Goal: Task Accomplishment & Management: Manage account settings

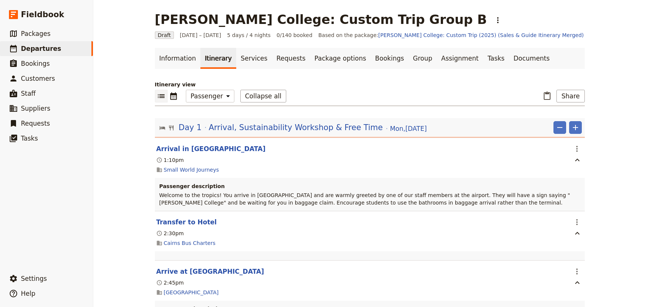
select select "PASSENGER"
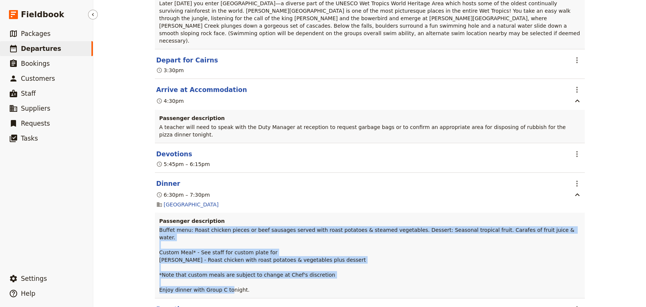
click at [37, 47] on span "Departures" at bounding box center [41, 48] width 40 height 7
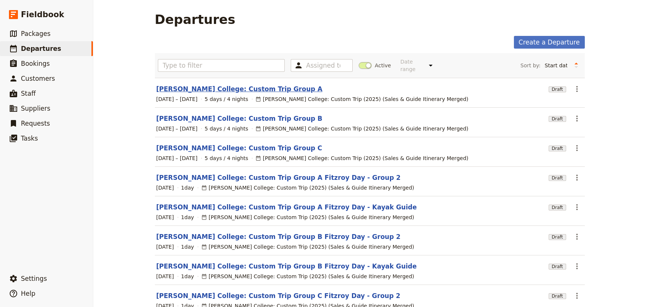
click at [227, 84] on link "[PERSON_NAME] College: Custom Trip Group A" at bounding box center [239, 88] width 166 height 9
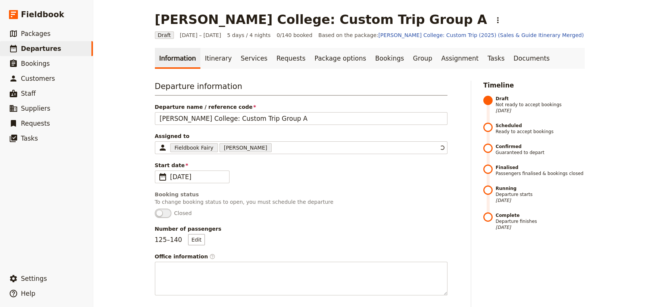
click at [227, 82] on h3 "Departure information" at bounding box center [301, 88] width 293 height 15
click at [209, 61] on link "Itinerary" at bounding box center [218, 58] width 36 height 21
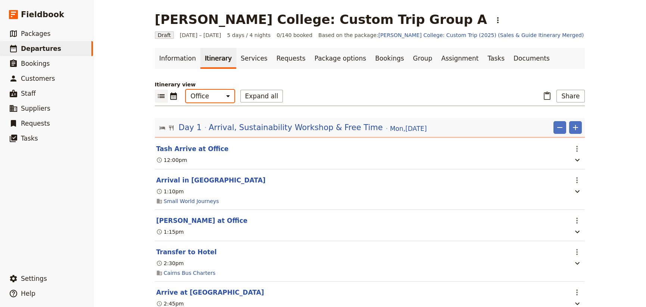
click at [209, 99] on select "Office Guide Passenger Sales" at bounding box center [210, 96] width 49 height 13
click at [186, 90] on select "Office Guide Passenger Sales" at bounding box center [210, 96] width 49 height 13
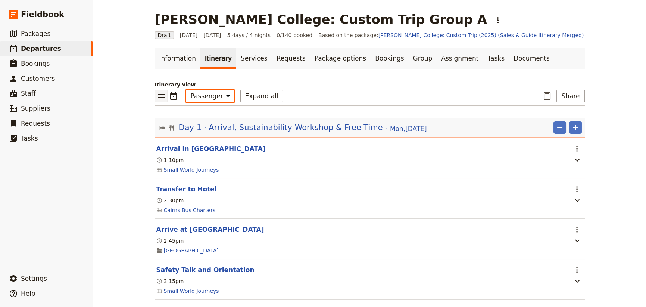
click at [205, 96] on select "Office Guide Passenger Sales" at bounding box center [210, 96] width 49 height 13
click at [570, 94] on button "Share" at bounding box center [571, 96] width 28 height 13
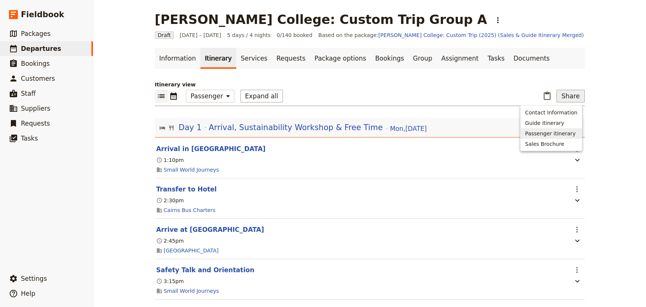
click at [556, 134] on span "Passenger itinerary" at bounding box center [550, 133] width 50 height 7
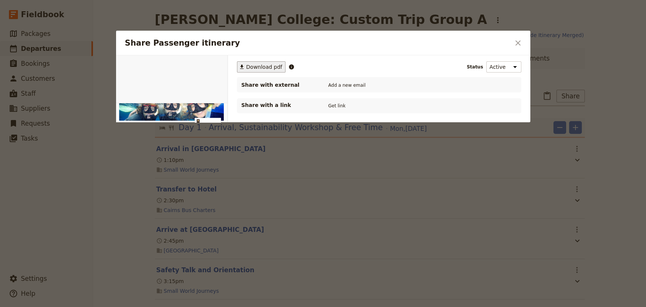
click at [261, 67] on span "Download pdf" at bounding box center [264, 66] width 36 height 7
click at [519, 40] on icon "Close dialog" at bounding box center [518, 42] width 9 height 9
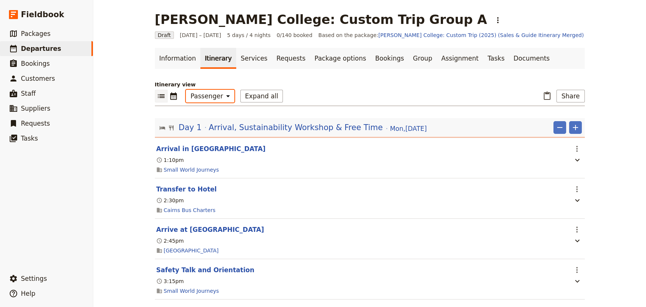
click at [204, 99] on select "Office Guide Passenger Sales" at bounding box center [210, 96] width 49 height 13
select select "STAFF"
click at [186, 90] on select "Office Guide Passenger Sales" at bounding box center [210, 96] width 49 height 13
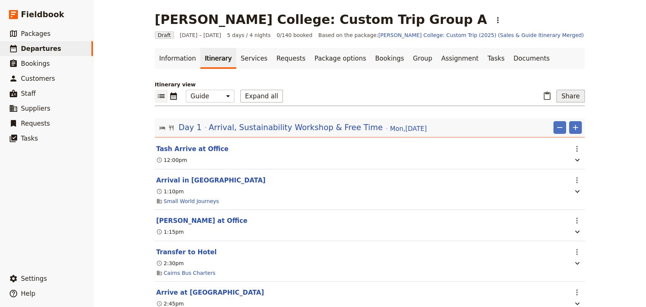
click at [562, 97] on button "Share" at bounding box center [571, 96] width 28 height 13
click at [554, 121] on span "Guide itinerary" at bounding box center [544, 122] width 39 height 7
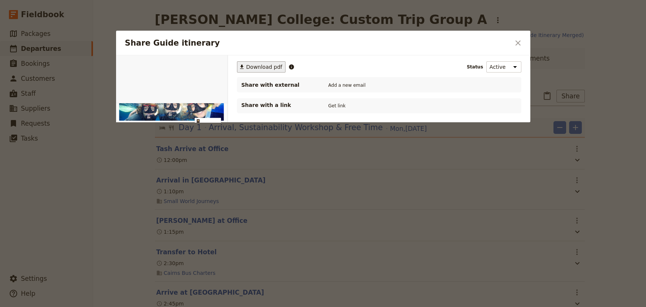
click at [262, 68] on span "Download pdf" at bounding box center [264, 66] width 36 height 7
click at [521, 41] on icon "Close dialog" at bounding box center [518, 42] width 9 height 9
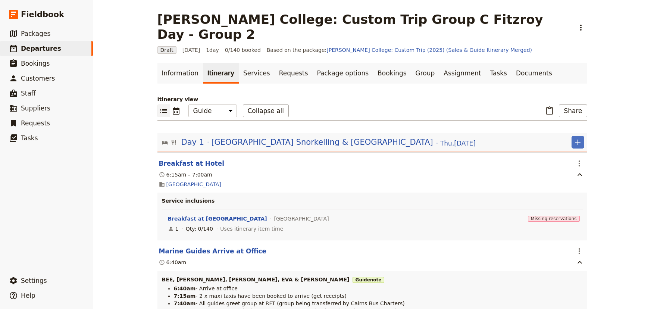
select select "STAFF"
click at [35, 50] on span "Departures" at bounding box center [41, 48] width 40 height 7
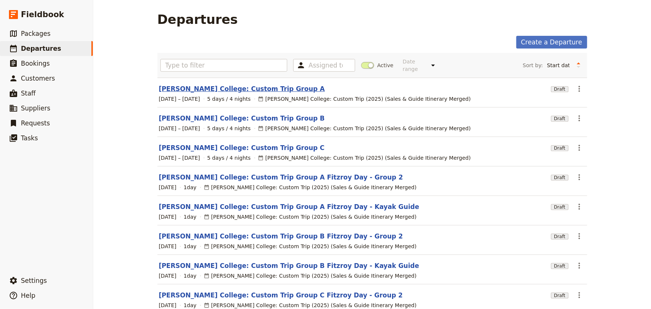
click at [236, 85] on link "[PERSON_NAME] College: Custom Trip Group A" at bounding box center [242, 88] width 166 height 9
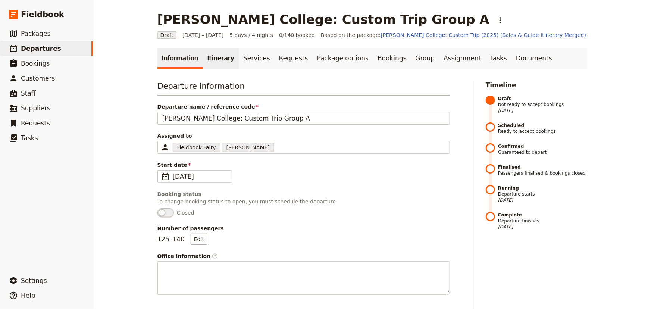
click at [217, 58] on link "Itinerary" at bounding box center [221, 58] width 36 height 21
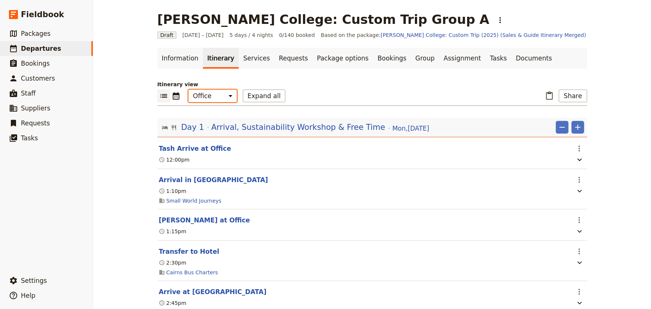
drag, startPoint x: 211, startPoint y: 93, endPoint x: 211, endPoint y: 101, distance: 7.8
click at [211, 93] on select "Office Guide Passenger Sales" at bounding box center [213, 96] width 49 height 13
select select "STAFF"
click at [189, 90] on select "Office Guide Passenger Sales" at bounding box center [213, 96] width 49 height 13
click at [260, 95] on button "Expand all" at bounding box center [264, 96] width 43 height 13
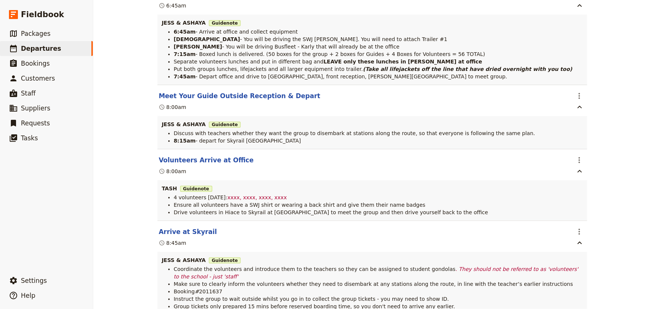
scroll to position [2817, 0]
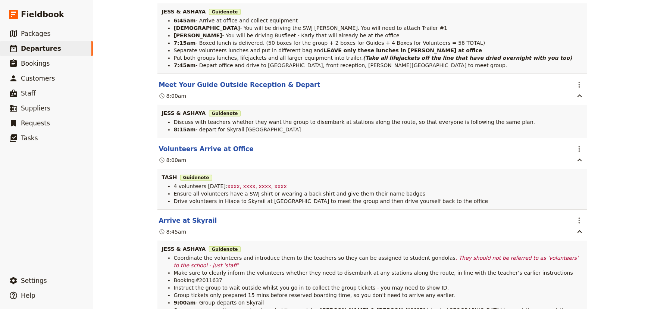
click at [607, 133] on div "Mueller College: Custom Trip Group A ​ Draft 1 – 5 Sep 2025 5 days / 4 nights 0…" at bounding box center [372, 154] width 558 height 309
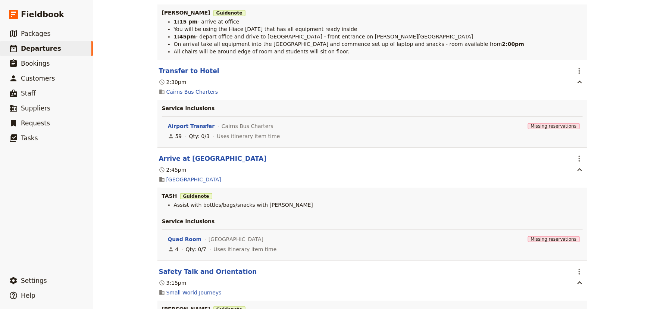
scroll to position [0, 0]
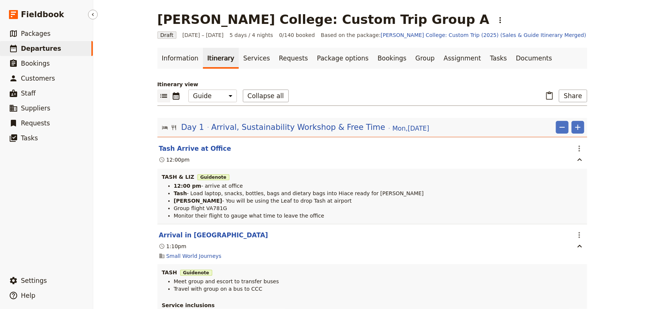
click at [42, 47] on span "Departures" at bounding box center [41, 48] width 40 height 7
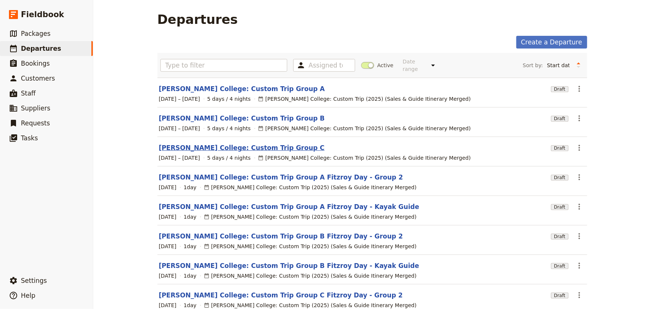
click at [247, 143] on link "[PERSON_NAME] College: Custom Trip Group C" at bounding box center [242, 147] width 166 height 9
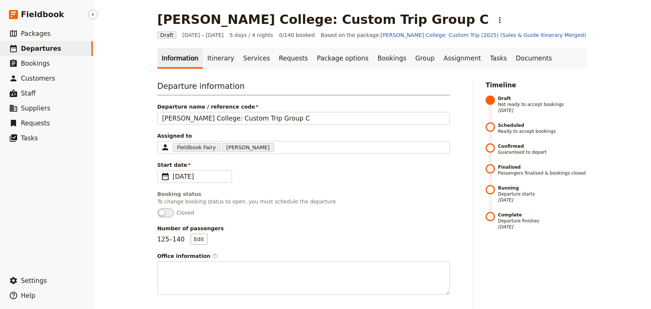
click at [37, 48] on span "Departures" at bounding box center [41, 48] width 40 height 7
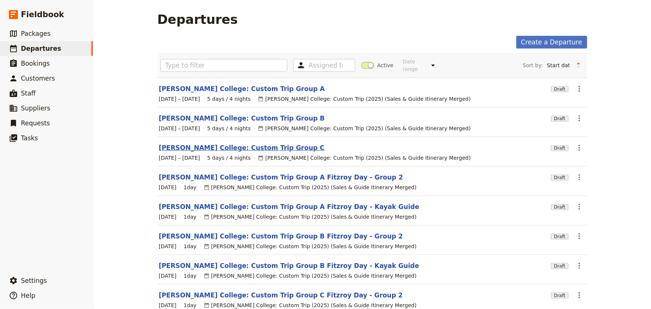
click at [260, 143] on link "[PERSON_NAME] College: Custom Trip Group C" at bounding box center [242, 147] width 166 height 9
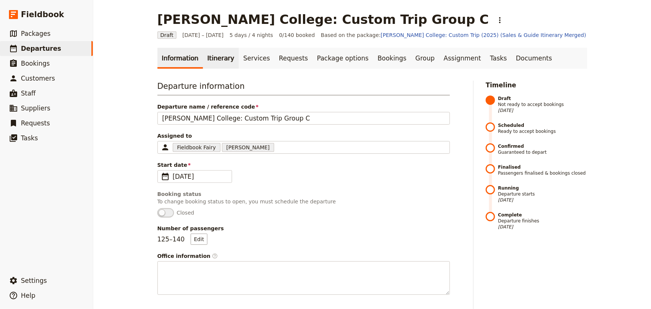
click at [216, 60] on link "Itinerary" at bounding box center [221, 58] width 36 height 21
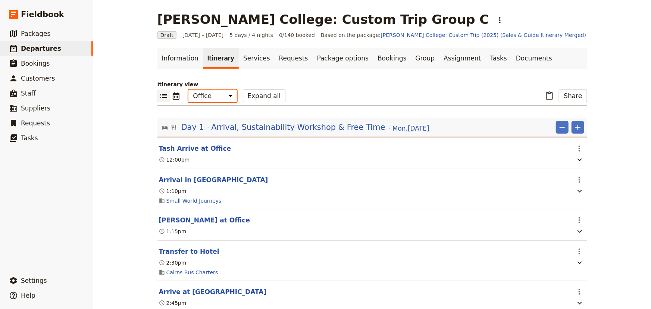
click at [217, 98] on select "Office Guide Passenger Sales" at bounding box center [213, 96] width 49 height 13
select select "STAFF"
click at [189, 90] on select "Office Guide Passenger Sales" at bounding box center [213, 96] width 49 height 13
click at [248, 97] on button "Expand all" at bounding box center [264, 96] width 43 height 13
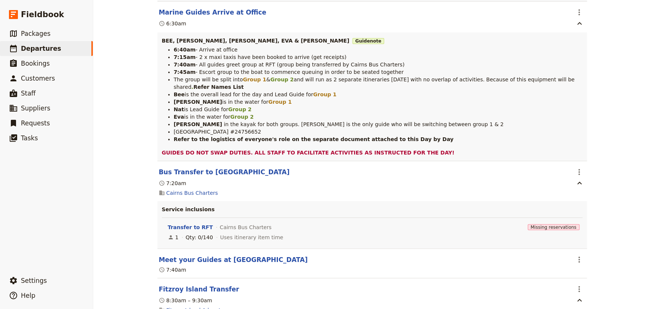
scroll to position [4039, 0]
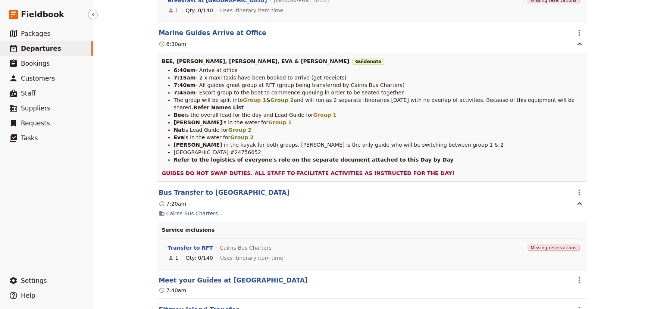
click at [46, 49] on span "Departures" at bounding box center [41, 48] width 40 height 7
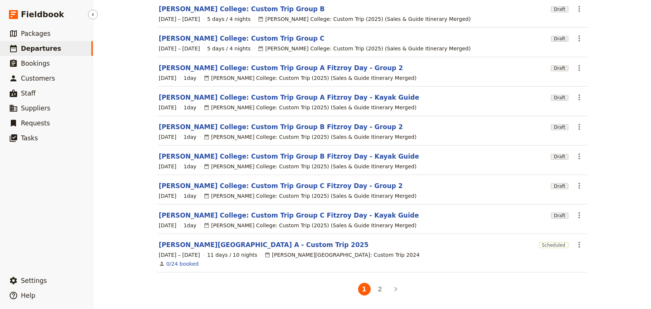
scroll to position [103, 0]
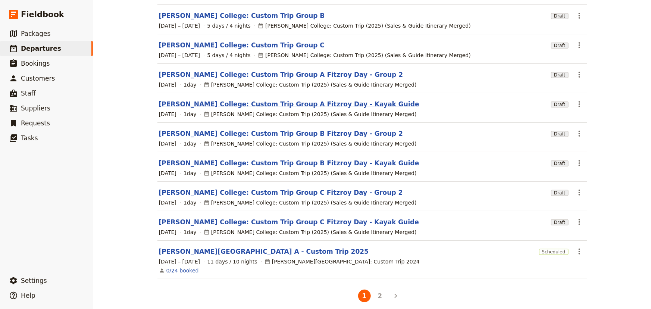
click at [288, 100] on link "[PERSON_NAME] College: Custom Trip Group A Fitzroy Day - Kayak Guide" at bounding box center [289, 104] width 261 height 9
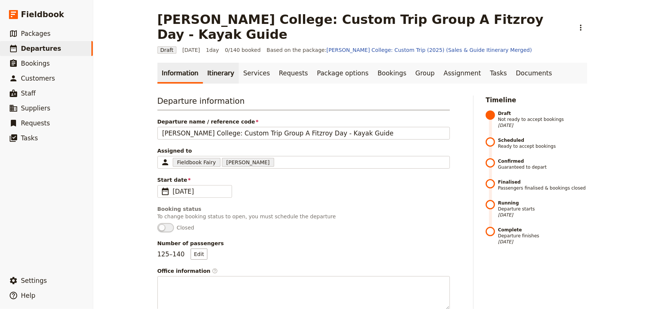
click at [210, 63] on link "Itinerary" at bounding box center [221, 73] width 36 height 21
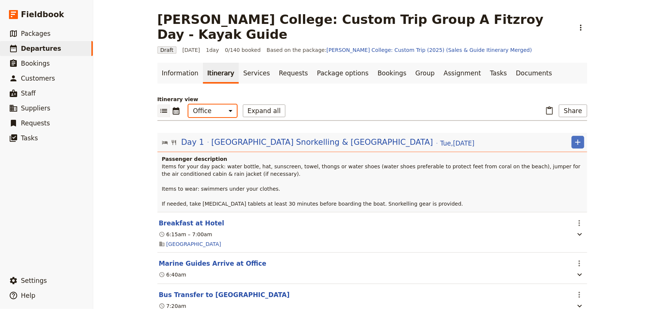
click at [215, 105] on select "Office Guide Passenger Sales" at bounding box center [213, 111] width 49 height 13
select select "STAFF"
click at [189, 105] on select "Office Guide Passenger Sales" at bounding box center [213, 111] width 49 height 13
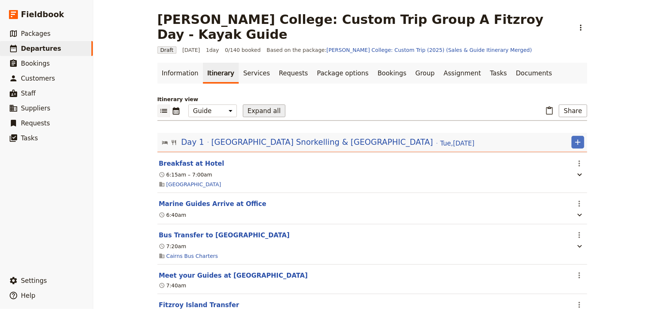
click at [259, 105] on button "Expand all" at bounding box center [264, 111] width 43 height 13
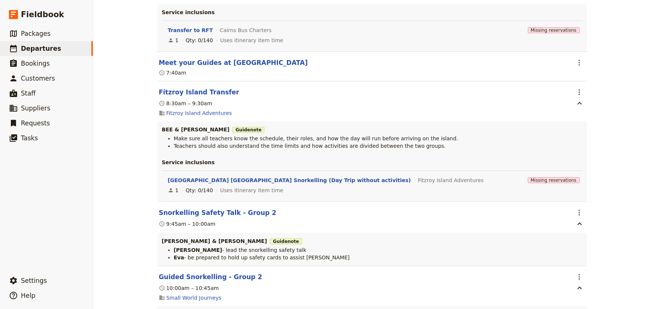
scroll to position [441, 0]
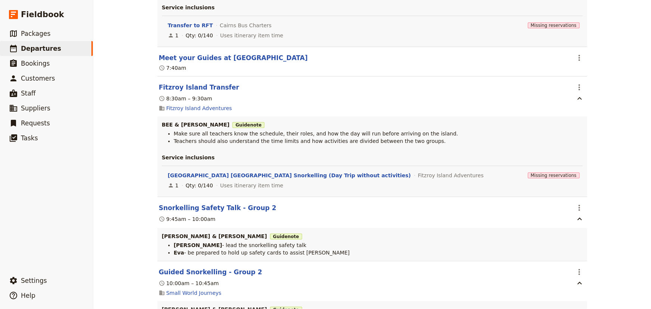
click at [606, 105] on div "Mueller College: Custom Trip Group A Fitzroy Day - Kayak Guide ​ Draft 2 Sep 20…" at bounding box center [372, 154] width 558 height 309
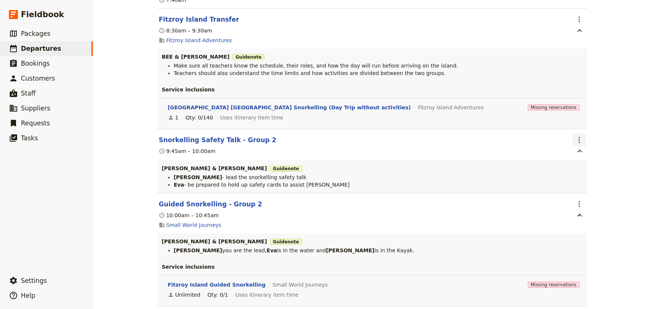
click at [579, 137] on icon "Actions" at bounding box center [579, 140] width 1 height 6
click at [586, 152] on span "Delete this itinerary item" at bounding box center [609, 151] width 66 height 7
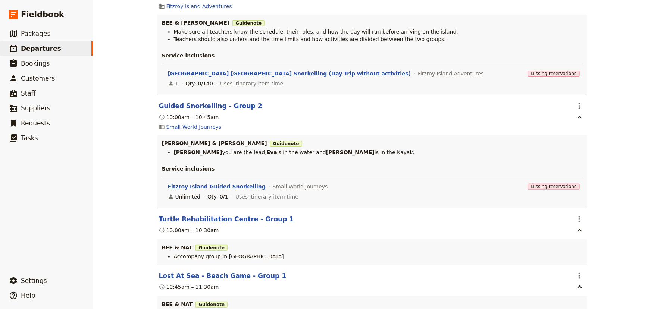
scroll to position [577, 0]
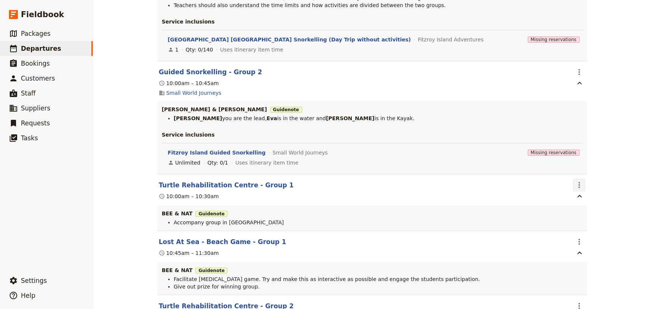
click at [575, 181] on icon "Actions" at bounding box center [579, 185] width 9 height 9
click at [596, 195] on span "Delete this itinerary item" at bounding box center [609, 197] width 66 height 7
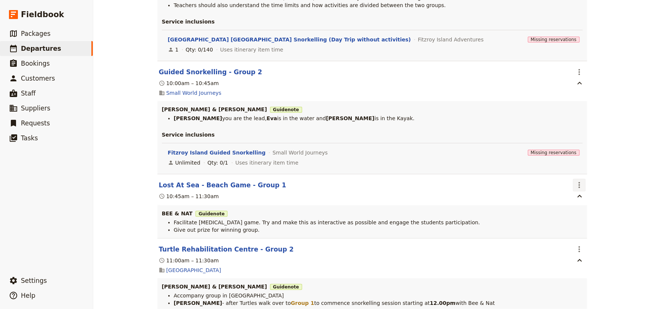
click at [576, 181] on icon "Actions" at bounding box center [579, 185] width 9 height 9
click at [591, 196] on span "Delete this itinerary item" at bounding box center [609, 197] width 66 height 7
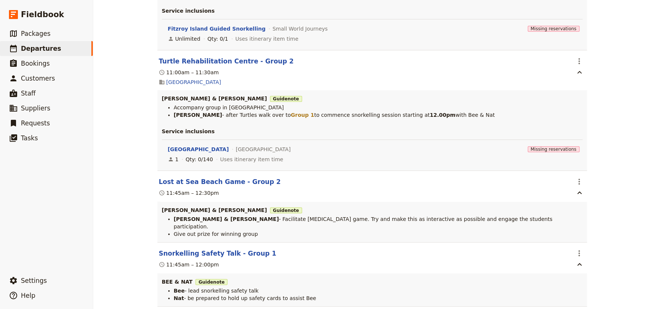
scroll to position [713, 0]
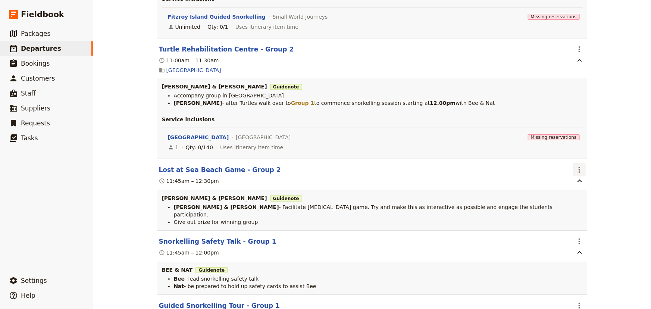
click at [576, 165] on icon "Actions" at bounding box center [579, 169] width 9 height 9
click at [589, 183] on span "Delete this itinerary item" at bounding box center [609, 181] width 66 height 7
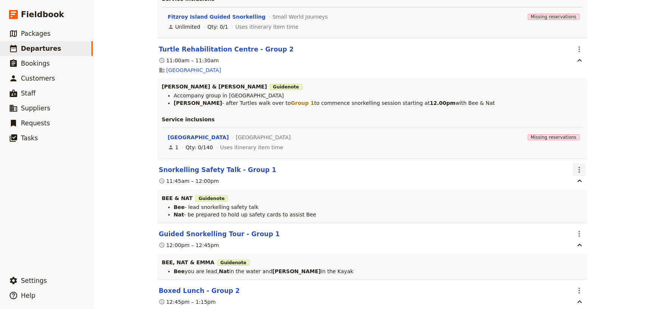
click at [575, 165] on icon "Actions" at bounding box center [579, 169] width 9 height 9
click at [578, 180] on span "Delete this itinerary item" at bounding box center [609, 181] width 66 height 7
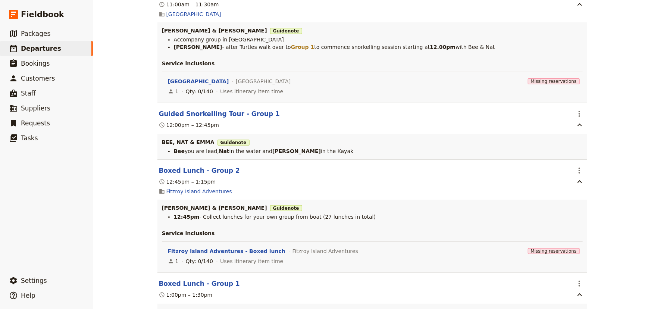
scroll to position [780, 0]
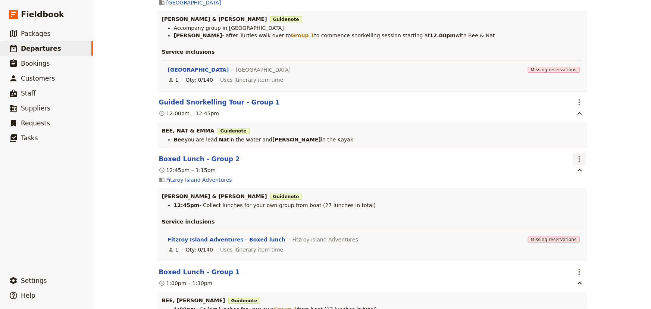
click at [579, 156] on icon "Actions" at bounding box center [579, 159] width 1 height 6
click at [582, 171] on span "Delete this itinerary item" at bounding box center [609, 171] width 66 height 7
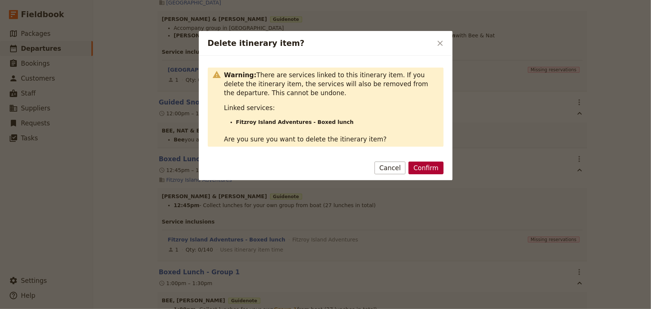
click at [426, 166] on button "Confirm" at bounding box center [426, 168] width 35 height 13
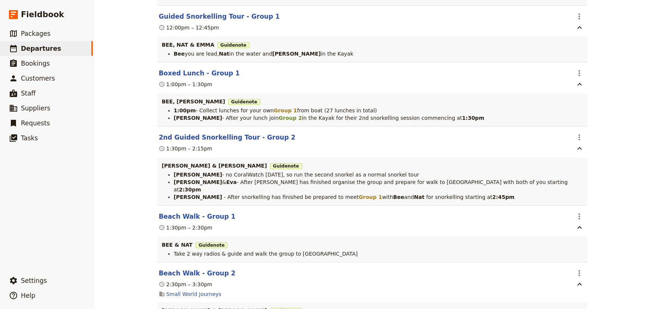
scroll to position [882, 0]
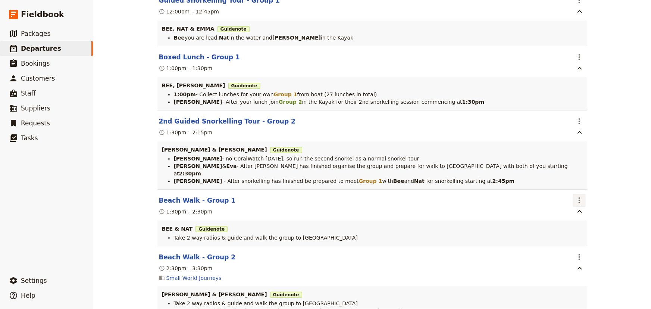
click at [578, 196] on icon "Actions" at bounding box center [579, 200] width 9 height 9
click at [586, 202] on span "Delete this itinerary item" at bounding box center [609, 205] width 66 height 7
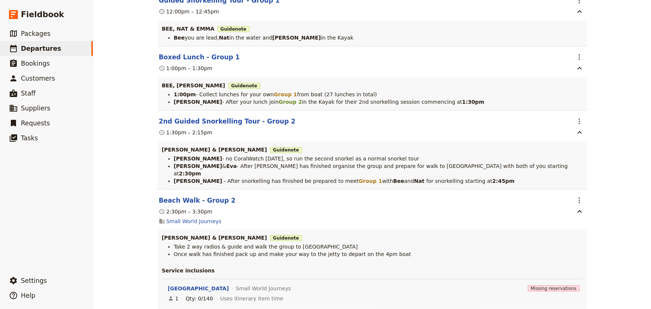
scroll to position [916, 0]
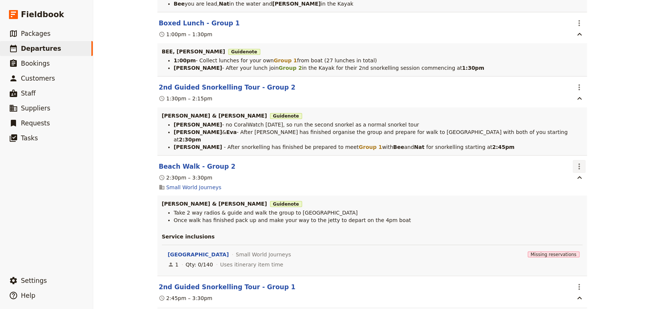
click at [577, 162] on icon "Actions" at bounding box center [579, 166] width 9 height 9
click at [583, 170] on span "Delete this itinerary item" at bounding box center [609, 171] width 66 height 7
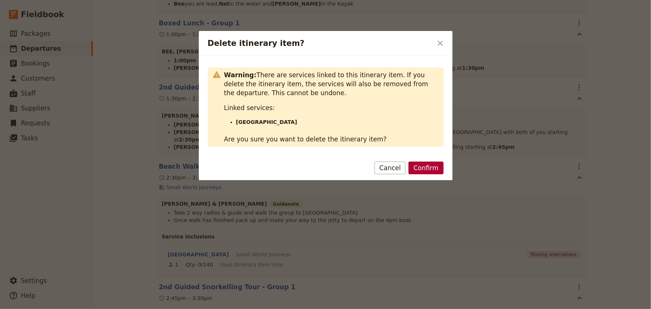
click at [422, 172] on button "Confirm" at bounding box center [426, 168] width 35 height 13
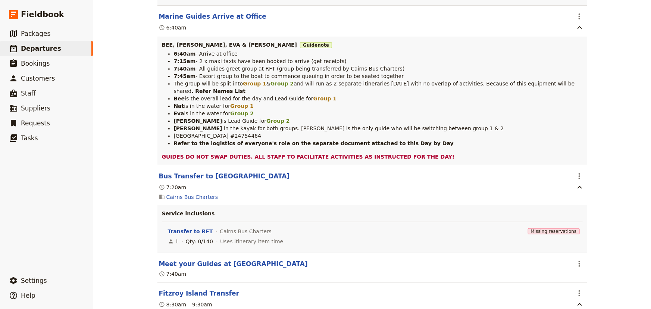
scroll to position [0, 0]
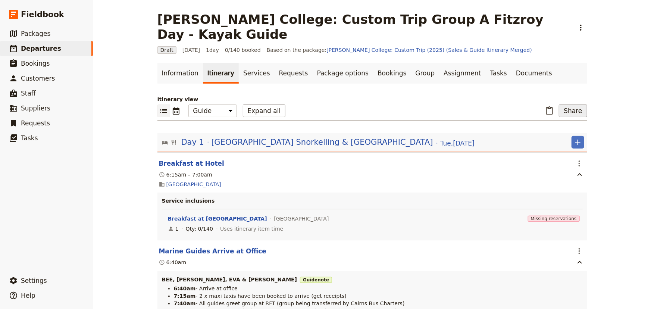
click at [573, 105] on button "Share" at bounding box center [573, 111] width 28 height 13
click at [544, 124] on span "Guide itinerary" at bounding box center [547, 122] width 39 height 7
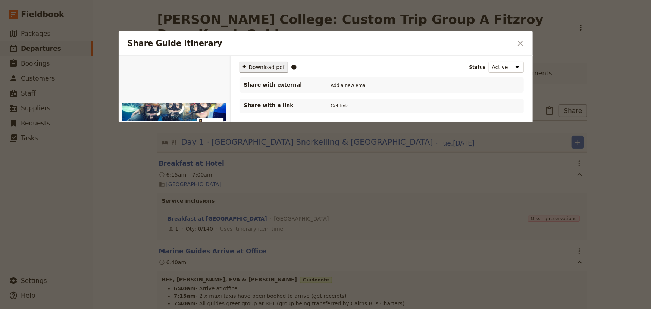
click at [256, 67] on span "Download pdf" at bounding box center [267, 66] width 36 height 7
click at [524, 42] on icon "Close dialog" at bounding box center [520, 43] width 9 height 9
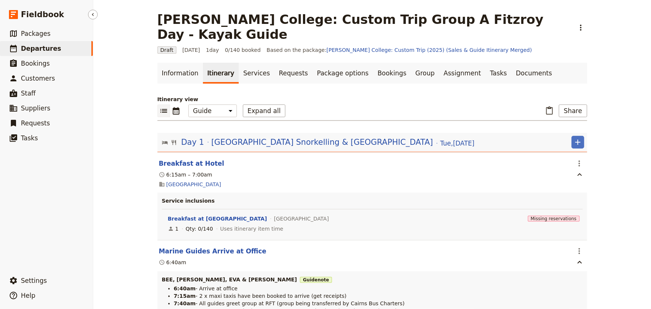
click at [42, 52] on span "Departures" at bounding box center [41, 48] width 40 height 7
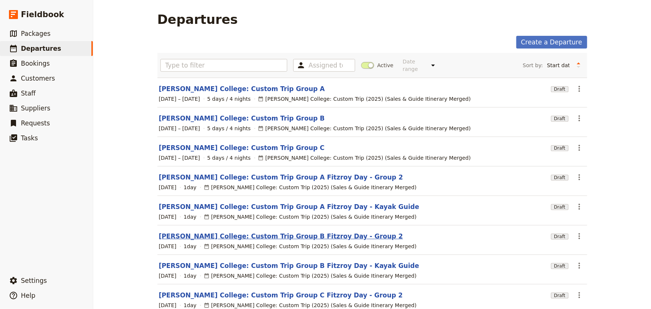
click at [283, 232] on link "[PERSON_NAME] College: Custom Trip Group B Fitzroy Day - Group 2" at bounding box center [281, 236] width 245 height 9
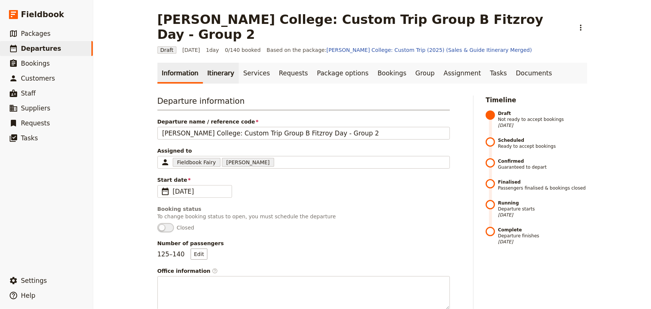
click at [208, 63] on link "Itinerary" at bounding box center [221, 73] width 36 height 21
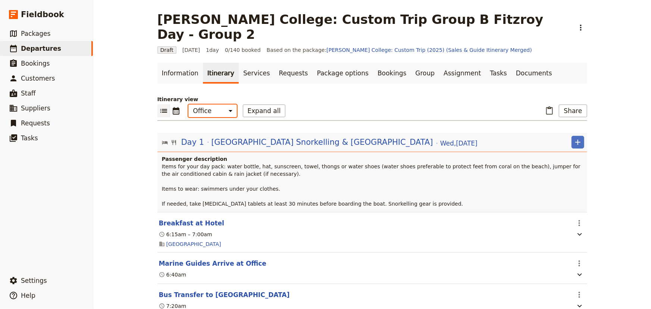
drag, startPoint x: 216, startPoint y: 95, endPoint x: 216, endPoint y: 99, distance: 4.1
click at [216, 105] on select "Office Guide Passenger Sales" at bounding box center [213, 111] width 49 height 13
select select "STAFF"
click at [189, 105] on select "Office Guide Passenger Sales" at bounding box center [213, 111] width 49 height 13
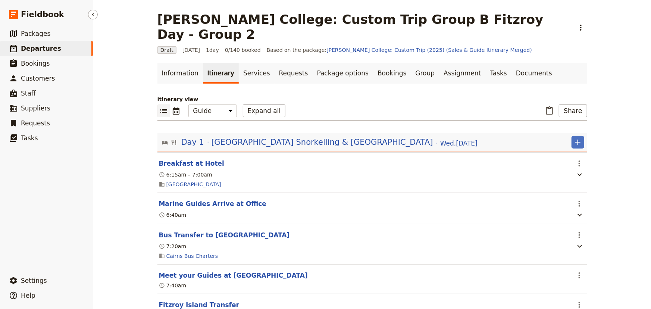
click at [38, 49] on span "Departures" at bounding box center [41, 48] width 40 height 7
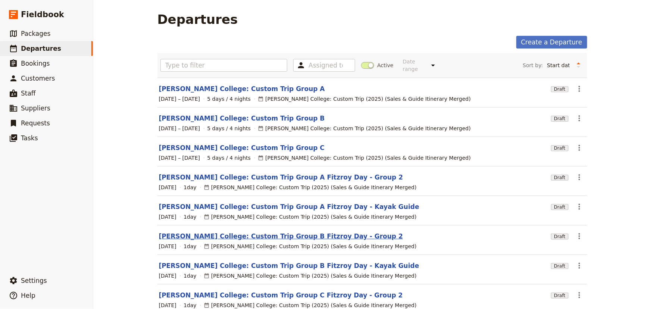
scroll to position [34, 0]
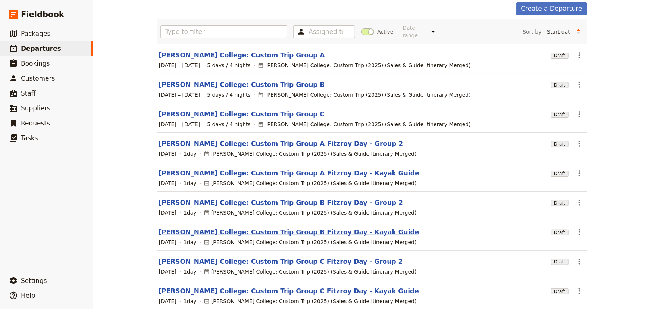
click at [283, 228] on link "[PERSON_NAME] College: Custom Trip Group B Fitzroy Day - Kayak Guide" at bounding box center [289, 232] width 261 height 9
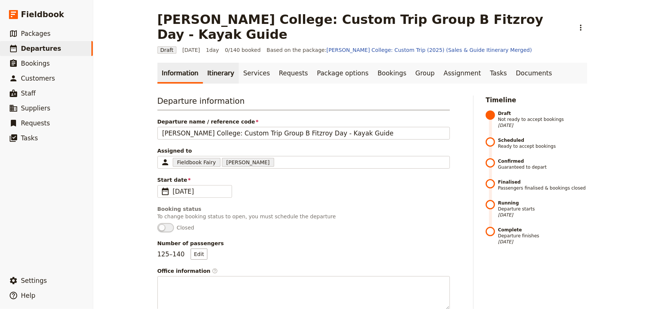
click at [211, 63] on link "Itinerary" at bounding box center [221, 73] width 36 height 21
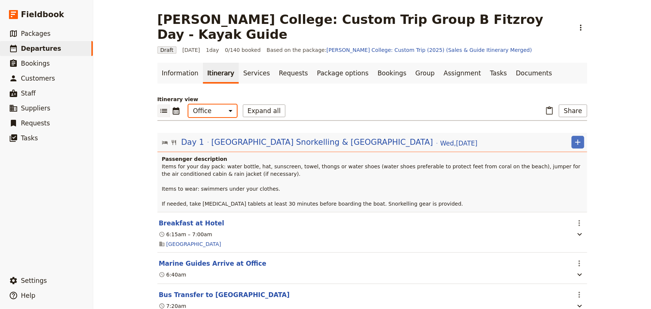
drag, startPoint x: 212, startPoint y: 96, endPoint x: 212, endPoint y: 101, distance: 5.2
click at [212, 105] on select "Office Guide Passenger Sales" at bounding box center [213, 111] width 49 height 13
select select "STAFF"
click at [189, 105] on select "Office Guide Passenger Sales" at bounding box center [213, 111] width 49 height 13
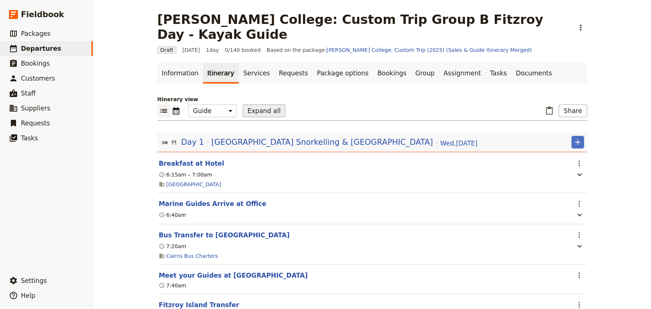
click at [254, 105] on button "Expand all" at bounding box center [264, 111] width 43 height 13
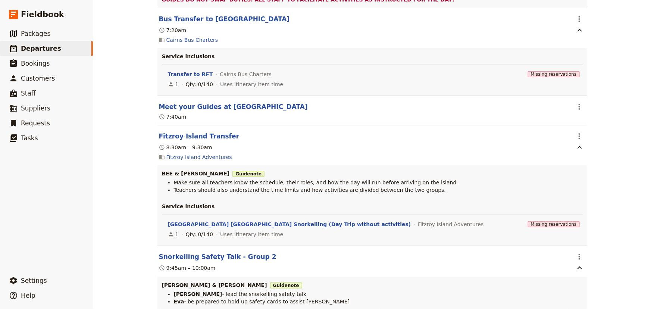
scroll to position [441, 0]
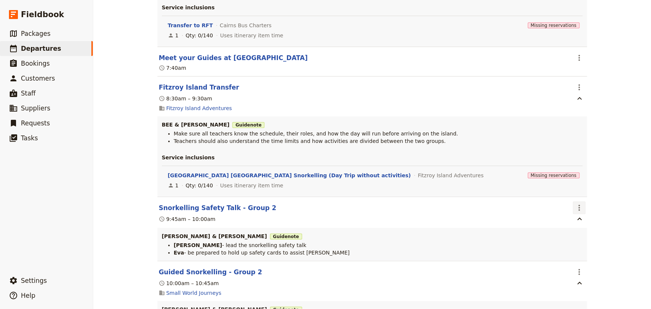
click at [579, 203] on icon "Actions" at bounding box center [579, 207] width 9 height 9
click at [580, 219] on span "Delete this itinerary item" at bounding box center [609, 219] width 66 height 7
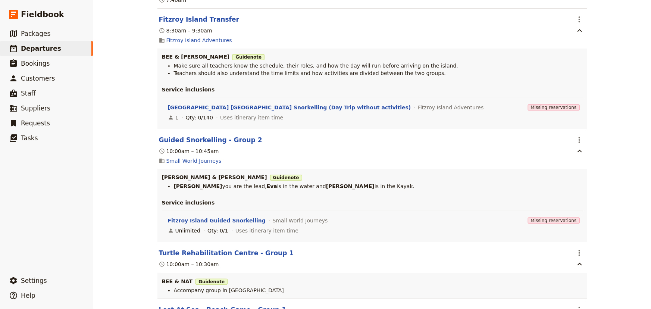
scroll to position [543, 0]
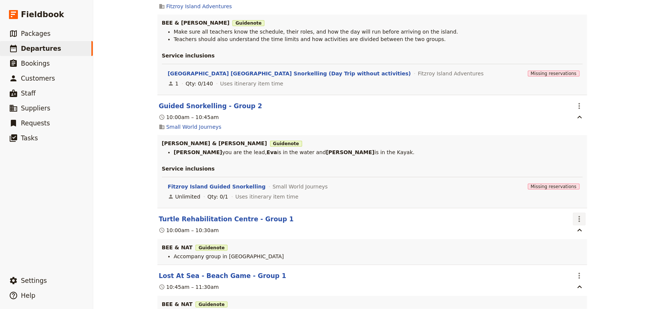
click at [576, 215] on icon "Actions" at bounding box center [579, 219] width 9 height 9
click at [576, 228] on span "Delete this itinerary item" at bounding box center [609, 230] width 66 height 7
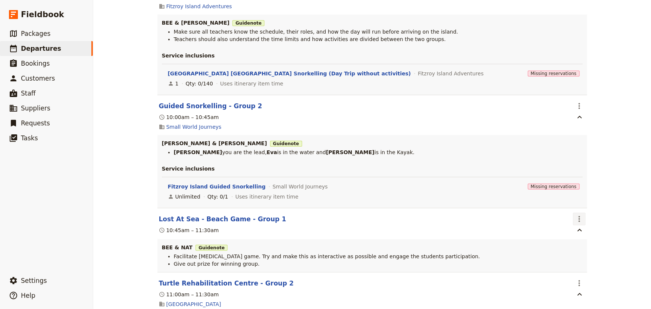
click at [579, 216] on icon "Actions" at bounding box center [579, 219] width 1 height 6
click at [588, 231] on span "Delete this itinerary item" at bounding box center [609, 230] width 66 height 7
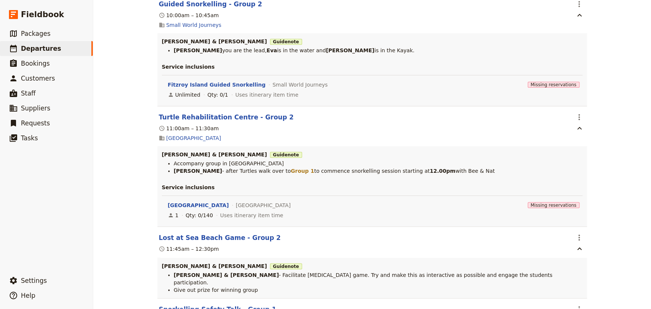
scroll to position [679, 0]
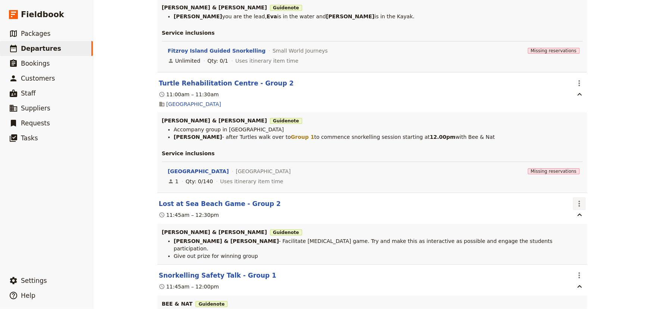
click at [576, 199] on icon "Actions" at bounding box center [579, 203] width 9 height 9
click at [583, 214] on span "Delete this itinerary item" at bounding box center [609, 215] width 66 height 7
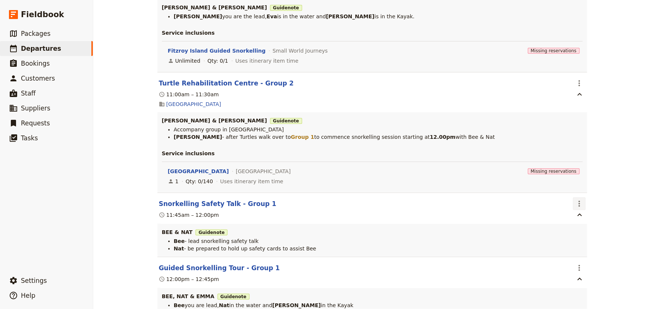
click at [579, 199] on icon "Actions" at bounding box center [579, 203] width 9 height 9
click at [591, 214] on span "Delete this itinerary item" at bounding box center [609, 215] width 66 height 7
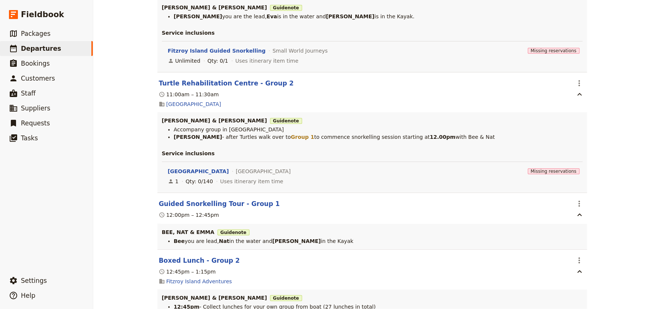
scroll to position [713, 0]
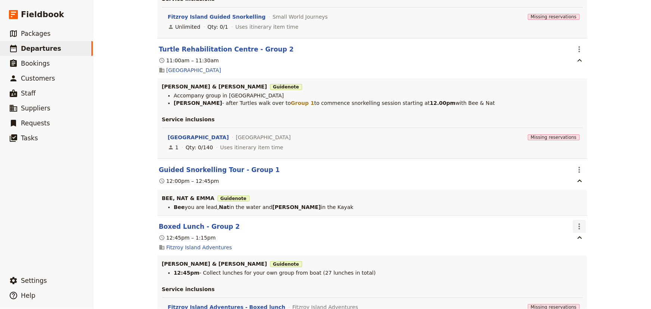
click at [576, 222] on icon "Actions" at bounding box center [579, 226] width 9 height 9
click at [590, 237] on span "Delete this itinerary item" at bounding box center [609, 239] width 66 height 7
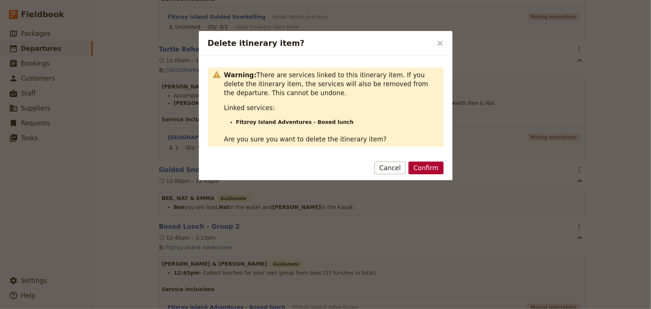
click at [437, 167] on button "Confirm" at bounding box center [426, 168] width 35 height 13
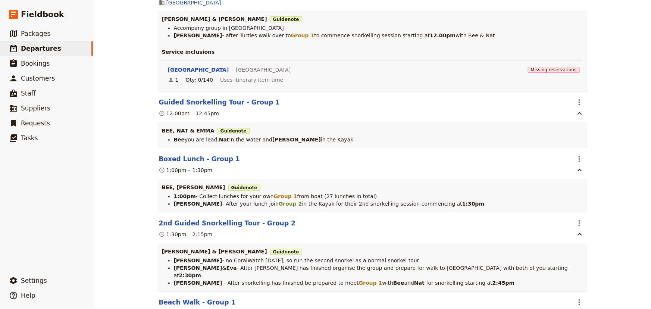
scroll to position [814, 0]
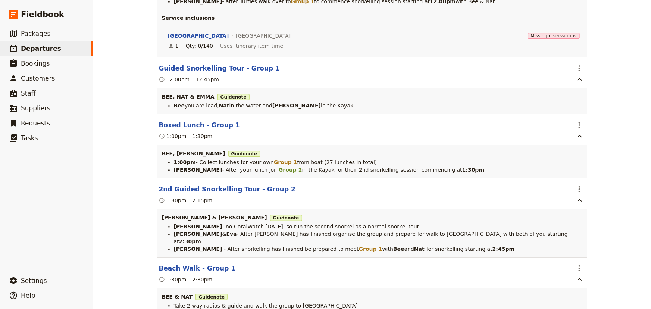
click at [605, 200] on div "Mueller College: Custom Trip Group B Fitzroy Day - Kayak Guide ​ Draft 3 Sep 20…" at bounding box center [372, 154] width 558 height 309
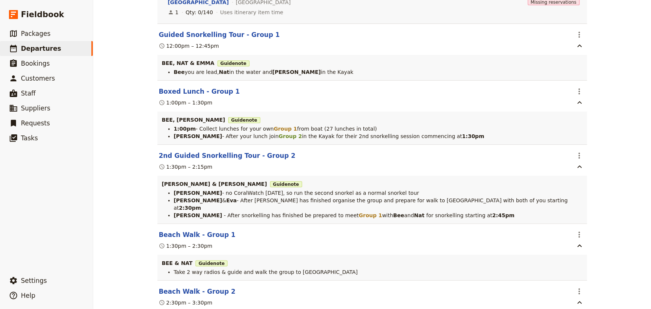
scroll to position [848, 0]
click at [579, 231] on icon "Actions" at bounding box center [579, 234] width 1 height 6
click at [585, 239] on span "Delete this itinerary item" at bounding box center [609, 239] width 66 height 7
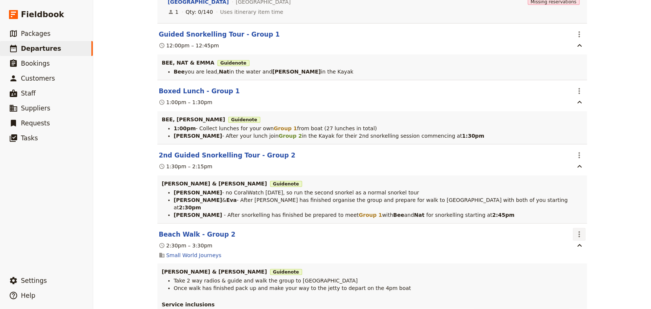
click at [579, 231] on icon "Actions" at bounding box center [579, 234] width 1 height 6
click at [594, 239] on span "Delete this itinerary item" at bounding box center [609, 239] width 66 height 7
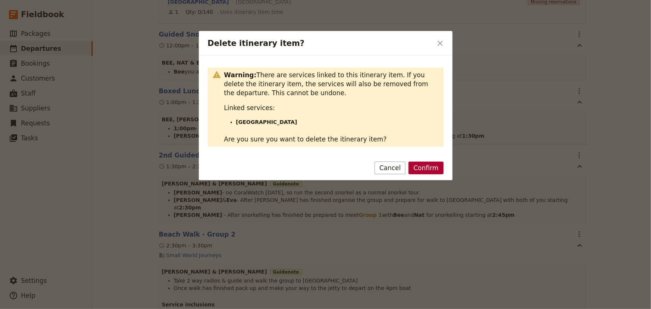
click at [429, 167] on button "Confirm" at bounding box center [426, 168] width 35 height 13
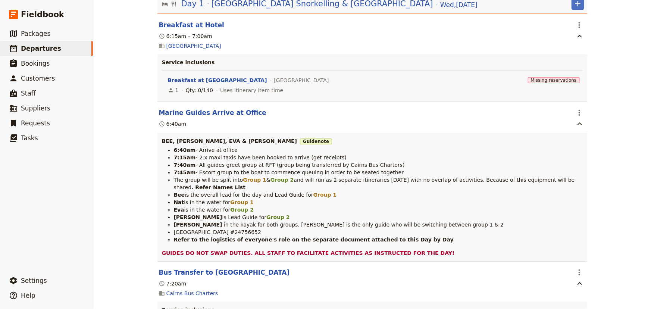
scroll to position [140, 0]
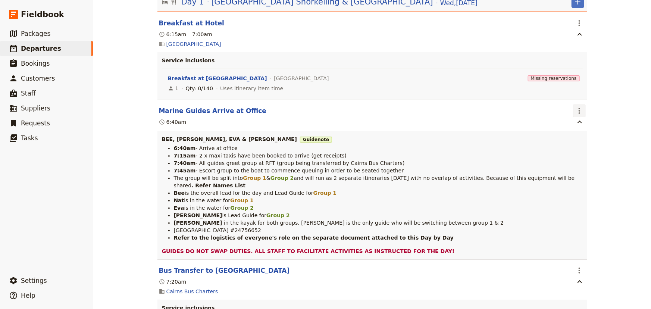
click at [579, 108] on icon "Actions" at bounding box center [579, 111] width 1 height 6
click at [577, 114] on span "Edit this itinerary item" at bounding box center [605, 111] width 59 height 7
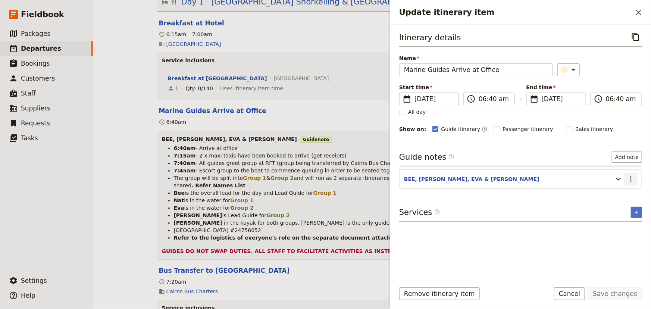
click at [630, 179] on icon "Actions" at bounding box center [631, 179] width 9 height 9
click at [625, 193] on span "Edit note" at bounding box center [615, 194] width 35 height 7
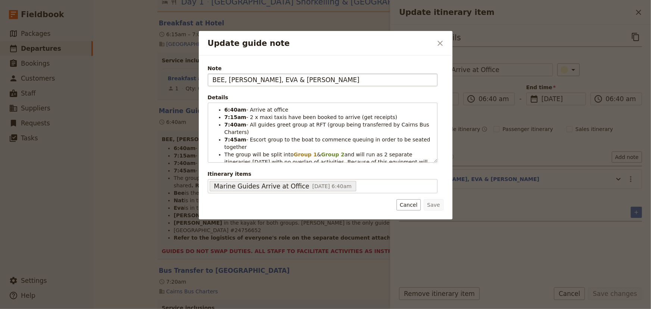
drag, startPoint x: 267, startPoint y: 78, endPoint x: 251, endPoint y: 78, distance: 15.7
click at [251, 78] on input "BEE, [PERSON_NAME], EVA & [PERSON_NAME]" at bounding box center [323, 80] width 230 height 13
type input "BEE, NAT, STEVEN, EVA & EMMA"
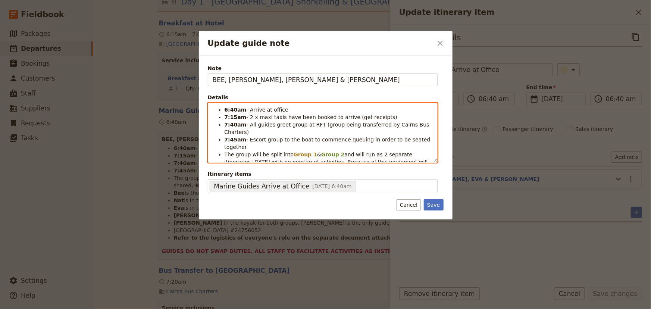
click at [295, 109] on li "6:40am - Arrive at office" at bounding box center [329, 109] width 208 height 7
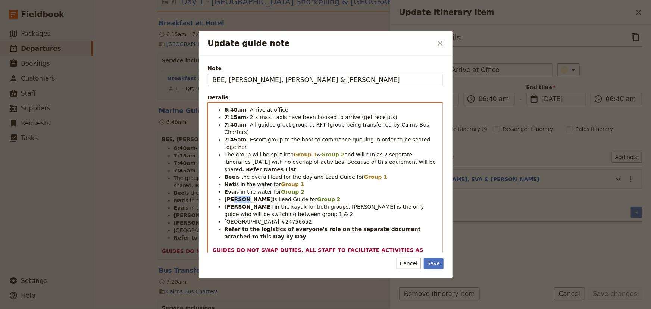
drag, startPoint x: 245, startPoint y: 177, endPoint x: 231, endPoint y: 177, distance: 13.1
click at [231, 196] on li "Stephen is Lead Guide for Group 2" at bounding box center [332, 199] width 214 height 7
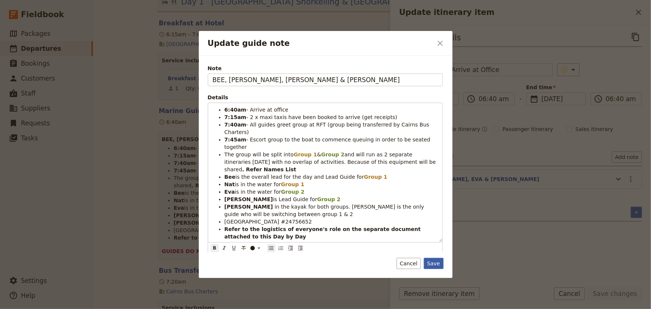
click at [430, 261] on button "Save" at bounding box center [433, 263] width 19 height 11
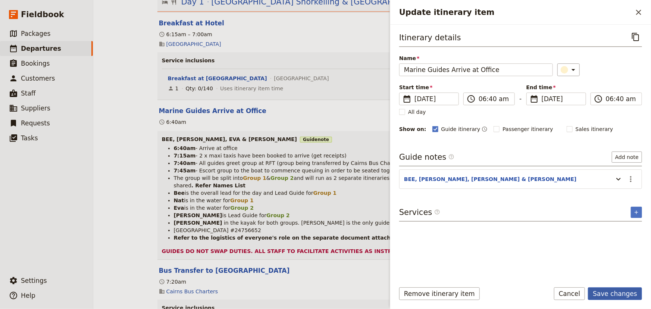
click at [612, 295] on button "Save changes" at bounding box center [615, 293] width 54 height 13
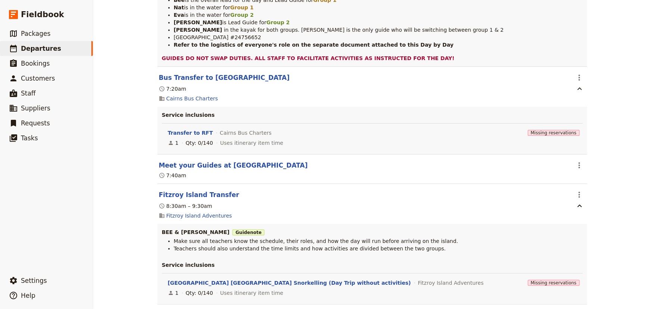
scroll to position [344, 0]
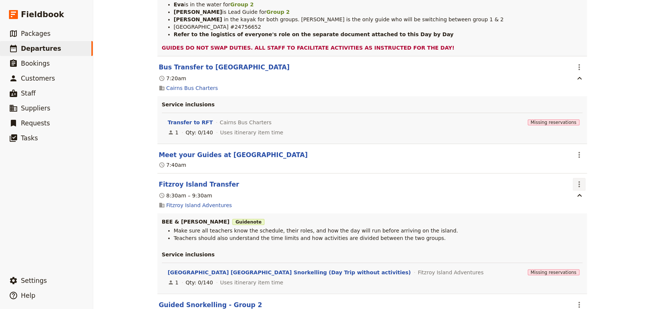
click at [579, 181] on icon "Actions" at bounding box center [579, 184] width 1 height 6
click at [583, 186] on span "Edit this itinerary item" at bounding box center [605, 185] width 59 height 7
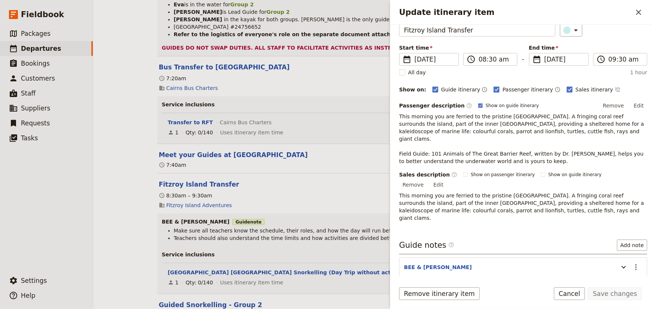
scroll to position [80, 0]
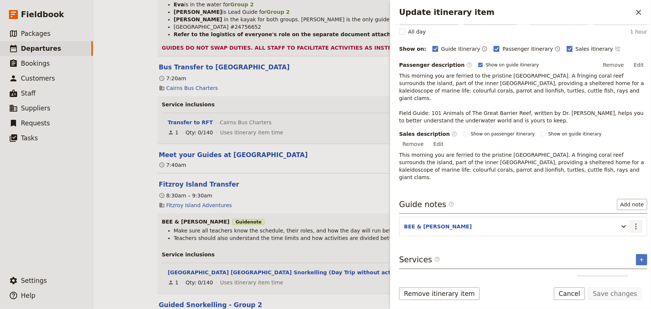
click at [632, 222] on icon "Actions" at bounding box center [636, 226] width 9 height 9
click at [621, 217] on span "Edit note" at bounding box center [610, 218] width 24 height 7
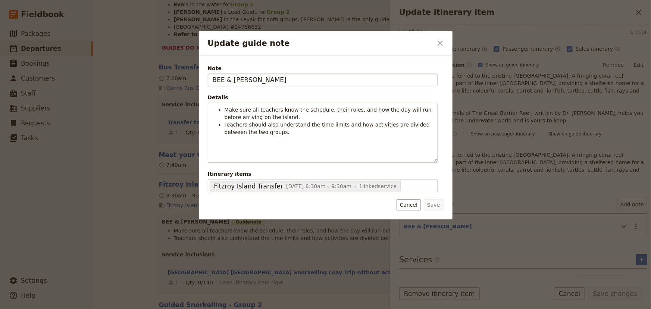
drag, startPoint x: 261, startPoint y: 77, endPoint x: 236, endPoint y: 80, distance: 25.2
click at [236, 80] on input "BEE & [PERSON_NAME]" at bounding box center [323, 80] width 230 height 13
type input "BEE & STEVEN"
click at [431, 203] on button "Save" at bounding box center [433, 204] width 19 height 11
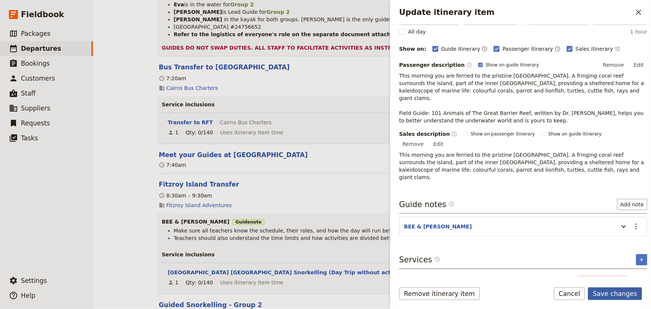
click at [620, 295] on button "Save changes" at bounding box center [615, 293] width 54 height 13
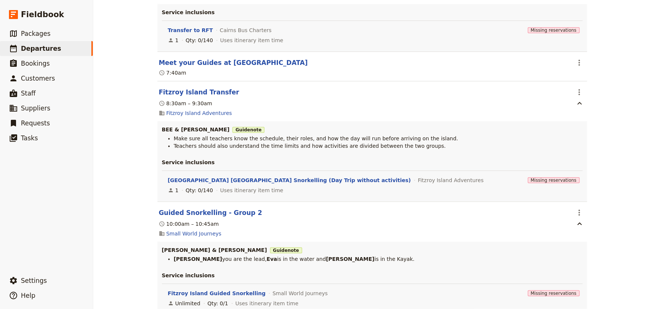
scroll to position [446, 0]
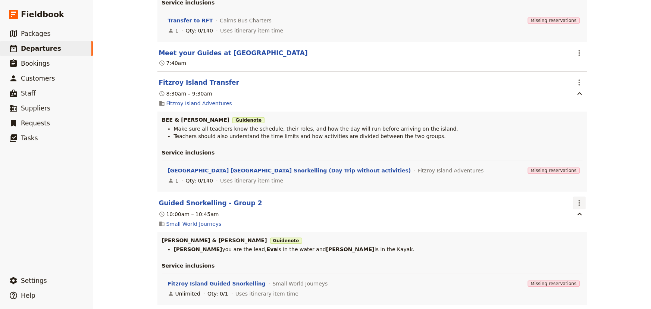
click at [575, 199] on icon "Actions" at bounding box center [579, 203] width 9 height 9
click at [584, 202] on span "Edit this itinerary item" at bounding box center [605, 204] width 59 height 7
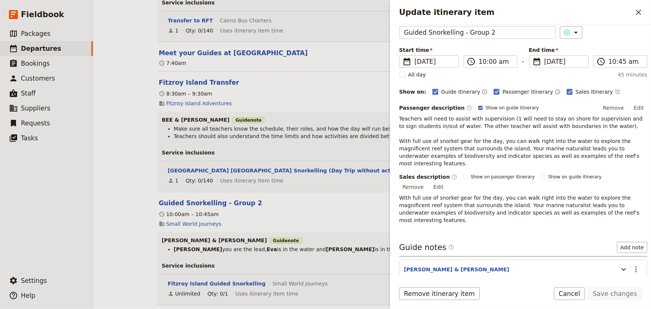
scroll to position [68, 0]
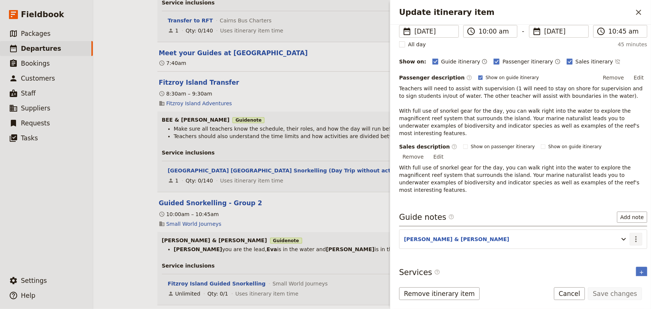
click at [632, 235] on icon "Actions" at bounding box center [636, 239] width 9 height 9
click at [609, 228] on span "Edit note" at bounding box center [610, 231] width 24 height 7
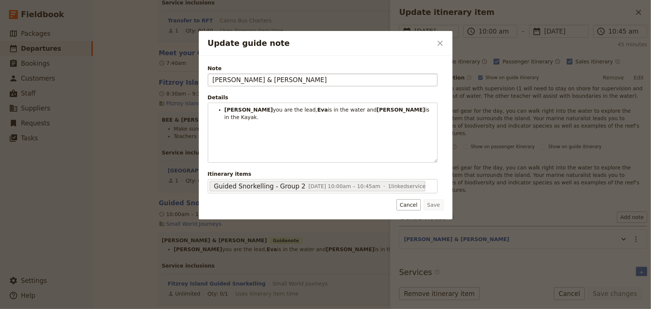
drag, startPoint x: 238, startPoint y: 80, endPoint x: 223, endPoint y: 80, distance: 14.9
click at [223, 80] on input "STEPHEN, EVA & EMMA" at bounding box center [323, 80] width 230 height 13
type input "STEVEN, EVA & EMMA"
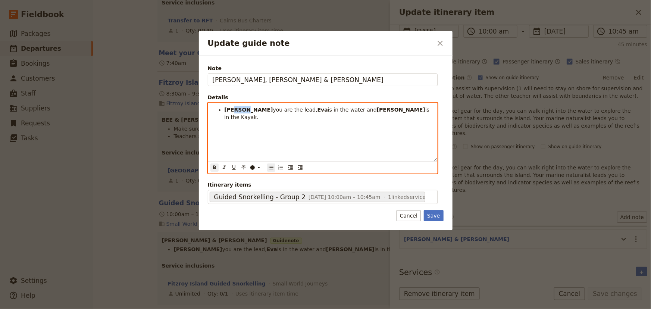
drag, startPoint x: 244, startPoint y: 109, endPoint x: 233, endPoint y: 109, distance: 11.6
click at [233, 109] on strong "[PERSON_NAME]" at bounding box center [249, 110] width 49 height 6
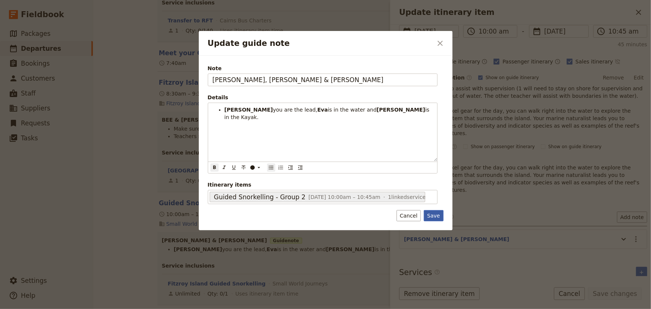
click at [430, 213] on button "Save" at bounding box center [433, 215] width 19 height 11
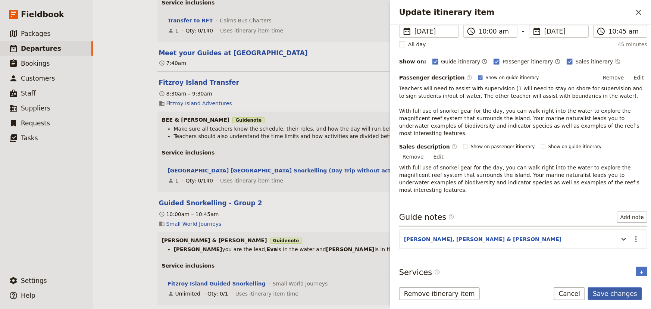
click at [609, 291] on button "Save changes" at bounding box center [615, 293] width 54 height 13
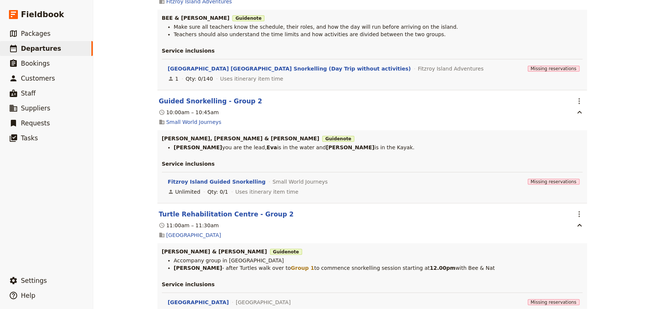
scroll to position [582, 0]
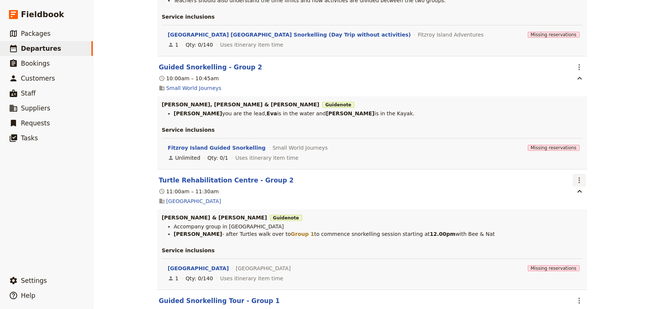
click at [575, 176] on icon "Actions" at bounding box center [579, 180] width 9 height 9
click at [582, 186] on button "Edit this itinerary item" at bounding box center [608, 182] width 75 height 10
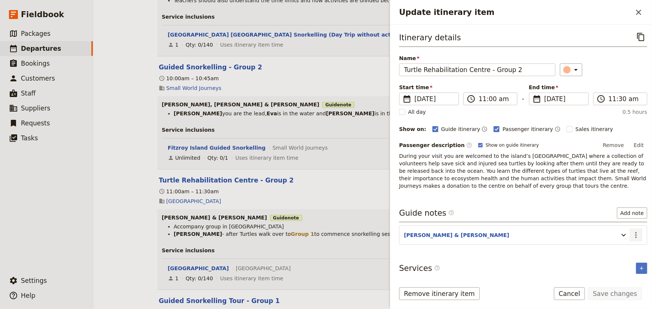
click at [632, 233] on icon "Actions" at bounding box center [636, 235] width 9 height 9
drag, startPoint x: 618, startPoint y: 249, endPoint x: 615, endPoint y: 246, distance: 4.8
click at [615, 246] on button "Edit note" at bounding box center [616, 251] width 44 height 10
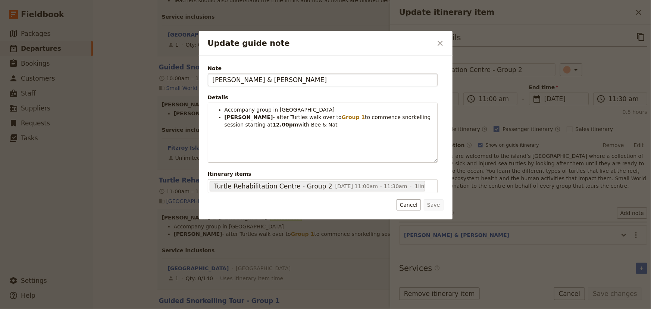
drag, startPoint x: 238, startPoint y: 78, endPoint x: 223, endPoint y: 78, distance: 14.9
click at [223, 78] on input "STEPHEN, EVA & EMMA" at bounding box center [323, 80] width 230 height 13
type input "STEVEN, EVA & EMMA"
click at [433, 205] on button "Save" at bounding box center [433, 204] width 19 height 11
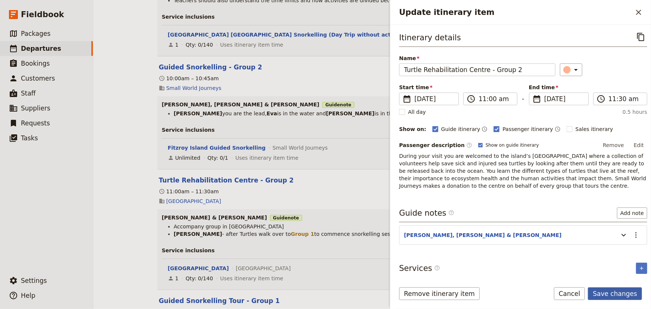
click at [618, 294] on button "Save changes" at bounding box center [615, 293] width 54 height 13
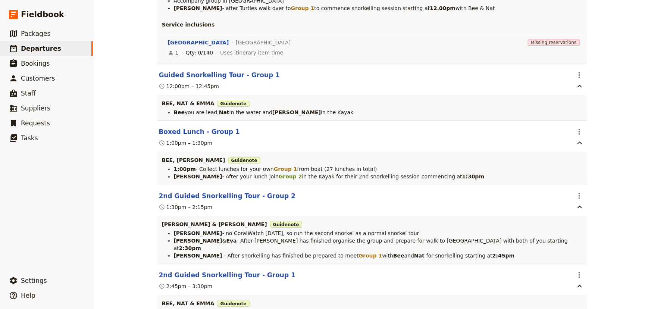
scroll to position [819, 0]
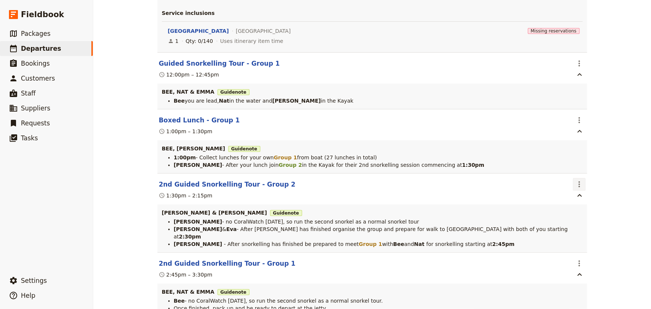
click at [575, 180] on icon "Actions" at bounding box center [579, 184] width 9 height 9
click at [584, 184] on span "Edit this itinerary item" at bounding box center [605, 186] width 59 height 7
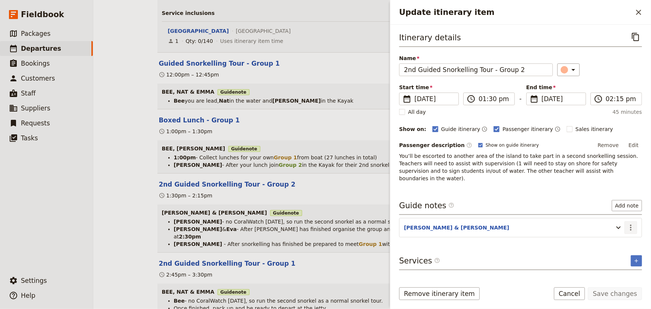
click at [630, 223] on icon "Actions" at bounding box center [631, 227] width 9 height 9
click at [619, 237] on span "Edit note" at bounding box center [610, 235] width 24 height 7
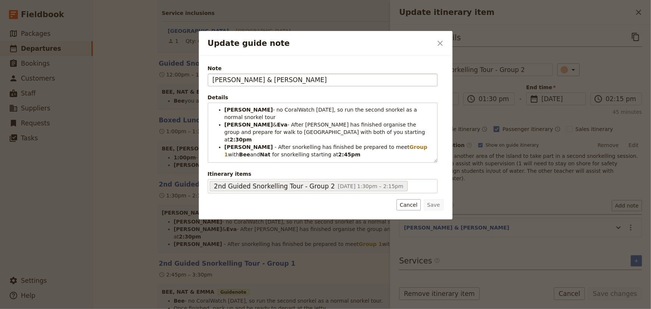
drag, startPoint x: 239, startPoint y: 78, endPoint x: 224, endPoint y: 78, distance: 14.6
click at [224, 78] on input "STEPHEN, EVA & EMMA" at bounding box center [323, 80] width 230 height 13
type input "STEVEN, EVA & EMMA"
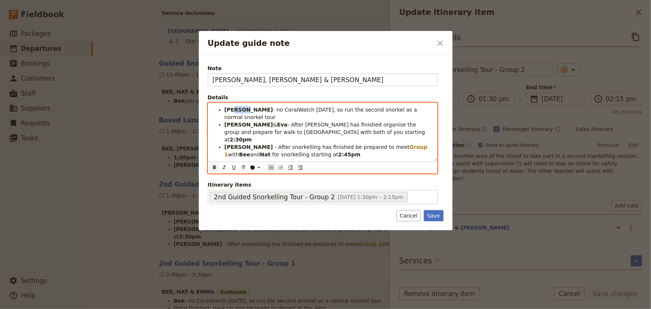
drag, startPoint x: 243, startPoint y: 108, endPoint x: 233, endPoint y: 108, distance: 10.1
click at [233, 108] on strong "[PERSON_NAME]" at bounding box center [249, 110] width 49 height 6
drag, startPoint x: 243, startPoint y: 117, endPoint x: 232, endPoint y: 117, distance: 11.2
click at [232, 122] on strong "[PERSON_NAME]" at bounding box center [249, 125] width 49 height 6
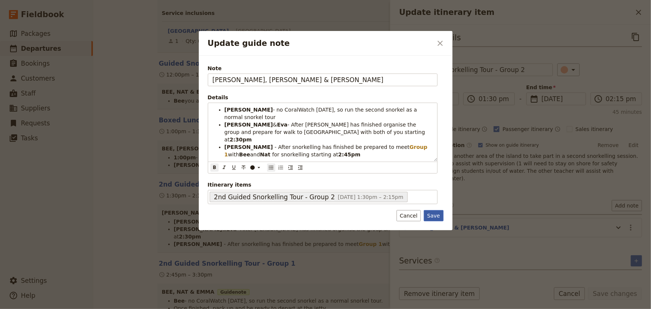
click at [434, 216] on button "Save" at bounding box center [433, 215] width 19 height 11
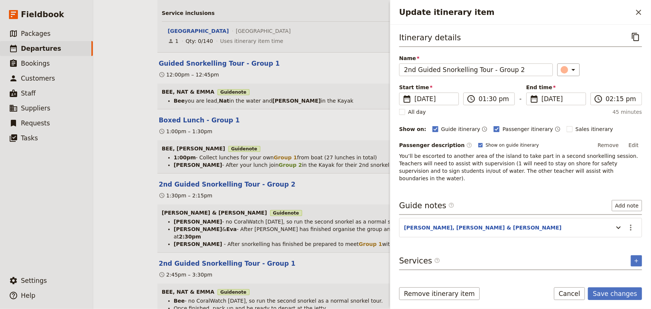
drag, startPoint x: 616, startPoint y: 295, endPoint x: 616, endPoint y: 277, distance: 17.6
click at [616, 294] on button "Save changes" at bounding box center [615, 293] width 54 height 13
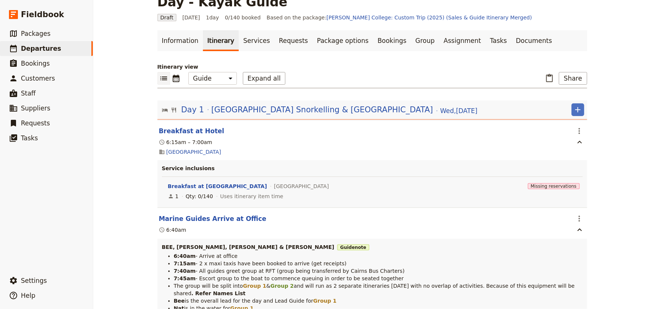
scroll to position [0, 0]
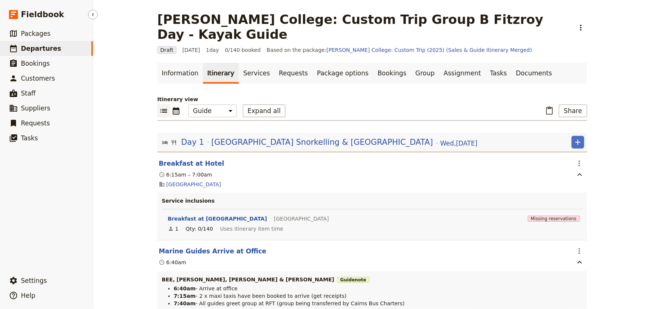
click at [44, 50] on span "Departures" at bounding box center [41, 48] width 40 height 7
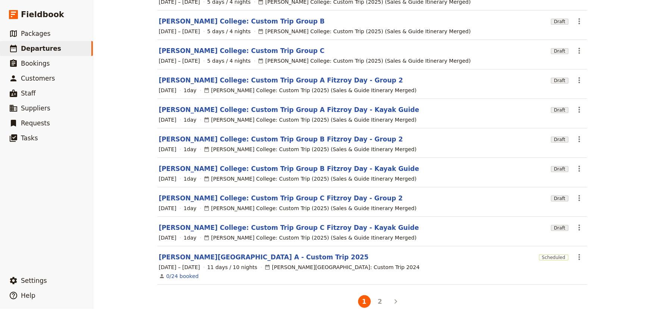
scroll to position [102, 0]
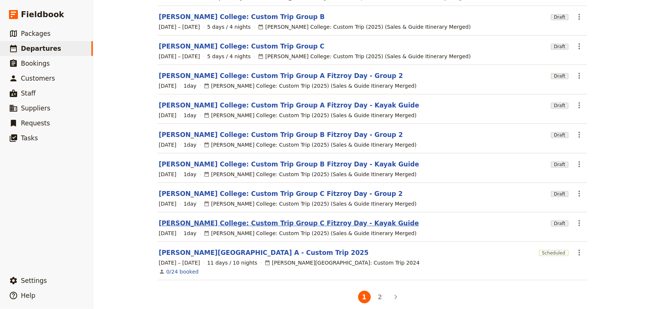
click at [279, 219] on link "[PERSON_NAME] College: Custom Trip Group C Fitzroy Day - Kayak Guide" at bounding box center [289, 223] width 261 height 9
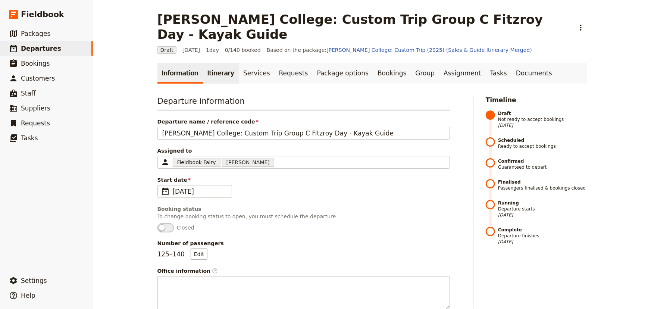
click at [209, 63] on link "Itinerary" at bounding box center [221, 73] width 36 height 21
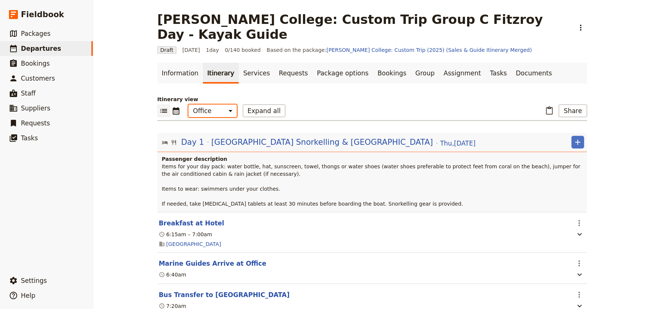
click at [209, 105] on select "Office Guide Passenger Sales" at bounding box center [213, 111] width 49 height 13
select select "STAFF"
click at [189, 105] on select "Office Guide Passenger Sales" at bounding box center [213, 111] width 49 height 13
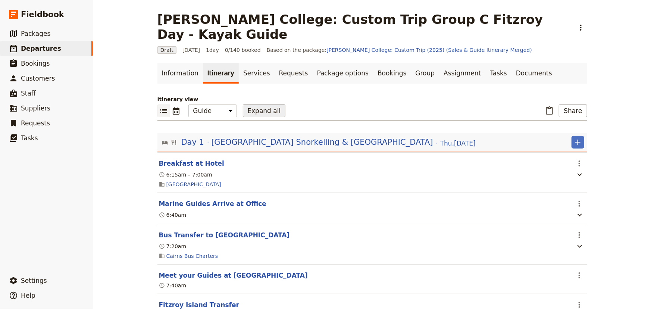
click at [243, 105] on button "Expand all" at bounding box center [264, 111] width 43 height 13
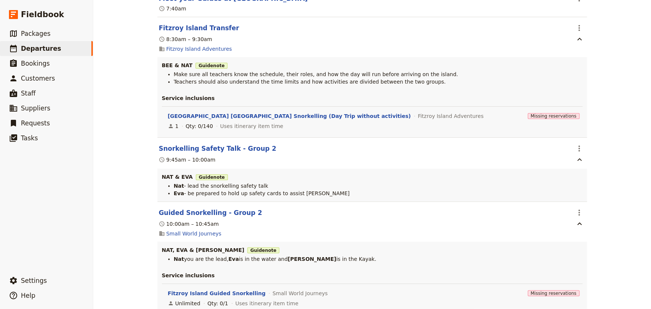
scroll to position [509, 0]
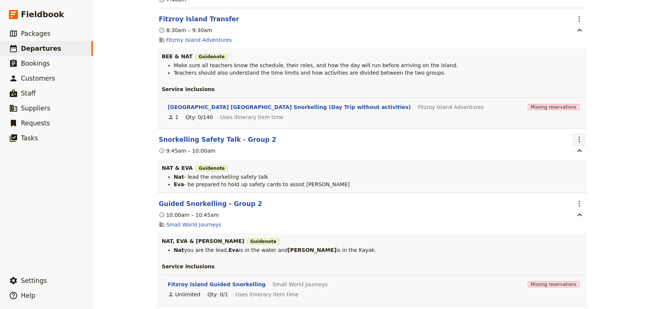
click at [579, 135] on icon "Actions" at bounding box center [579, 139] width 9 height 9
click at [580, 151] on span "Delete this itinerary item" at bounding box center [609, 151] width 66 height 7
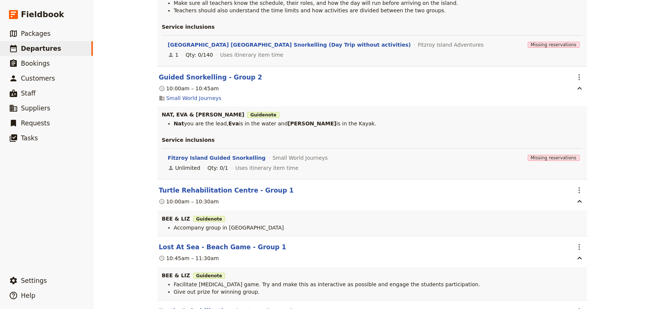
scroll to position [577, 0]
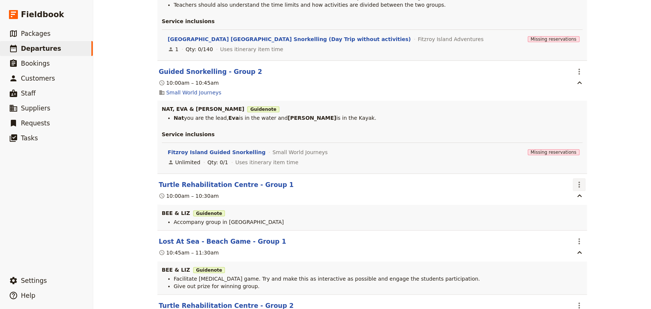
click at [579, 182] on icon "Actions" at bounding box center [579, 185] width 1 height 6
click at [606, 220] on div "Mueller College: Custom Trip Group C Fitzroy Day - Kayak Guide ​ Draft 4 Sep 20…" at bounding box center [372, 154] width 558 height 309
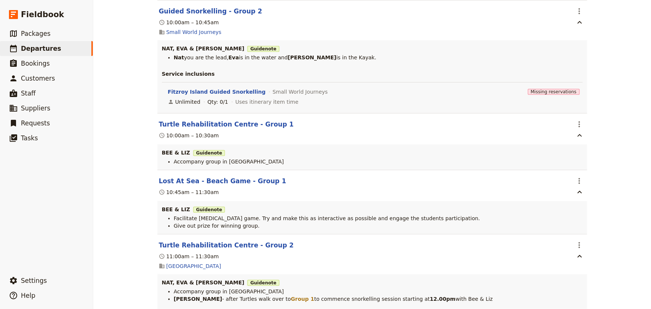
scroll to position [645, 0]
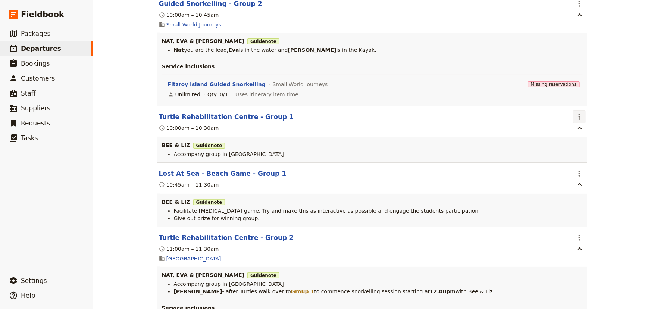
click at [579, 112] on icon "Actions" at bounding box center [579, 116] width 9 height 9
click at [587, 129] on span "Delete this itinerary item" at bounding box center [609, 128] width 66 height 7
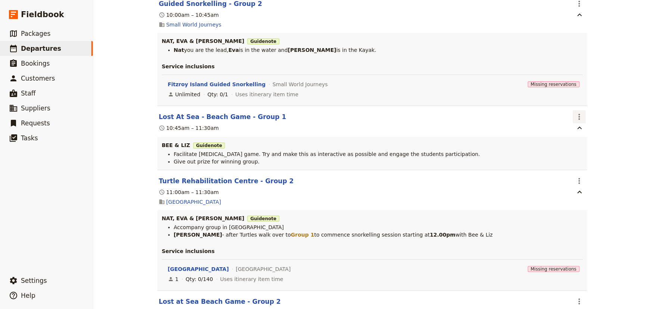
click at [579, 114] on icon "Actions" at bounding box center [579, 117] width 1 height 6
click at [598, 128] on span "Delete this itinerary item" at bounding box center [609, 128] width 66 height 7
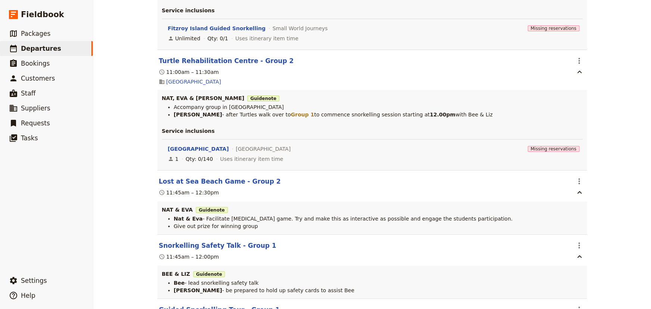
scroll to position [713, 0]
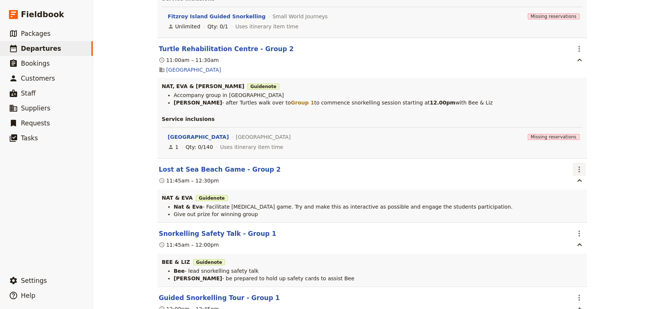
click at [576, 165] on icon "Actions" at bounding box center [579, 169] width 9 height 9
click at [587, 181] on span "Delete this itinerary item" at bounding box center [609, 181] width 66 height 7
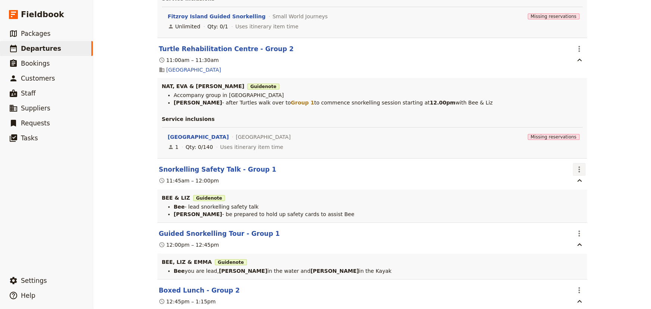
click at [577, 165] on icon "Actions" at bounding box center [579, 169] width 9 height 9
click at [594, 179] on span "Delete this itinerary item" at bounding box center [609, 181] width 66 height 7
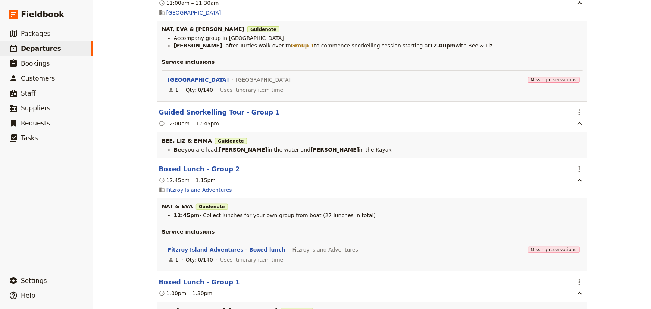
scroll to position [781, 0]
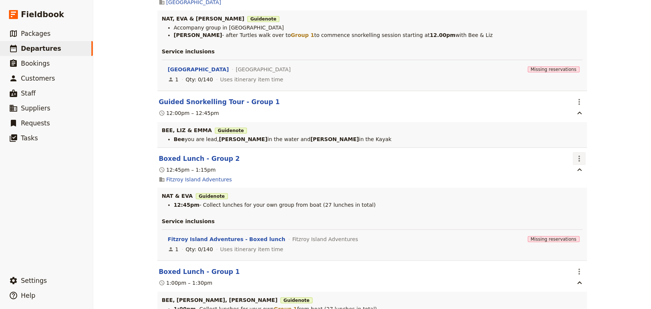
click at [579, 154] on icon "Actions" at bounding box center [579, 158] width 9 height 9
click at [588, 169] on span "Delete this itinerary item" at bounding box center [609, 170] width 66 height 7
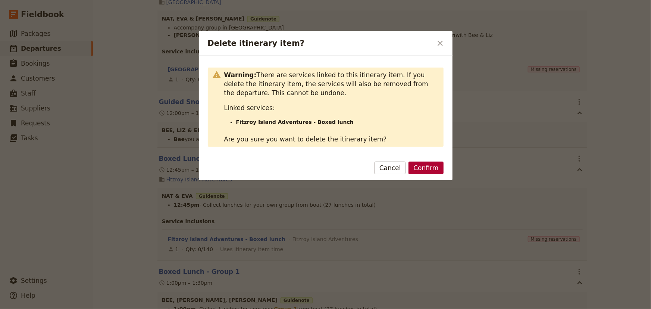
click at [429, 169] on button "Confirm" at bounding box center [426, 168] width 35 height 13
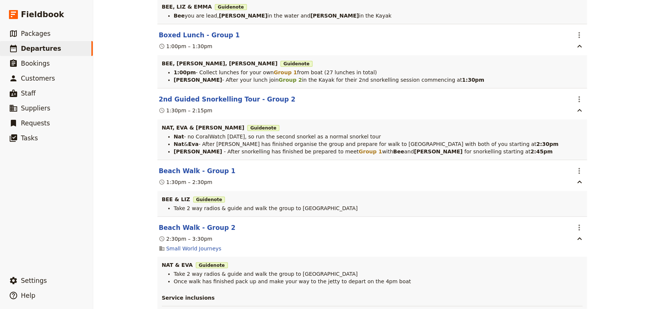
scroll to position [917, 0]
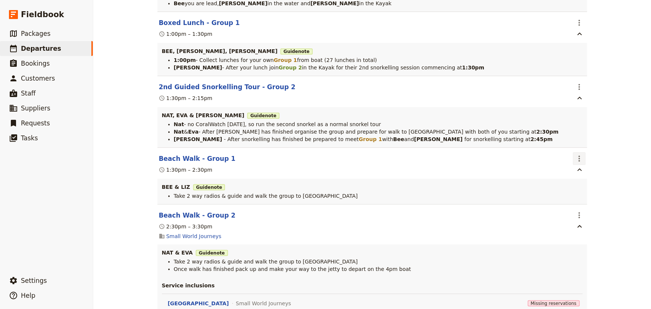
click at [581, 154] on icon "Actions" at bounding box center [579, 158] width 9 height 9
click at [587, 169] on span "Delete this itinerary item" at bounding box center [609, 171] width 66 height 7
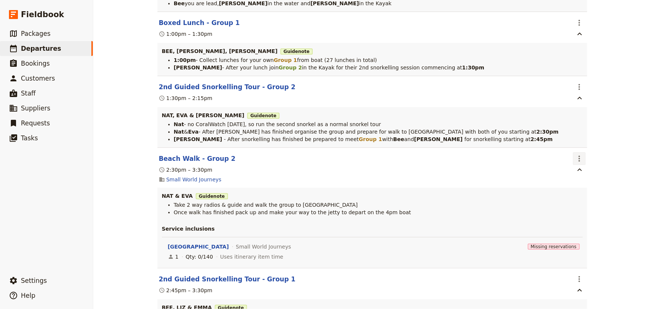
click at [579, 156] on icon "Actions" at bounding box center [579, 159] width 1 height 6
click at [581, 171] on span "Delete this itinerary item" at bounding box center [609, 171] width 66 height 7
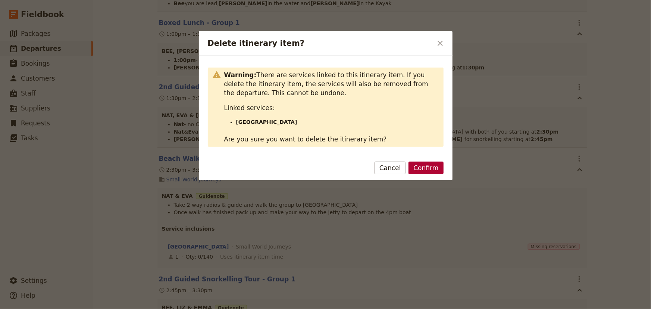
click at [421, 167] on button "Confirm" at bounding box center [426, 168] width 35 height 13
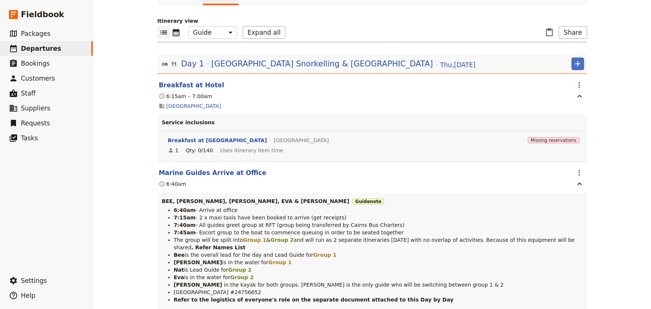
scroll to position [0, 0]
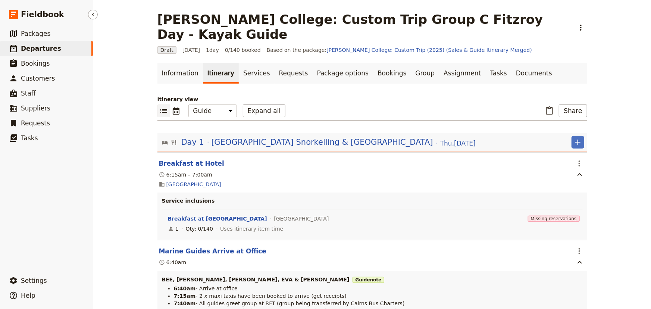
click at [34, 50] on span "Departures" at bounding box center [41, 48] width 40 height 7
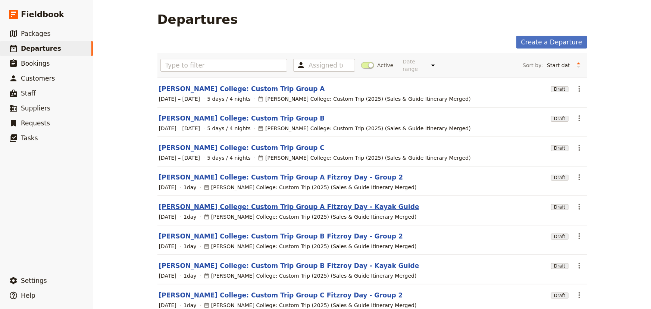
click at [281, 202] on link "[PERSON_NAME] College: Custom Trip Group A Fitzroy Day - Kayak Guide" at bounding box center [289, 206] width 261 height 9
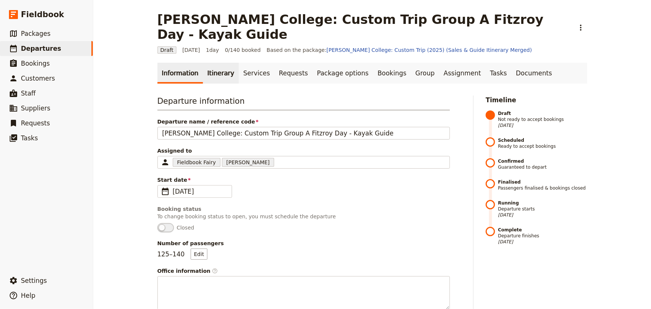
click at [208, 63] on link "Itinerary" at bounding box center [221, 73] width 36 height 21
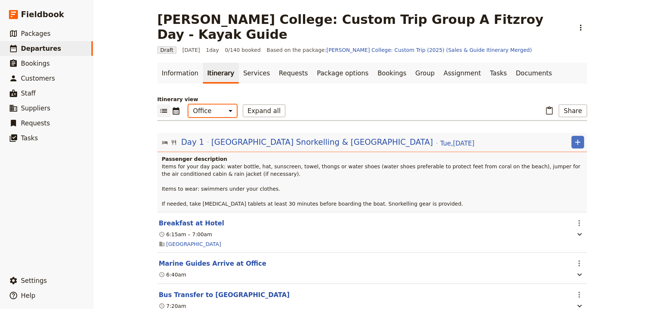
drag, startPoint x: 212, startPoint y: 96, endPoint x: 213, endPoint y: 101, distance: 5.0
click at [212, 105] on select "Office Guide Passenger Sales" at bounding box center [213, 111] width 49 height 13
select select "STAFF"
click at [189, 105] on select "Office Guide Passenger Sales" at bounding box center [213, 111] width 49 height 13
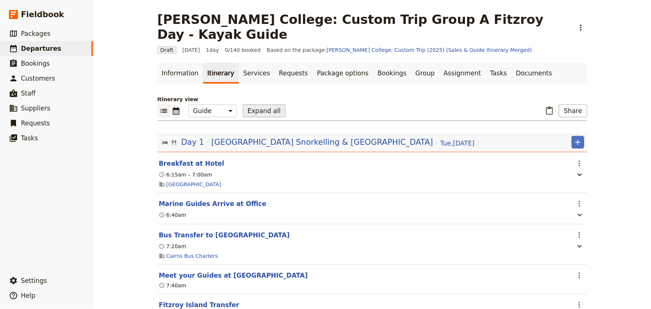
click at [247, 105] on button "Expand all" at bounding box center [264, 111] width 43 height 13
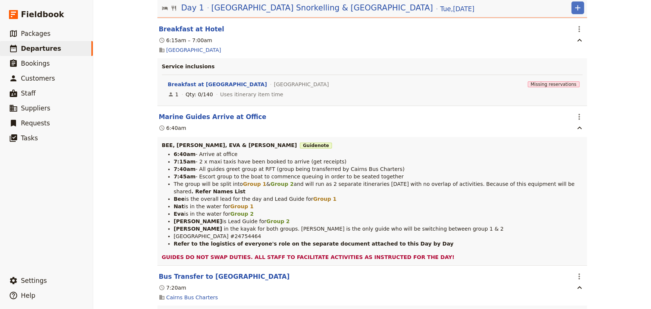
scroll to position [136, 0]
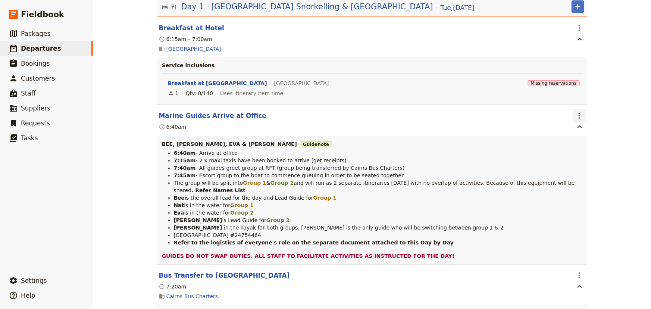
click at [578, 111] on icon "Actions" at bounding box center [579, 115] width 9 height 9
click at [584, 114] on span "Edit this itinerary item" at bounding box center [605, 116] width 59 height 7
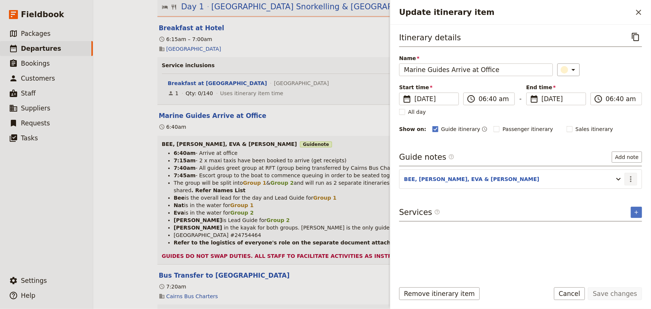
click at [635, 177] on icon "Actions" at bounding box center [631, 179] width 9 height 9
click at [624, 193] on span "Edit note" at bounding box center [615, 194] width 35 height 7
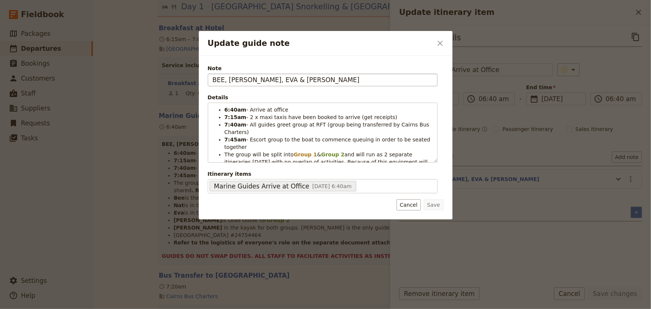
drag, startPoint x: 265, startPoint y: 78, endPoint x: 252, endPoint y: 78, distance: 13.1
click at [252, 78] on input "BEE, [PERSON_NAME], EVA & [PERSON_NAME]" at bounding box center [323, 80] width 230 height 13
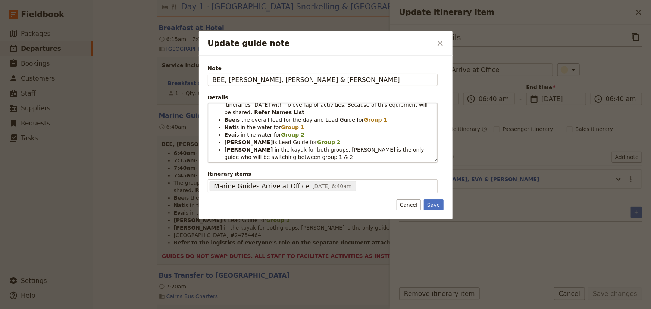
scroll to position [68, 0]
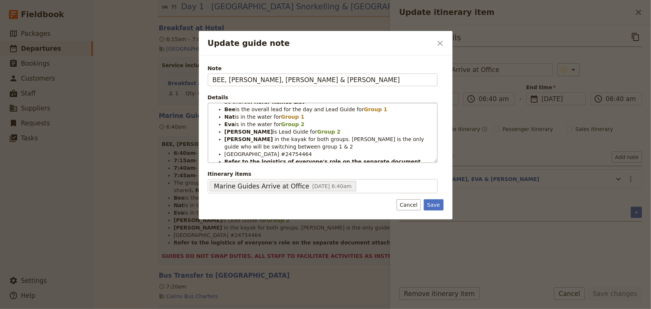
type input "BEE, NAT, STEVEN, EVA & EMMA"
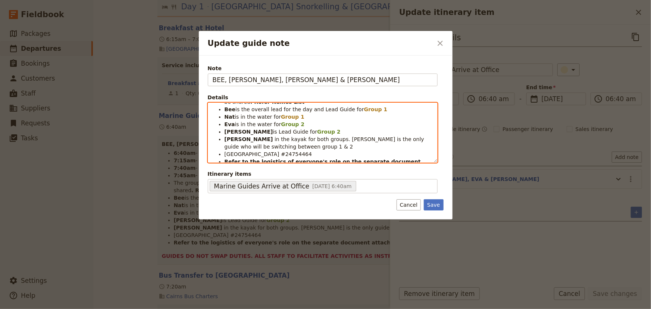
scroll to position [0, 0]
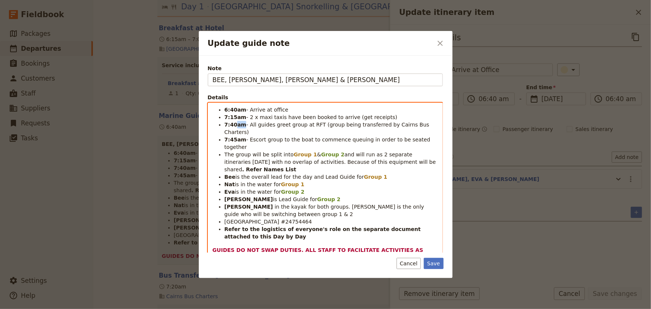
drag, startPoint x: 243, startPoint y: 124, endPoint x: 234, endPoint y: 124, distance: 9.3
click at [234, 124] on ul "6:40am - Arrive at office 7:15am - 2 x maxi taxis have been booked to arrive (g…" at bounding box center [326, 173] width 226 height 134
click at [239, 152] on span "The group will be split into" at bounding box center [259, 155] width 69 height 6
drag, startPoint x: 244, startPoint y: 177, endPoint x: 231, endPoint y: 177, distance: 12.7
click at [231, 196] on strong "[PERSON_NAME]" at bounding box center [249, 199] width 49 height 6
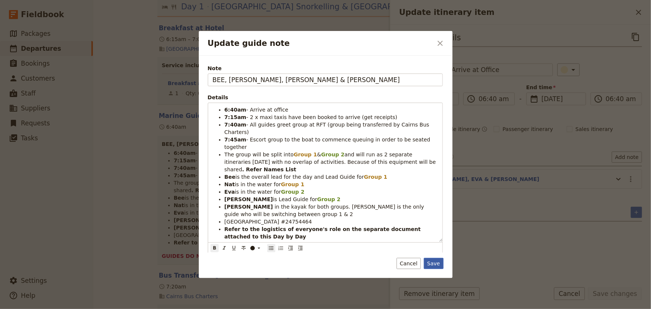
click at [434, 264] on button "Save" at bounding box center [433, 263] width 19 height 11
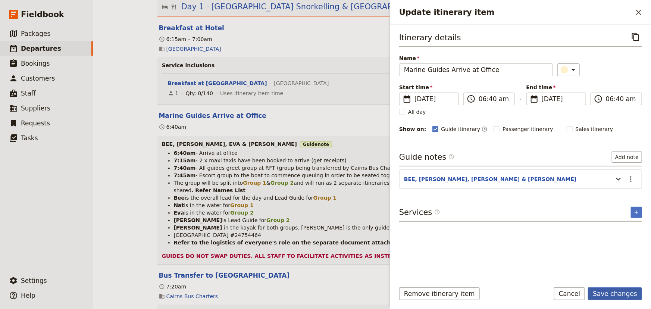
click at [607, 296] on button "Save changes" at bounding box center [615, 293] width 54 height 13
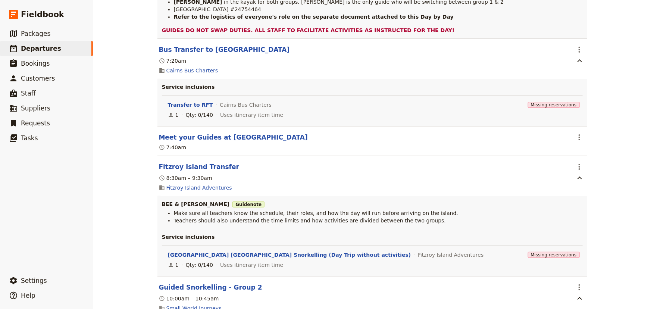
scroll to position [373, 0]
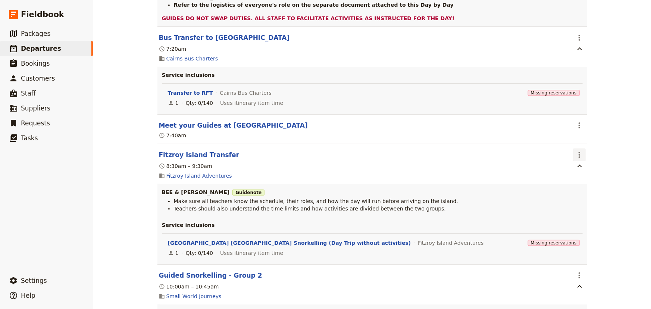
click at [579, 150] on icon "Actions" at bounding box center [579, 154] width 9 height 9
click at [586, 156] on span "Edit this itinerary item" at bounding box center [605, 156] width 59 height 7
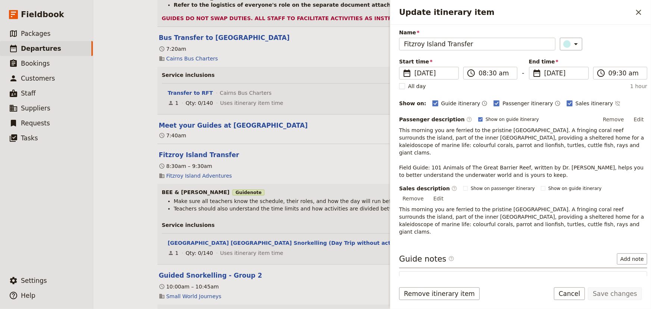
scroll to position [80, 0]
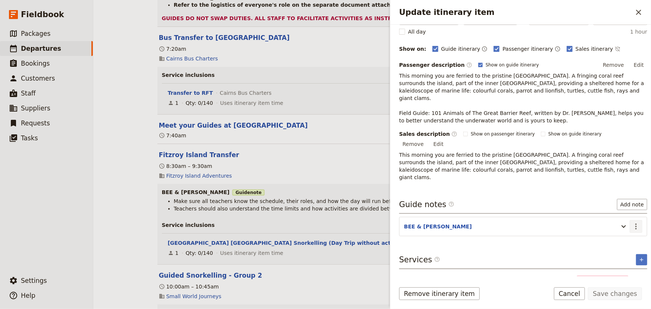
click at [632, 222] on icon "Actions" at bounding box center [636, 226] width 9 height 9
click at [612, 215] on span "Edit note" at bounding box center [610, 218] width 24 height 7
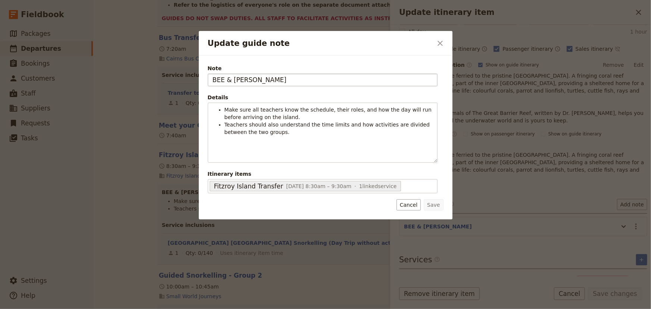
drag, startPoint x: 259, startPoint y: 81, endPoint x: 242, endPoint y: 79, distance: 17.3
click at [242, 79] on input "BEE & [PERSON_NAME]" at bounding box center [323, 80] width 230 height 13
type input "BEE & STEVEN"
click at [427, 203] on button "Save" at bounding box center [433, 204] width 19 height 11
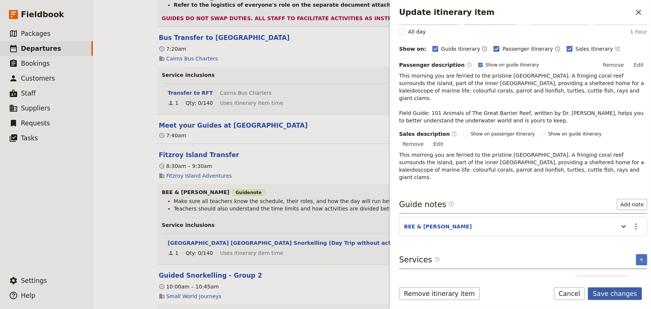
click at [603, 295] on button "Save changes" at bounding box center [615, 293] width 54 height 13
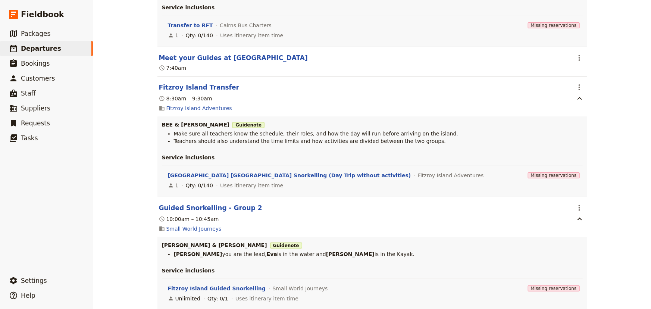
scroll to position [475, 0]
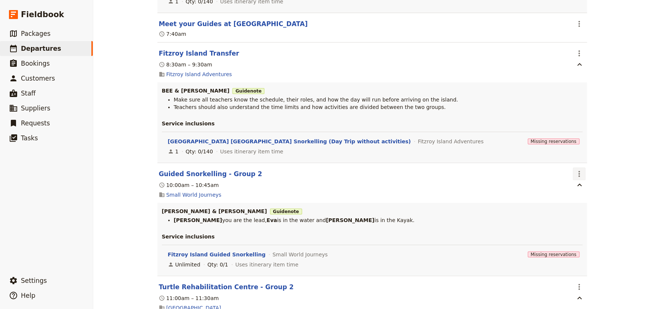
click at [579, 171] on icon "Actions" at bounding box center [579, 174] width 1 height 6
click at [585, 172] on span "Edit this itinerary item" at bounding box center [605, 175] width 59 height 7
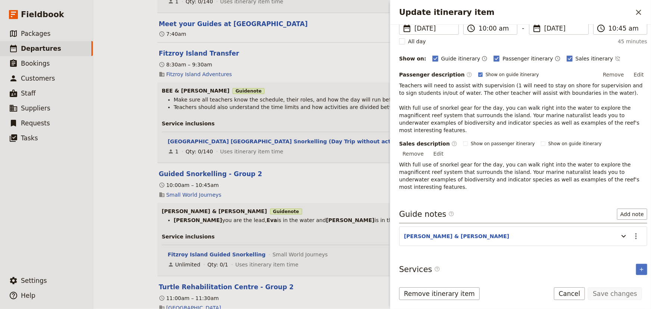
scroll to position [75, 0]
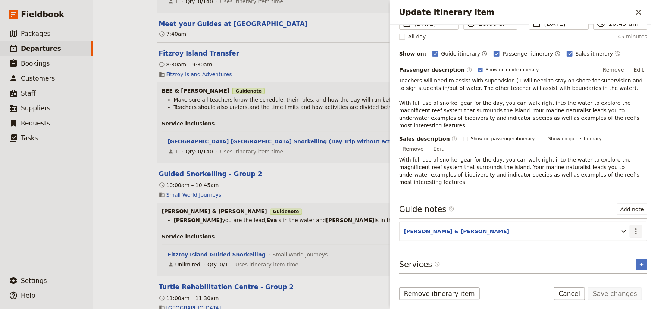
click at [635, 227] on icon "Actions" at bounding box center [636, 231] width 9 height 9
click at [619, 222] on span "Edit note" at bounding box center [610, 223] width 24 height 7
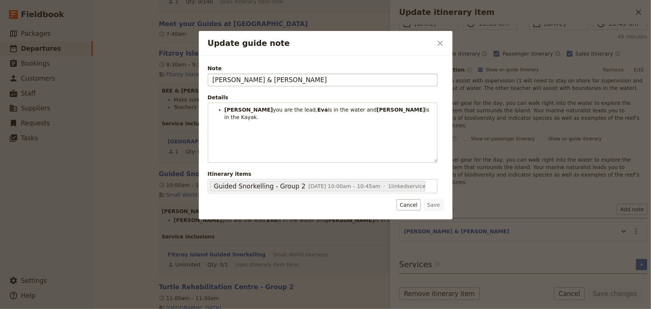
drag, startPoint x: 239, startPoint y: 78, endPoint x: 222, endPoint y: 78, distance: 16.4
click at [222, 78] on input "STEPHEN, EVA & EMMA" at bounding box center [323, 80] width 230 height 13
type input "STEVEN, EVA & EMMA"
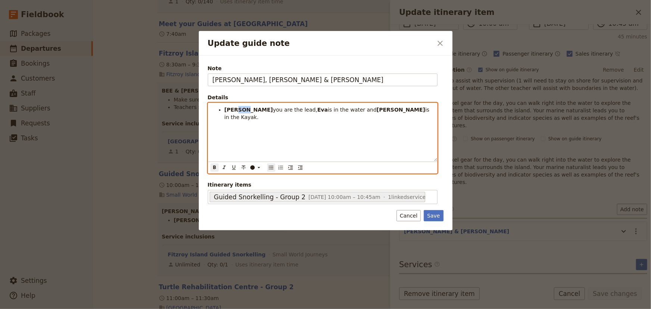
drag, startPoint x: 244, startPoint y: 109, endPoint x: 235, endPoint y: 109, distance: 8.6
click at [235, 109] on strong "[PERSON_NAME]" at bounding box center [249, 110] width 49 height 6
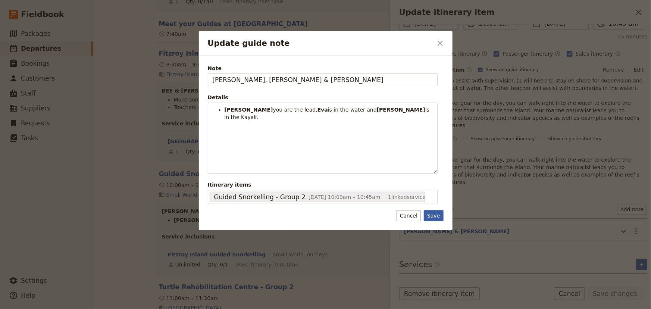
click at [438, 216] on button "Save" at bounding box center [433, 215] width 19 height 11
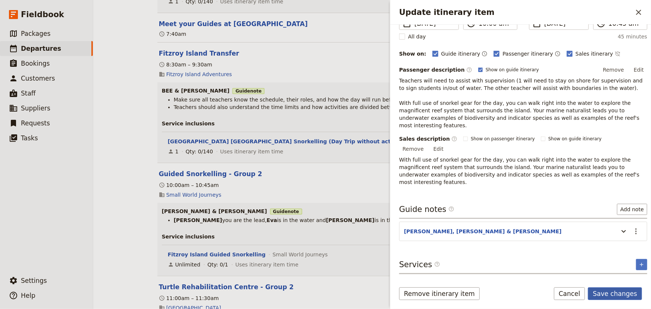
click at [621, 293] on button "Save changes" at bounding box center [615, 293] width 54 height 13
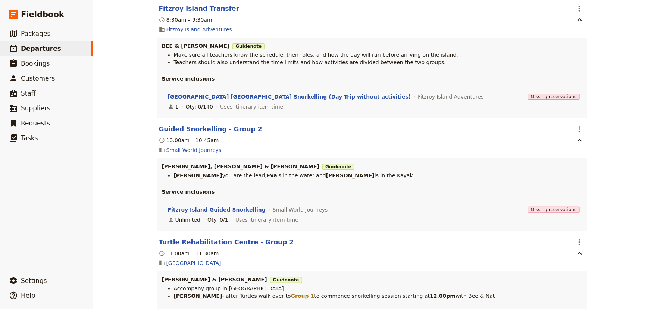
scroll to position [543, 0]
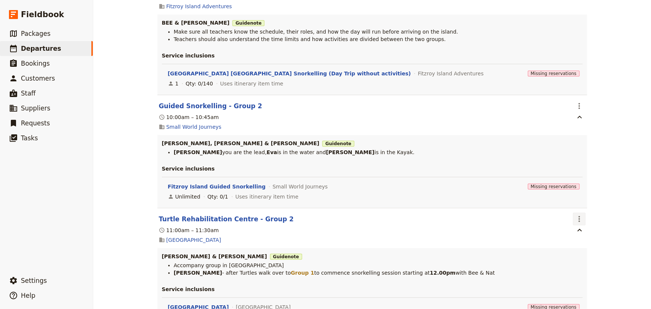
click at [579, 216] on icon "Actions" at bounding box center [579, 219] width 1 height 6
click at [577, 219] on span "Edit this itinerary item" at bounding box center [605, 220] width 59 height 7
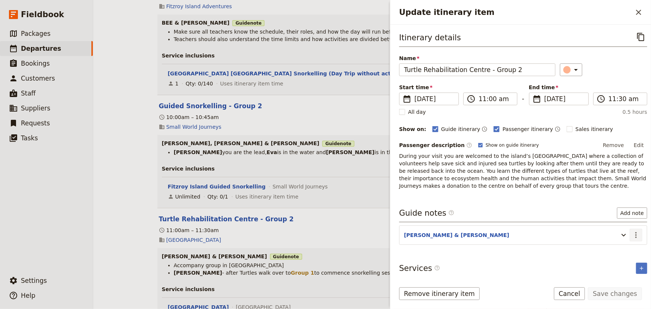
click at [635, 231] on icon "Actions" at bounding box center [636, 235] width 9 height 9
drag, startPoint x: 623, startPoint y: 249, endPoint x: 619, endPoint y: 245, distance: 5.0
click at [619, 246] on button "Edit note" at bounding box center [616, 251] width 44 height 10
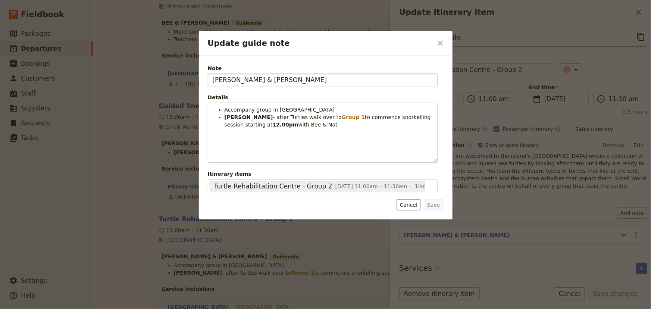
drag, startPoint x: 238, startPoint y: 78, endPoint x: 221, endPoint y: 78, distance: 16.8
click at [221, 78] on input "STEPHEN, EVA & EMMA" at bounding box center [323, 80] width 230 height 13
type input "STEVEN, EVA & EMMA"
click at [437, 204] on button "Save" at bounding box center [433, 204] width 19 height 11
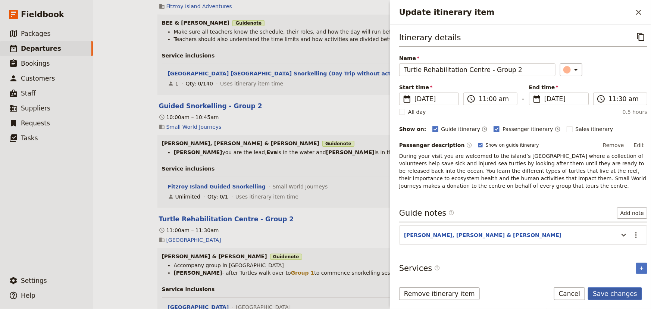
click at [616, 294] on button "Save changes" at bounding box center [615, 293] width 54 height 13
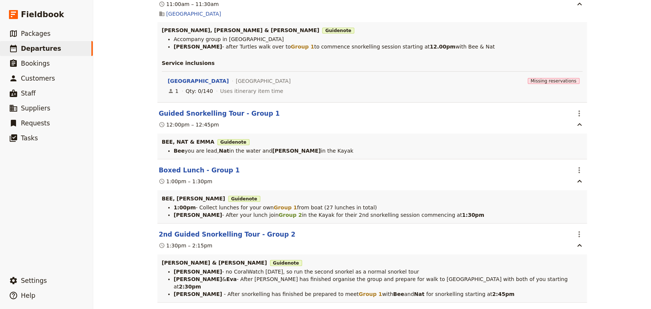
scroll to position [780, 0]
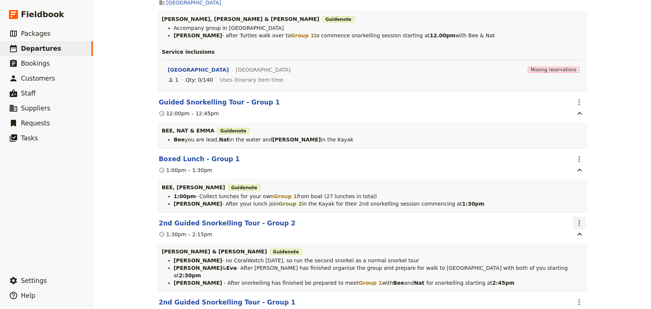
click at [573, 217] on button "​" at bounding box center [579, 223] width 13 height 13
click at [584, 224] on span "Edit this itinerary item" at bounding box center [605, 225] width 59 height 7
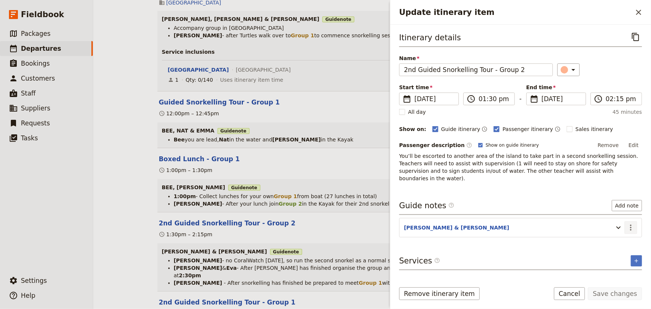
click at [632, 223] on icon "Actions" at bounding box center [631, 227] width 9 height 9
click at [627, 233] on span "Edit note" at bounding box center [615, 235] width 35 height 7
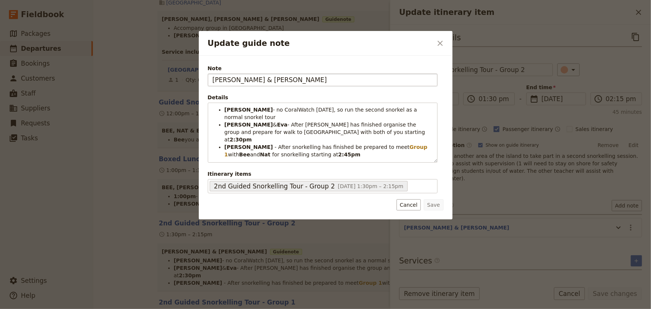
drag, startPoint x: 239, startPoint y: 80, endPoint x: 222, endPoint y: 79, distance: 16.8
click at [222, 79] on input "STEPHEN, EVA & EMMA" at bounding box center [323, 80] width 230 height 13
type input "STEVEN EVA & EMMA"
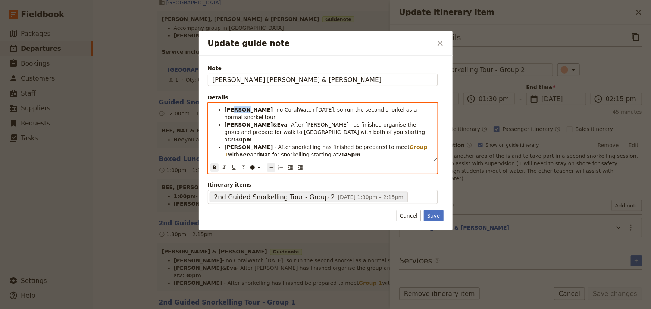
drag, startPoint x: 244, startPoint y: 109, endPoint x: 232, endPoint y: 108, distance: 11.6
click at [232, 108] on strong "[PERSON_NAME]" at bounding box center [249, 110] width 49 height 6
drag, startPoint x: 245, startPoint y: 117, endPoint x: 231, endPoint y: 116, distance: 13.1
click at [231, 121] on li "Stephen & Eva - After snorkelling has finished organise the group and prepare f…" at bounding box center [329, 132] width 208 height 22
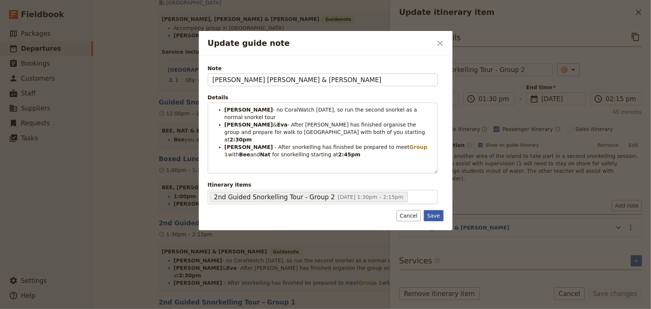
click at [436, 214] on button "Save" at bounding box center [433, 215] width 19 height 11
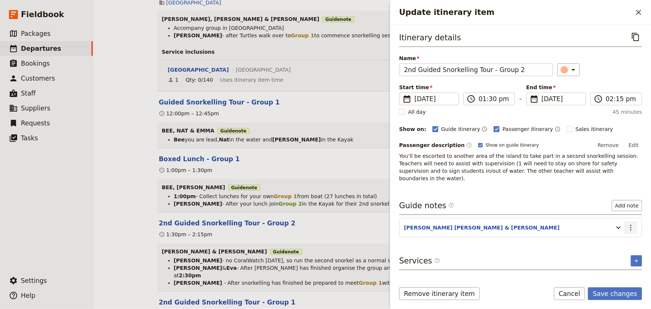
click at [631, 223] on icon "Actions" at bounding box center [631, 227] width 9 height 9
click at [617, 235] on span "Edit note" at bounding box center [610, 235] width 24 height 7
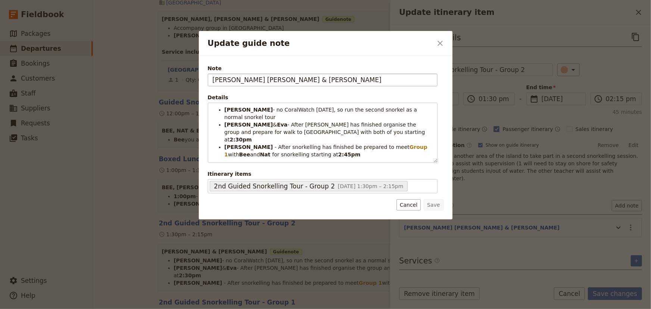
click at [232, 78] on input "STEVEN EVA & EMMA" at bounding box center [323, 80] width 230 height 13
type input "STEVEN, EVA & EMMA"
click at [433, 204] on button "Save" at bounding box center [433, 204] width 19 height 11
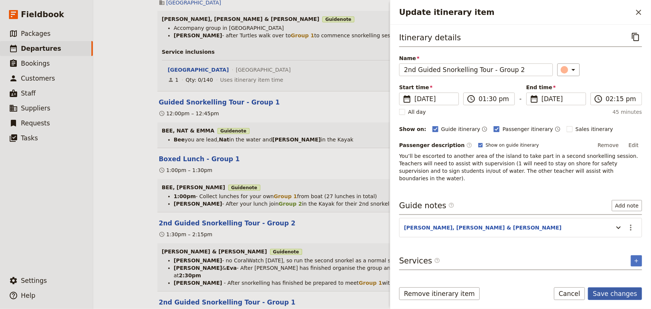
click at [620, 289] on button "Save changes" at bounding box center [615, 293] width 54 height 13
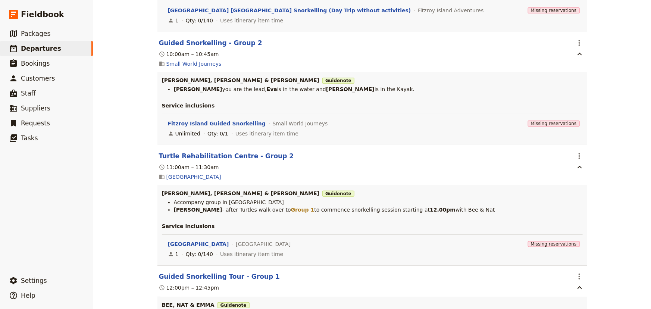
scroll to position [0, 0]
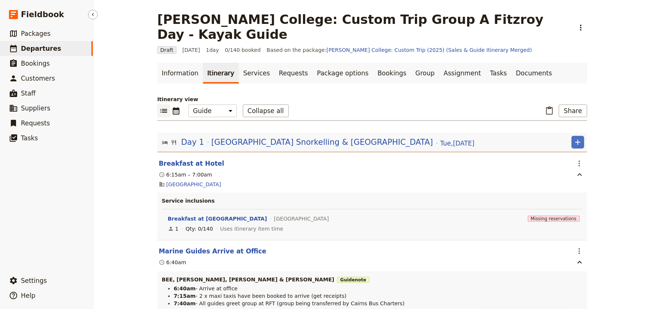
click at [38, 48] on span "Departures" at bounding box center [41, 48] width 40 height 7
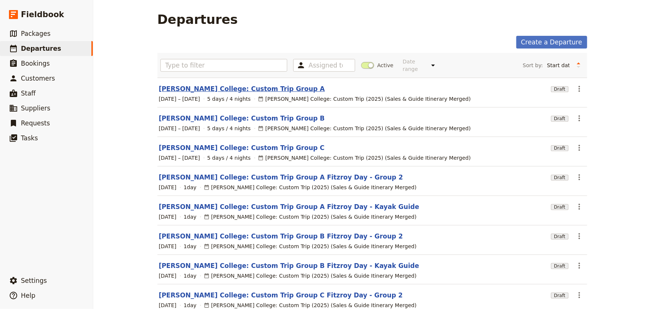
click at [224, 85] on link "[PERSON_NAME] College: Custom Trip Group A" at bounding box center [242, 88] width 166 height 9
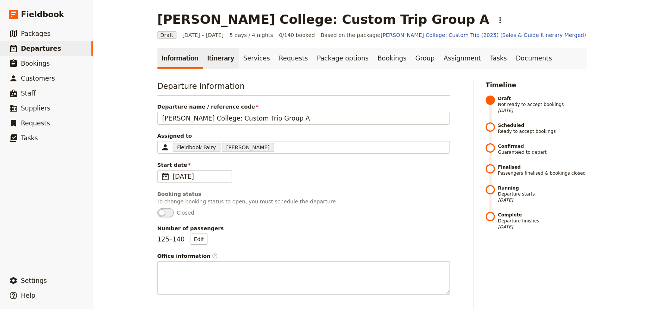
click at [214, 57] on link "Itinerary" at bounding box center [221, 58] width 36 height 21
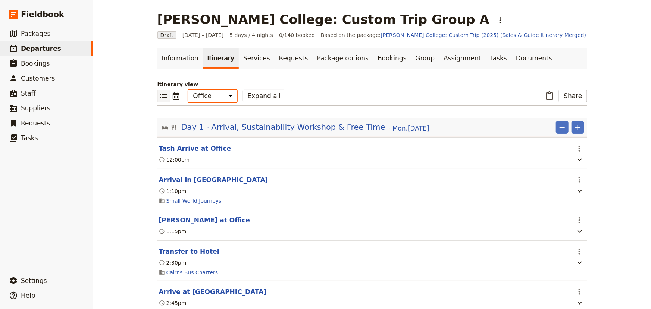
click at [213, 96] on select "Office Guide Passenger Sales" at bounding box center [213, 96] width 49 height 13
select select "STAFF"
click at [189, 90] on select "Office Guide Passenger Sales" at bounding box center [213, 96] width 49 height 13
click at [256, 99] on button "Expand all" at bounding box center [264, 96] width 43 height 13
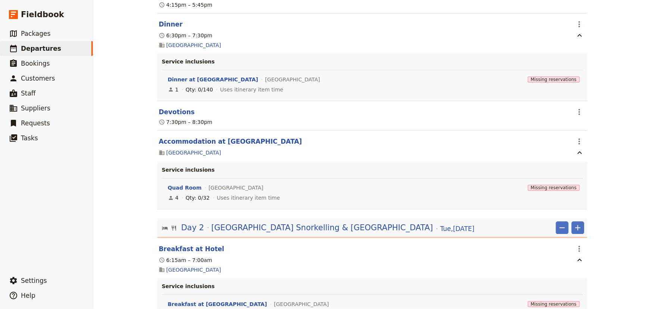
scroll to position [1052, 0]
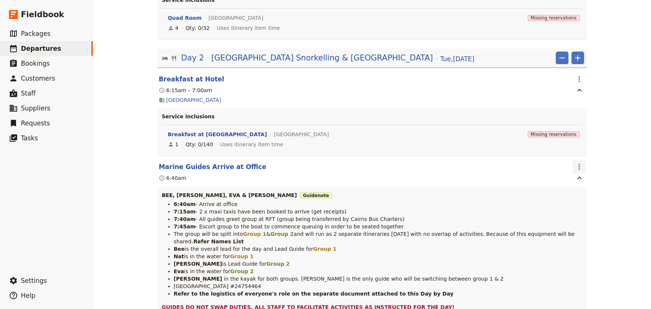
click at [573, 168] on button "​" at bounding box center [579, 167] width 13 height 13
click at [582, 184] on span "Edit this itinerary item" at bounding box center [605, 183] width 59 height 7
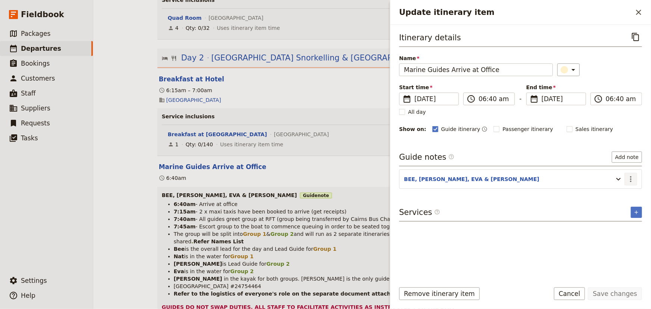
click at [634, 179] on icon "Actions" at bounding box center [631, 179] width 9 height 9
click at [621, 194] on span "Edit note" at bounding box center [610, 194] width 24 height 7
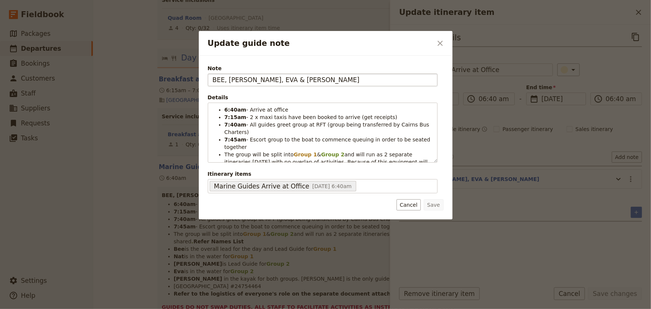
drag, startPoint x: 266, startPoint y: 76, endPoint x: 249, endPoint y: 77, distance: 16.5
click at [249, 77] on input "BEE, [PERSON_NAME], EVA & [PERSON_NAME]" at bounding box center [323, 80] width 230 height 13
type input "BEE, NAT, STEVEN, EVA & EMMA"
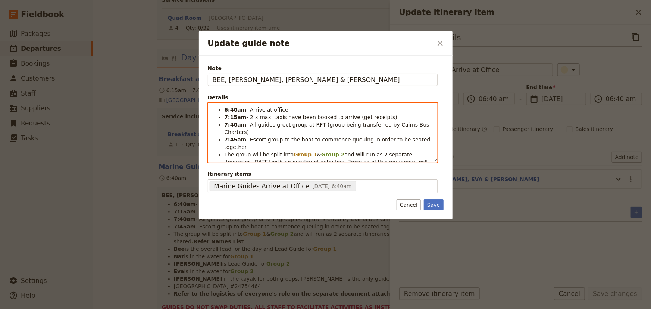
click at [298, 125] on span "- All guides greet group at RFT (group being transferred by Cairns Bus Charters)" at bounding box center [328, 128] width 207 height 13
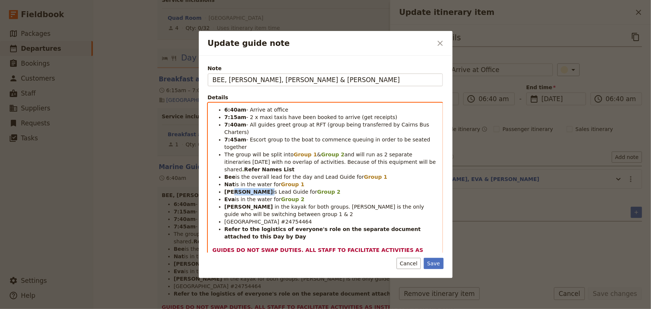
drag, startPoint x: 246, startPoint y: 168, endPoint x: 233, endPoint y: 168, distance: 13.1
click at [233, 188] on li "Stephen is Lead Guide for Group 2" at bounding box center [332, 191] width 214 height 7
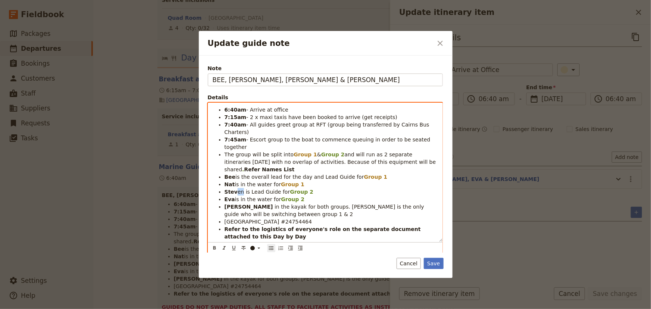
drag, startPoint x: 240, startPoint y: 170, endPoint x: 236, endPoint y: 170, distance: 4.5
click at [238, 189] on span "en is Lead Guide for" at bounding box center [264, 192] width 52 height 6
click at [214, 249] on icon "Format bold" at bounding box center [215, 248] width 6 height 6
click at [273, 204] on span "in the kayak for both groups. [PERSON_NAME] is the only guide who will be switc…" at bounding box center [326, 210] width 202 height 13
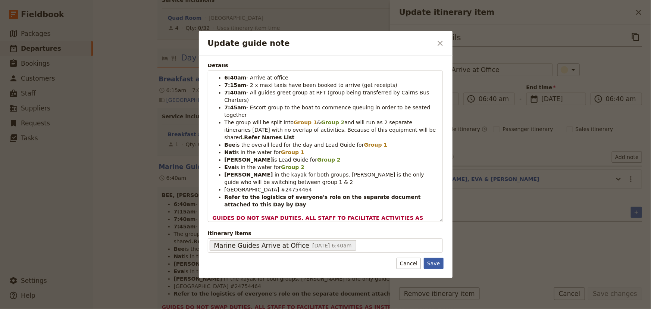
click at [432, 261] on button "Save" at bounding box center [433, 263] width 19 height 11
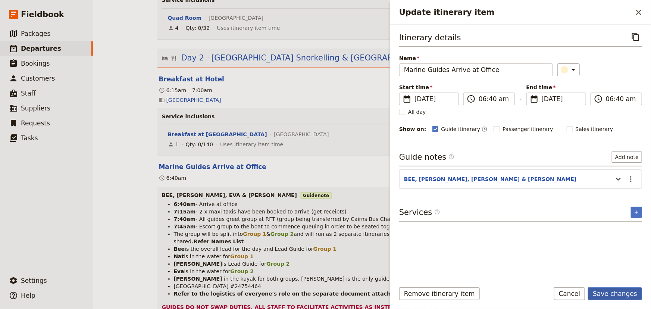
click at [613, 293] on button "Save changes" at bounding box center [615, 293] width 54 height 13
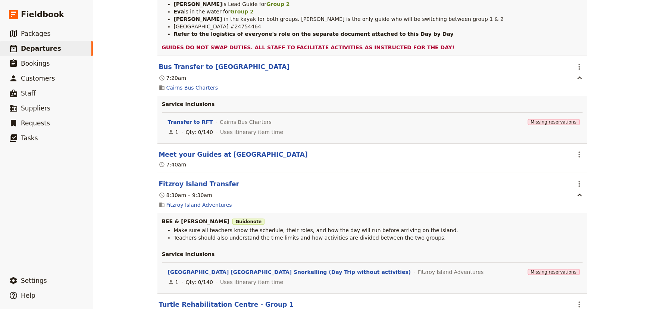
scroll to position [1324, 0]
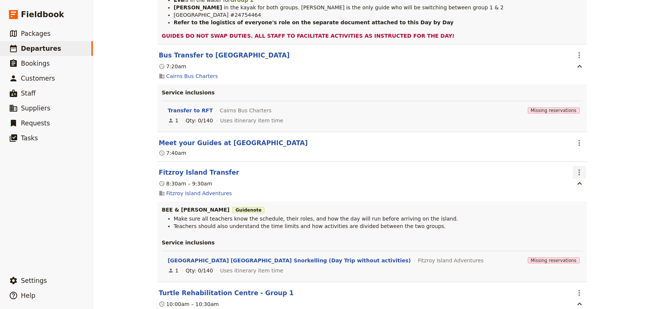
click at [579, 174] on icon "Actions" at bounding box center [579, 172] width 1 height 6
click at [584, 193] on span "Edit this itinerary item" at bounding box center [605, 189] width 59 height 7
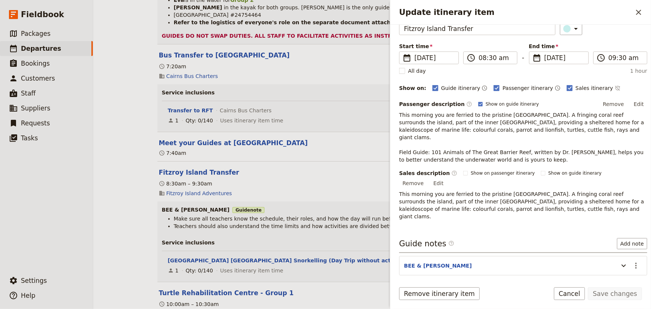
scroll to position [80, 0]
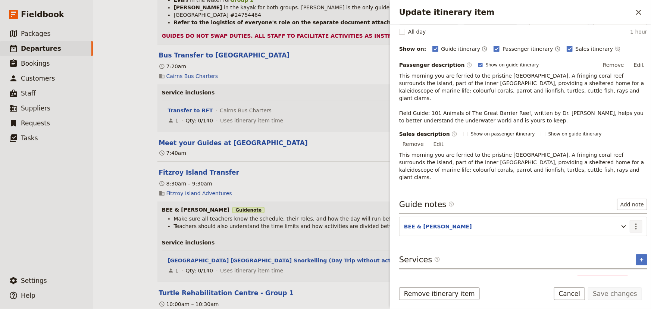
click at [632, 222] on icon "Actions" at bounding box center [636, 226] width 9 height 9
click at [619, 217] on span "Edit note" at bounding box center [610, 218] width 24 height 7
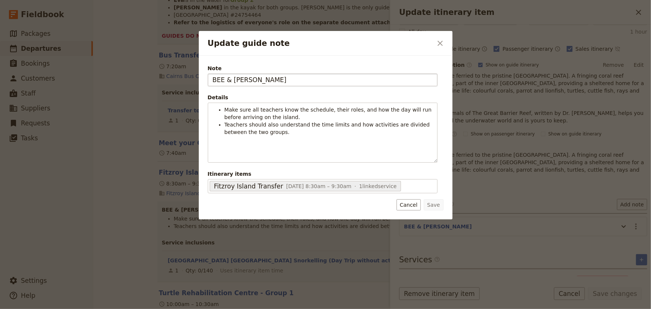
drag, startPoint x: 256, startPoint y: 80, endPoint x: 241, endPoint y: 79, distance: 14.6
click at [241, 79] on input "BEE & [PERSON_NAME]" at bounding box center [323, 80] width 230 height 13
type input "BEE & STEVEN"
click at [438, 205] on button "Save" at bounding box center [433, 204] width 19 height 11
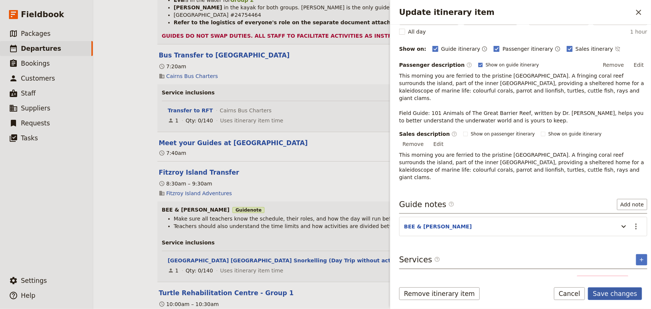
click at [609, 295] on button "Save changes" at bounding box center [615, 293] width 54 height 13
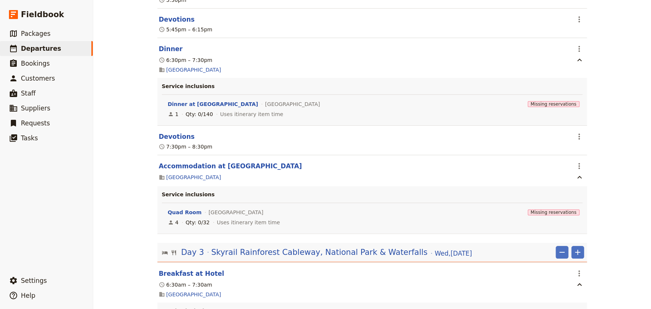
scroll to position [2444, 0]
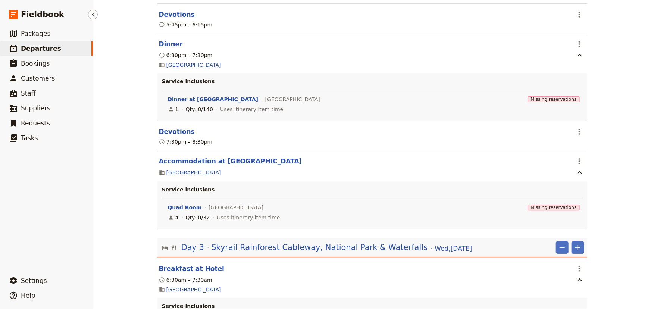
click at [46, 49] on span "Departures" at bounding box center [41, 48] width 40 height 7
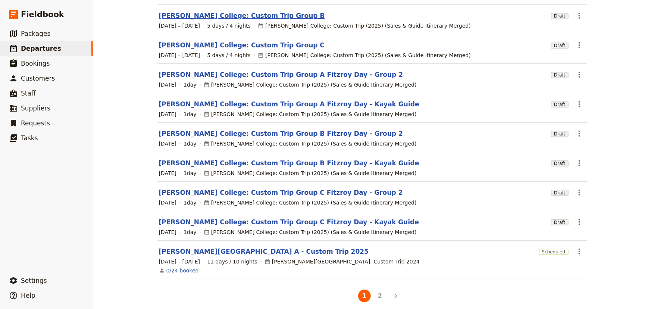
click at [250, 11] on link "[PERSON_NAME] College: Custom Trip Group B" at bounding box center [242, 15] width 166 height 9
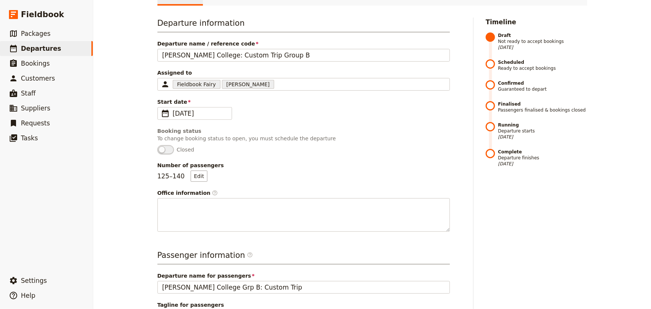
scroll to position [1, 0]
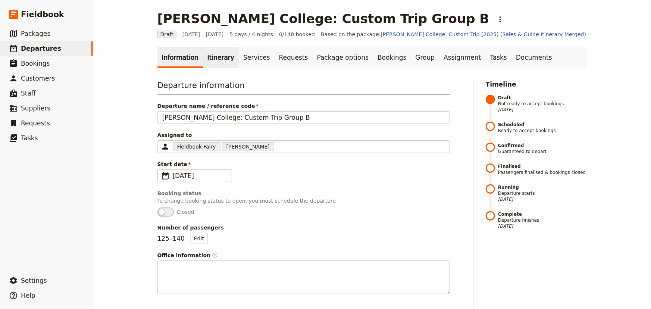
click at [206, 55] on link "Itinerary" at bounding box center [221, 57] width 36 height 21
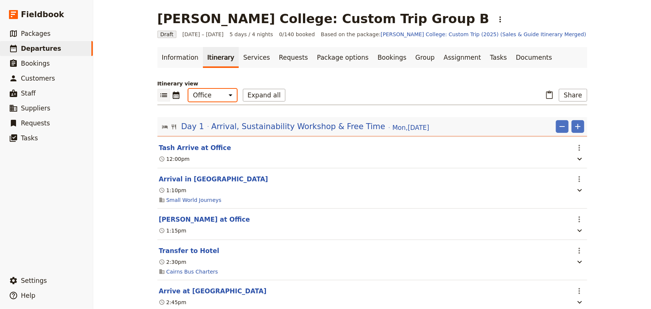
drag, startPoint x: 211, startPoint y: 93, endPoint x: 211, endPoint y: 100, distance: 7.5
click at [211, 93] on select "Office Guide Passenger Sales" at bounding box center [213, 95] width 49 height 13
select select "STAFF"
click at [189, 89] on select "Office Guide Passenger Sales" at bounding box center [213, 95] width 49 height 13
click at [247, 94] on button "Expand all" at bounding box center [264, 95] width 43 height 13
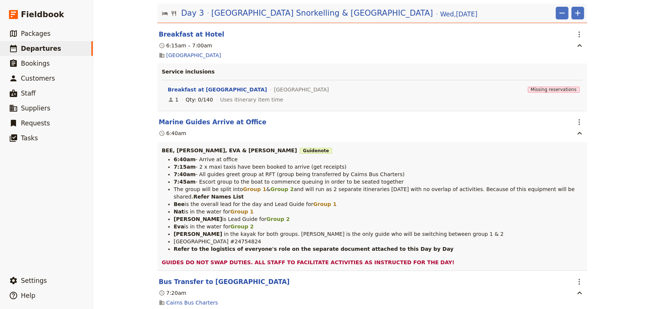
scroll to position [2546, 0]
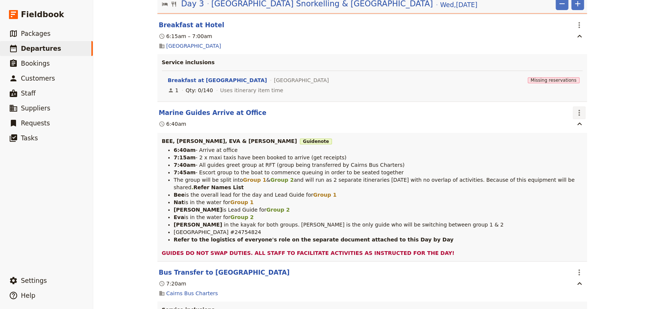
click at [575, 108] on icon "Actions" at bounding box center [579, 112] width 9 height 9
click at [582, 121] on span "Edit this itinerary item" at bounding box center [605, 124] width 59 height 7
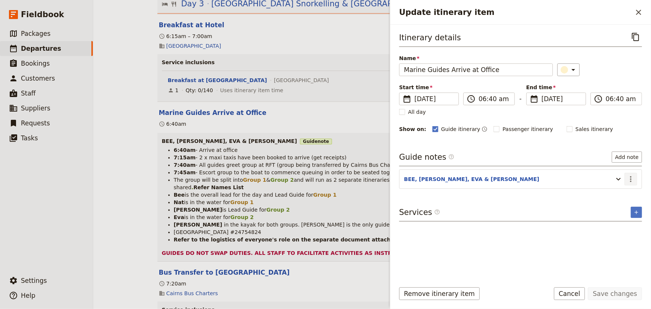
click at [632, 177] on icon "Actions" at bounding box center [631, 179] width 9 height 9
click at [619, 193] on span "Edit note" at bounding box center [610, 194] width 24 height 7
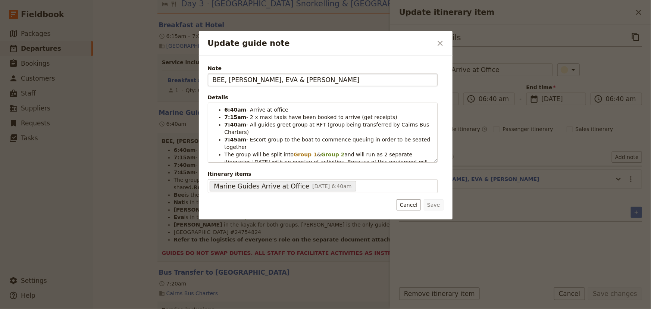
drag, startPoint x: 265, startPoint y: 79, endPoint x: 249, endPoint y: 79, distance: 16.1
click at [249, 79] on input "BEE, [PERSON_NAME], EVA & [PERSON_NAME]" at bounding box center [323, 80] width 230 height 13
type input "BEE, NAT, STEVEN, EVA & EMMA"
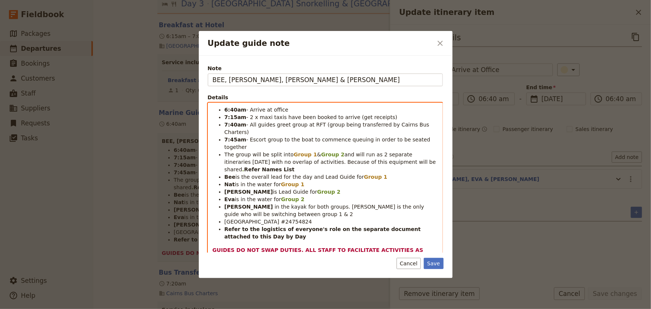
click at [325, 137] on span "- Escort group to the boat to commence queuing in order to be seated together" at bounding box center [329, 143] width 208 height 13
drag, startPoint x: 243, startPoint y: 168, endPoint x: 231, endPoint y: 168, distance: 11.2
click at [231, 189] on strong "[PERSON_NAME]" at bounding box center [249, 192] width 49 height 6
drag, startPoint x: 245, startPoint y: 168, endPoint x: 233, endPoint y: 169, distance: 12.4
click at [233, 188] on li "Stephen is Lead Guide for Group 2" at bounding box center [332, 191] width 214 height 7
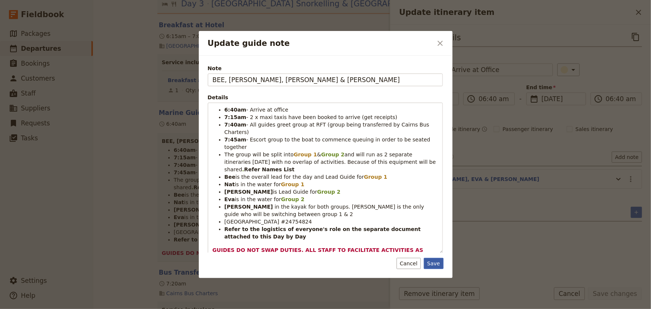
click at [439, 263] on button "Save" at bounding box center [433, 263] width 19 height 11
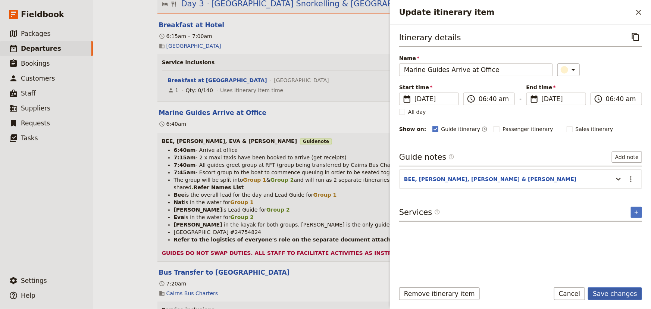
click at [611, 294] on button "Save changes" at bounding box center [615, 293] width 54 height 13
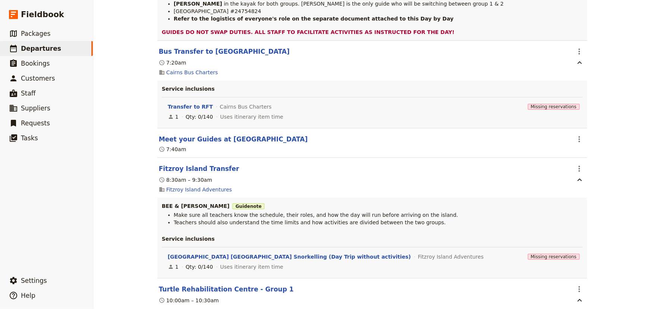
scroll to position [2784, 0]
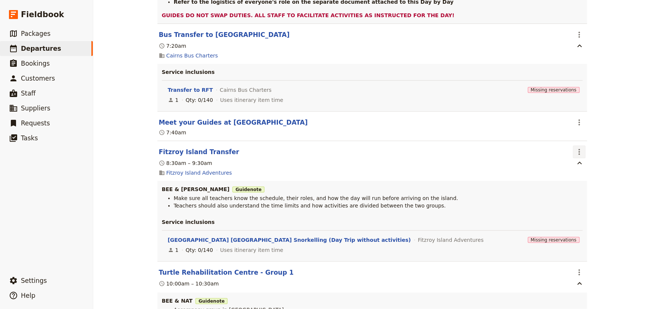
click at [576, 149] on icon "Actions" at bounding box center [579, 151] width 9 height 9
click at [583, 165] on span "Edit this itinerary item" at bounding box center [605, 163] width 59 height 7
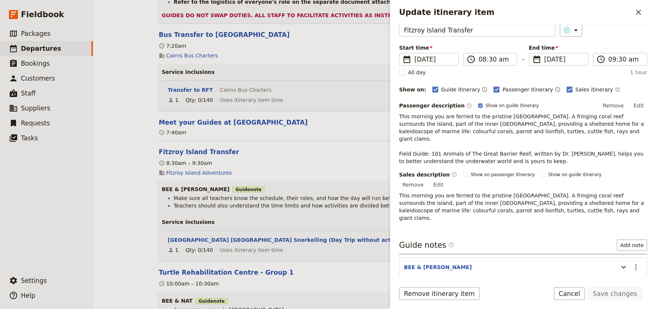
scroll to position [80, 0]
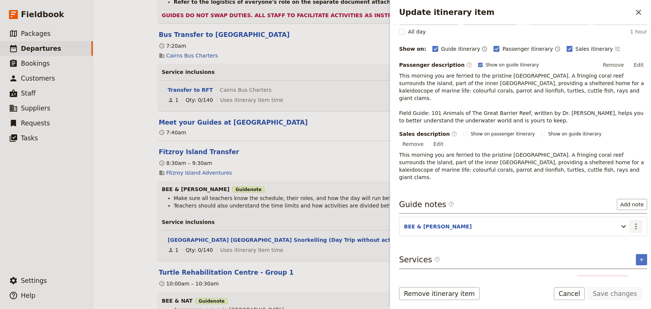
click at [632, 222] on icon "Actions" at bounding box center [636, 226] width 9 height 9
click at [610, 215] on span "Edit note" at bounding box center [610, 218] width 24 height 7
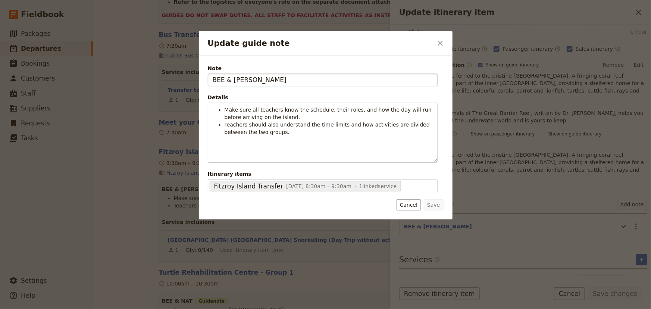
drag, startPoint x: 253, startPoint y: 78, endPoint x: 242, endPoint y: 78, distance: 10.8
click at [242, 78] on input "BEE & [PERSON_NAME]" at bounding box center [323, 80] width 230 height 13
type input "BEE & STEVEN"
click at [440, 209] on button "Save" at bounding box center [433, 204] width 19 height 11
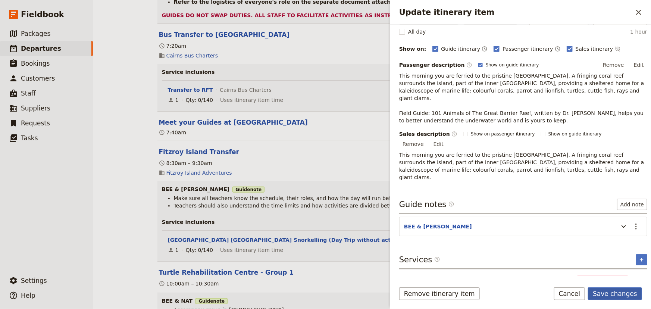
click at [609, 291] on button "Save changes" at bounding box center [615, 293] width 54 height 13
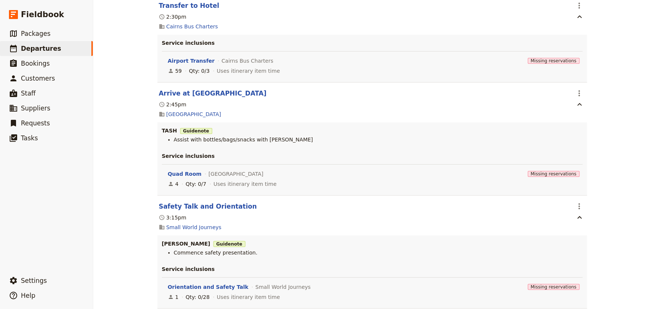
scroll to position [0, 0]
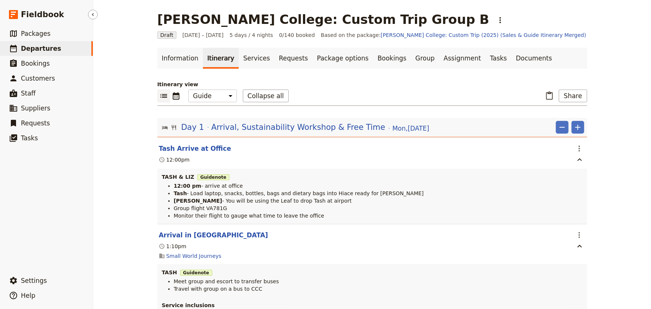
click at [39, 50] on span "Departures" at bounding box center [41, 48] width 40 height 7
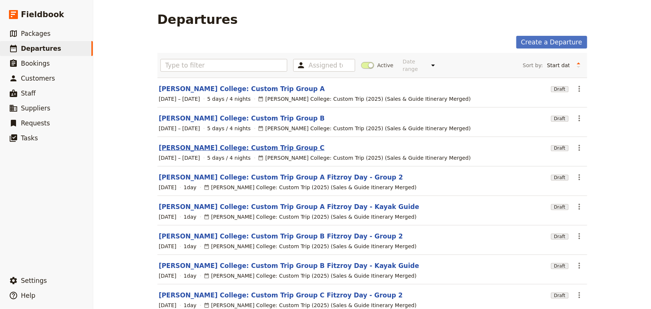
click at [235, 143] on link "[PERSON_NAME] College: Custom Trip Group C" at bounding box center [242, 147] width 166 height 9
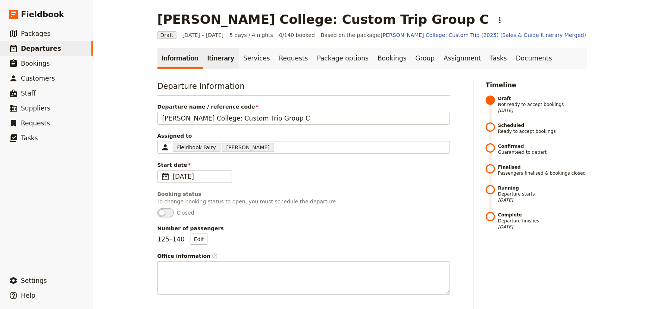
click at [215, 55] on link "Itinerary" at bounding box center [221, 58] width 36 height 21
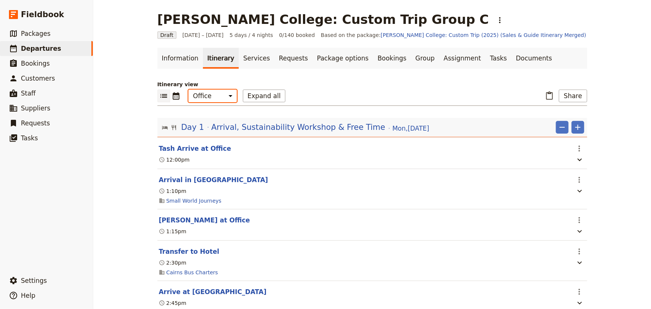
drag, startPoint x: 215, startPoint y: 93, endPoint x: 214, endPoint y: 102, distance: 8.2
click at [215, 93] on select "Office Guide Passenger Sales" at bounding box center [213, 96] width 49 height 13
select select "STAFF"
click at [189, 90] on select "Office Guide Passenger Sales" at bounding box center [213, 96] width 49 height 13
click at [245, 94] on button "Expand all" at bounding box center [264, 96] width 43 height 13
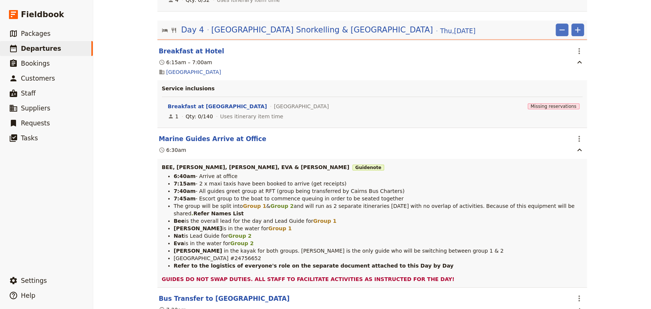
scroll to position [3937, 0]
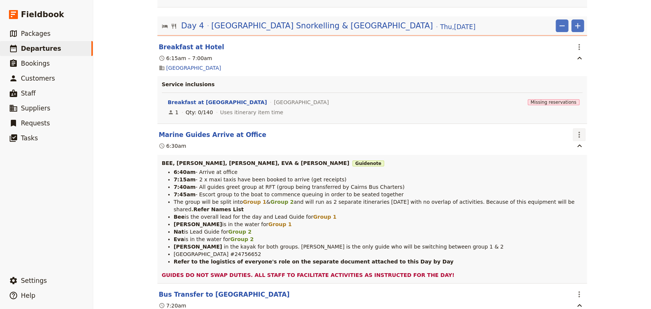
click at [575, 130] on icon "Actions" at bounding box center [579, 134] width 9 height 9
click at [580, 131] on span "Edit this itinerary item" at bounding box center [605, 133] width 59 height 7
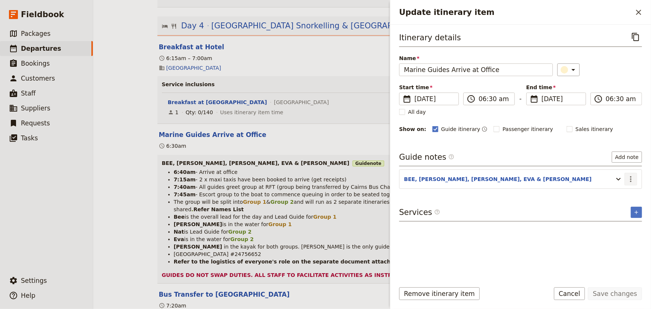
click at [634, 178] on icon "Actions" at bounding box center [631, 179] width 9 height 9
click at [620, 194] on span "Edit note" at bounding box center [610, 194] width 24 height 7
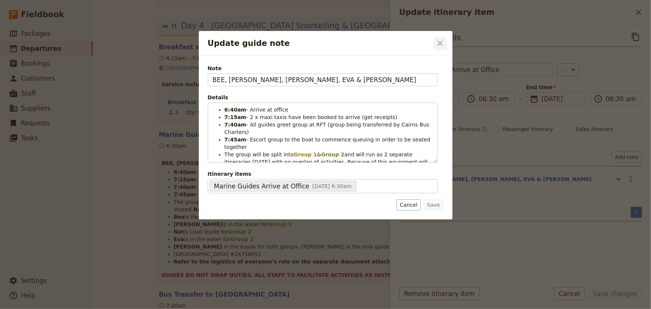
click at [441, 43] on icon "Close dialog" at bounding box center [440, 43] width 9 height 9
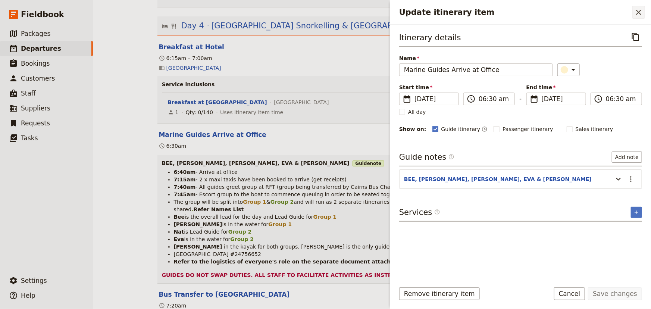
click at [640, 15] on icon "Close drawer" at bounding box center [639, 12] width 9 height 9
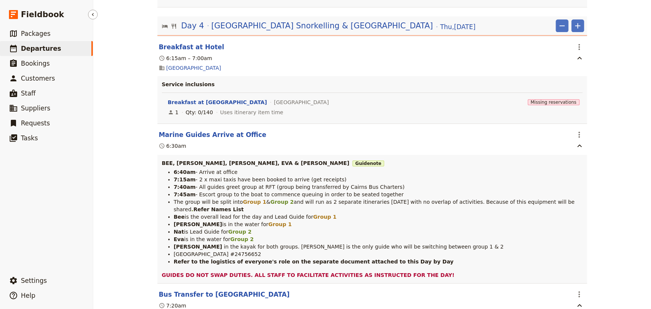
click at [26, 49] on span "Departures" at bounding box center [41, 48] width 40 height 7
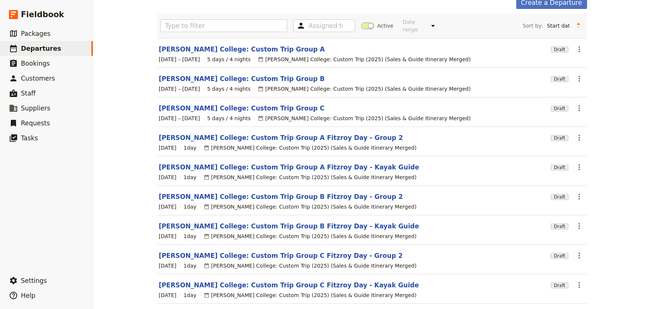
scroll to position [1, 0]
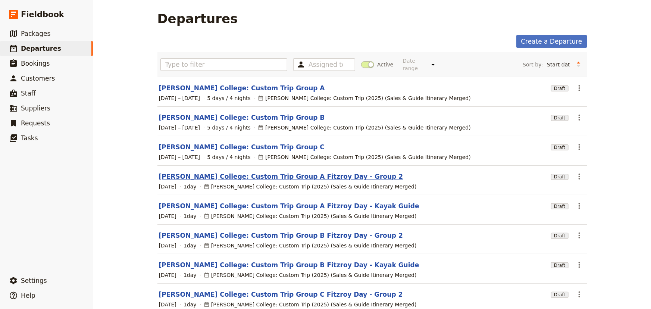
click at [291, 172] on link "[PERSON_NAME] College: Custom Trip Group A Fitzroy Day - Group 2" at bounding box center [281, 176] width 245 height 9
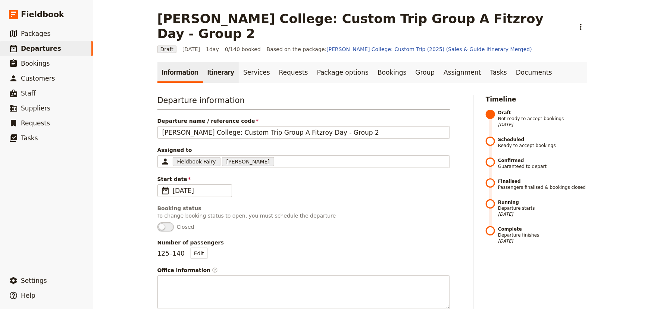
click at [223, 62] on link "Itinerary" at bounding box center [221, 72] width 36 height 21
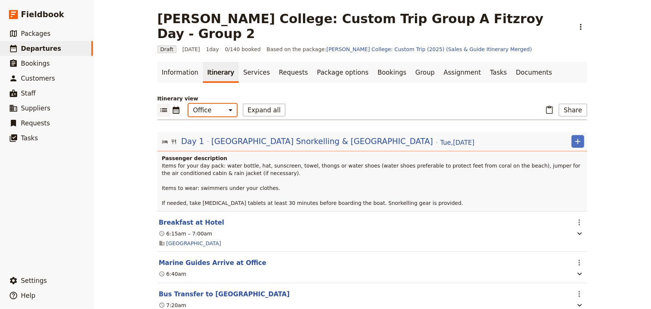
drag, startPoint x: 217, startPoint y: 92, endPoint x: 217, endPoint y: 99, distance: 7.5
click at [217, 104] on select "Office Guide Passenger Sales" at bounding box center [213, 110] width 49 height 13
select select "STAFF"
click at [189, 104] on select "Office Guide Passenger Sales" at bounding box center [213, 110] width 49 height 13
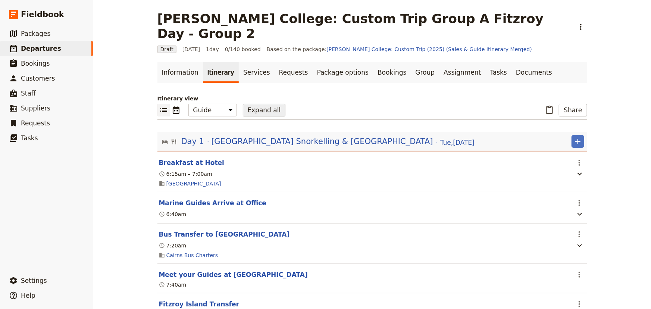
click at [248, 104] on button "Expand all" at bounding box center [264, 110] width 43 height 13
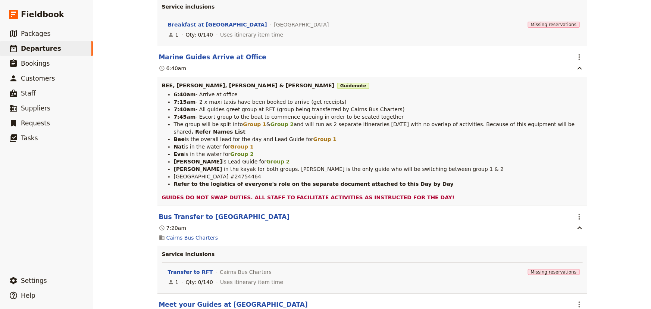
scroll to position [205, 0]
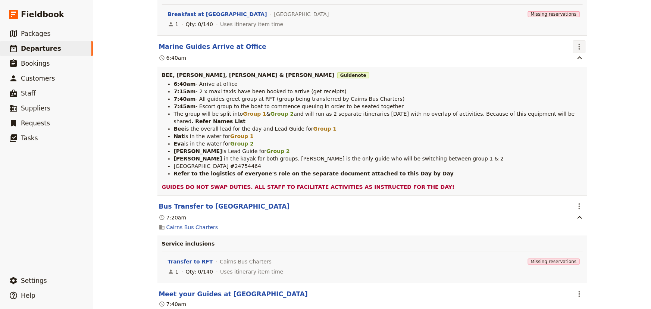
click at [576, 42] on icon "Actions" at bounding box center [579, 46] width 9 height 9
click at [576, 50] on span "Edit this itinerary item" at bounding box center [605, 47] width 59 height 7
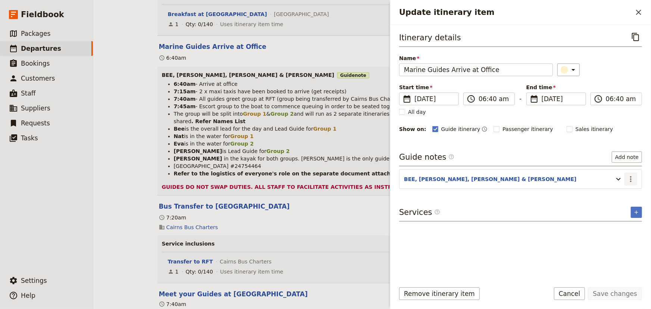
click at [636, 176] on button "​" at bounding box center [631, 179] width 13 height 13
click at [622, 193] on span "Edit note" at bounding box center [610, 194] width 24 height 7
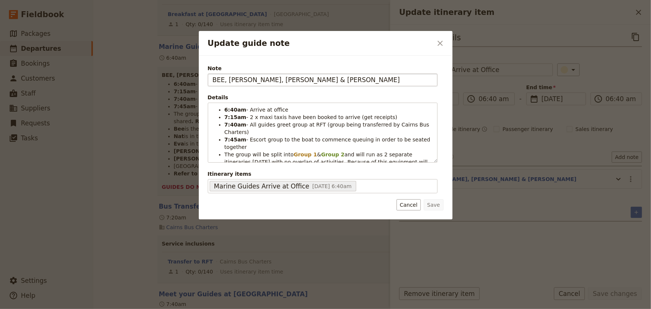
drag, startPoint x: 262, startPoint y: 78, endPoint x: 251, endPoint y: 78, distance: 11.2
click at [251, 78] on input "BEE, NAT, STEVEN, EVA & EMMA" at bounding box center [323, 80] width 230 height 13
type input "BEE, NAT, STEVEN, EVA & EMMA"
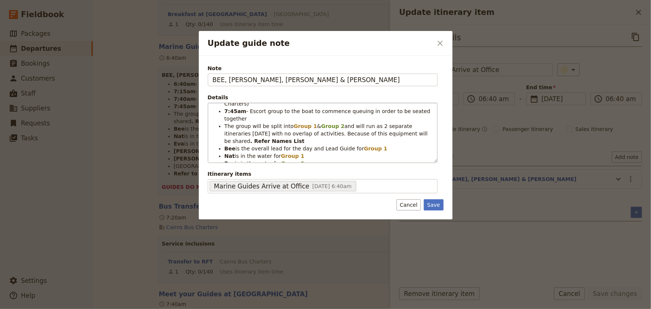
scroll to position [68, 0]
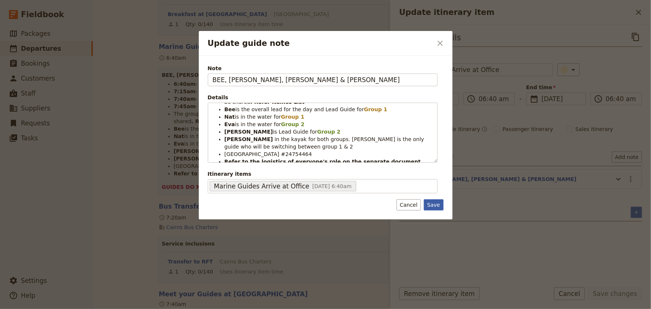
click at [434, 205] on button "Save" at bounding box center [433, 204] width 19 height 11
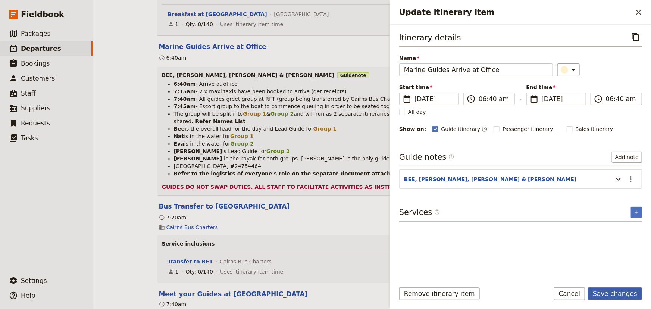
click at [622, 295] on button "Save changes" at bounding box center [615, 293] width 54 height 13
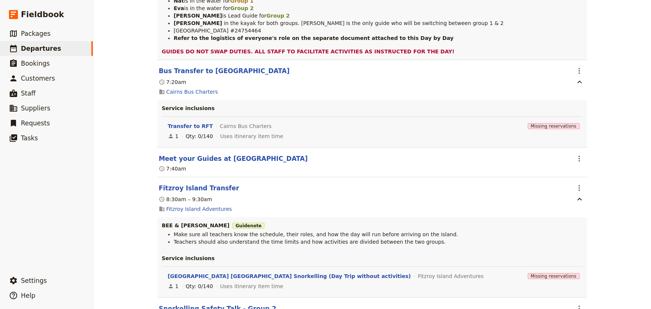
scroll to position [544, 0]
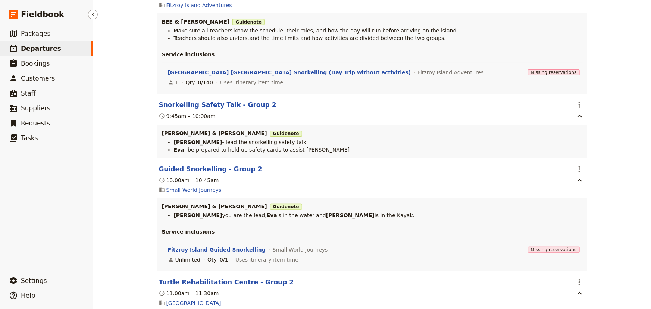
click at [50, 48] on span "Departures" at bounding box center [41, 48] width 40 height 7
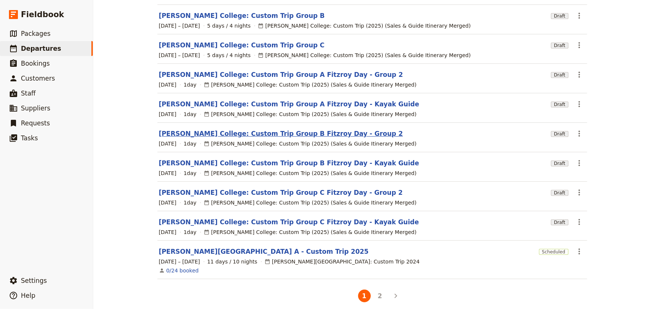
click at [282, 129] on link "[PERSON_NAME] College: Custom Trip Group B Fitzroy Day - Group 2" at bounding box center [281, 133] width 245 height 9
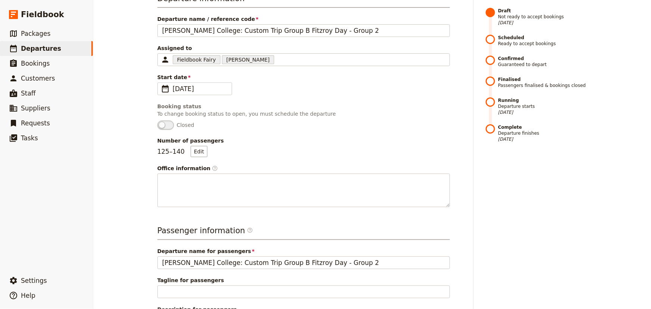
scroll to position [1, 0]
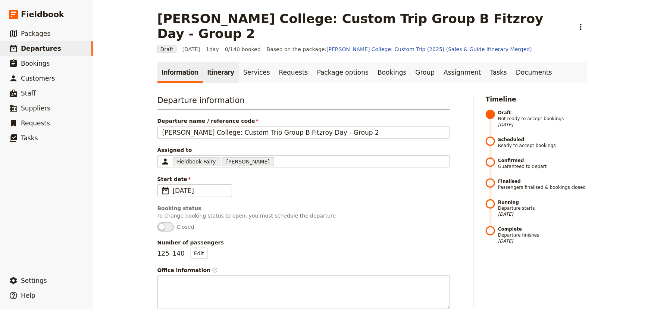
click at [209, 62] on link "Itinerary" at bounding box center [221, 72] width 36 height 21
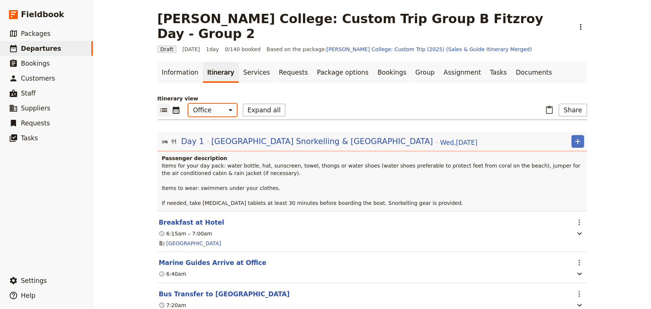
drag, startPoint x: 217, startPoint y: 94, endPoint x: 217, endPoint y: 100, distance: 6.4
click at [217, 104] on select "Office Guide Passenger Sales" at bounding box center [213, 110] width 49 height 13
select select "STAFF"
click at [189, 104] on select "Office Guide Passenger Sales" at bounding box center [213, 110] width 49 height 13
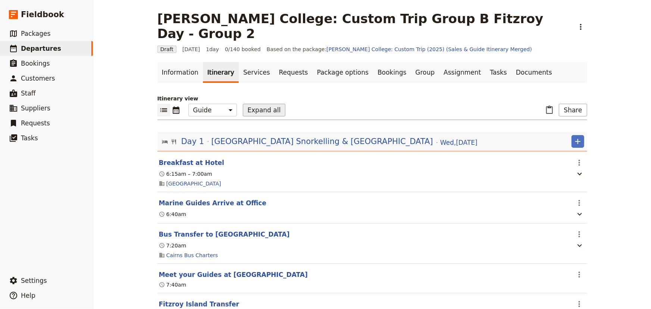
click at [256, 104] on button "Expand all" at bounding box center [264, 110] width 43 height 13
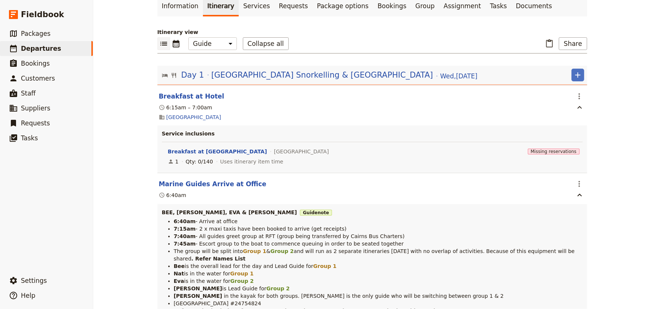
scroll to position [69, 0]
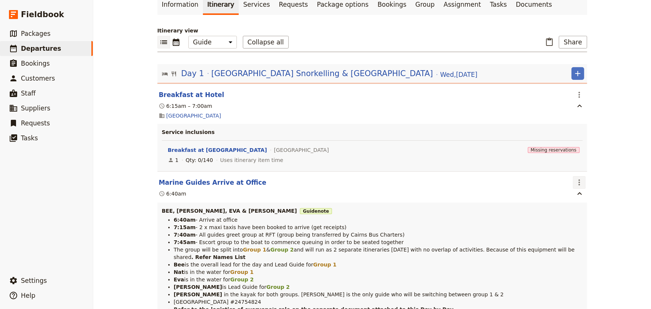
click at [575, 178] on icon "Actions" at bounding box center [579, 182] width 9 height 9
click at [577, 184] on span "Edit this itinerary item" at bounding box center [605, 183] width 59 height 7
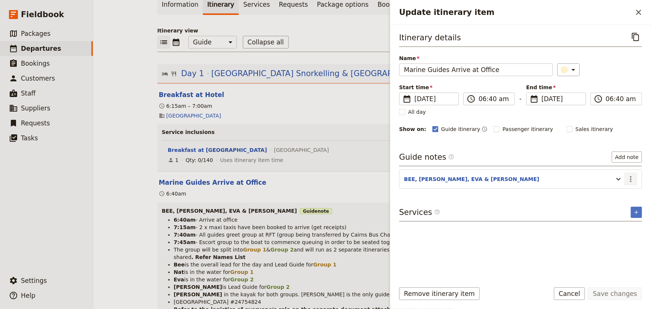
click at [634, 179] on icon "Actions" at bounding box center [631, 179] width 9 height 9
click at [619, 193] on span "Edit note" at bounding box center [610, 194] width 24 height 7
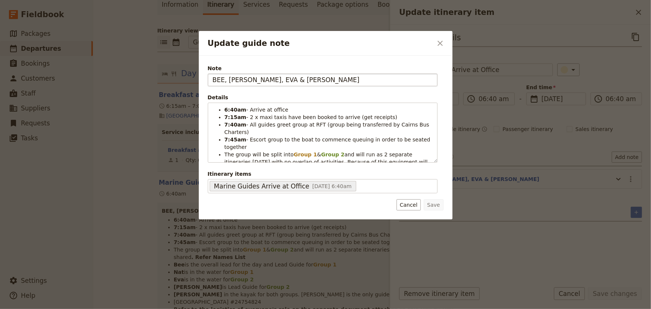
drag, startPoint x: 267, startPoint y: 78, endPoint x: 251, endPoint y: 78, distance: 15.7
click at [251, 78] on input "BEE, [PERSON_NAME], EVA & [PERSON_NAME]" at bounding box center [323, 80] width 230 height 13
type input "BEE, NAT, STEVEN, EVA & EMMA"
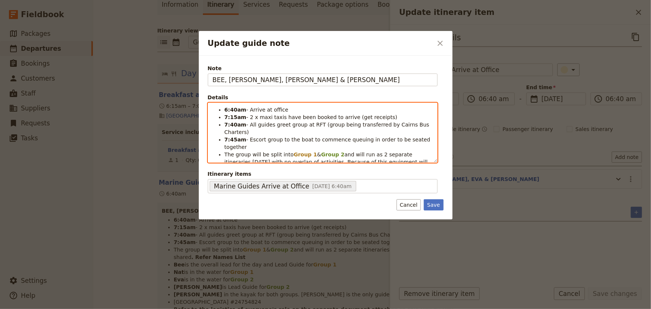
click at [313, 127] on span "- All guides greet group at RFT (group being transferred by Cairns Bus Charters)" at bounding box center [328, 128] width 207 height 13
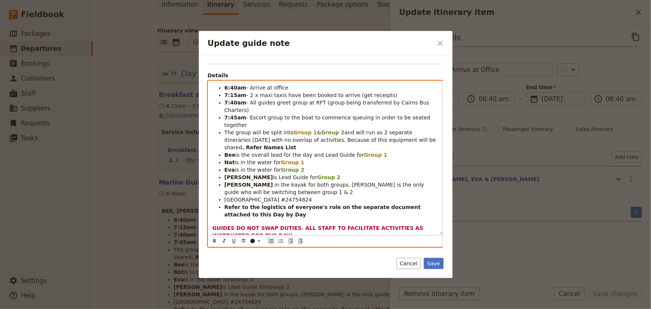
scroll to position [34, 0]
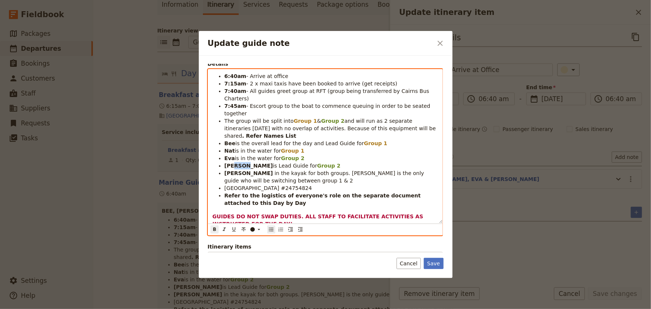
drag, startPoint x: 245, startPoint y: 143, endPoint x: 233, endPoint y: 143, distance: 11.6
click at [233, 162] on li "Stephen is Lead Guide for Group 2" at bounding box center [332, 165] width 214 height 7
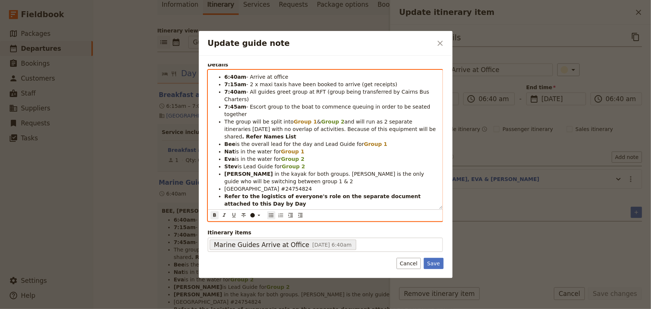
scroll to position [32, 0]
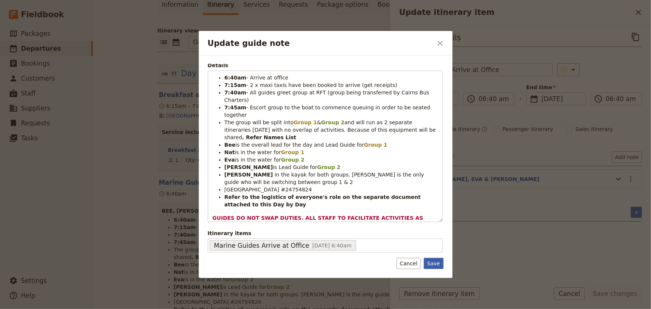
click at [431, 264] on button "Save" at bounding box center [433, 263] width 19 height 11
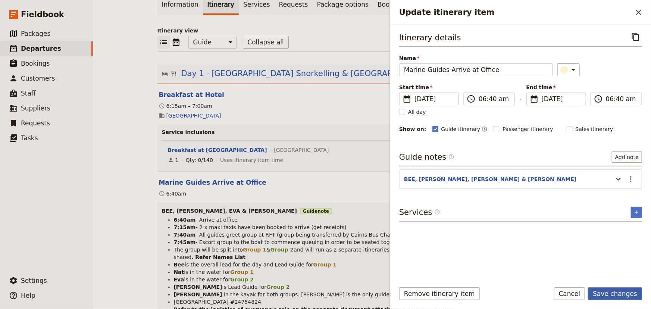
click at [609, 292] on button "Save changes" at bounding box center [615, 293] width 54 height 13
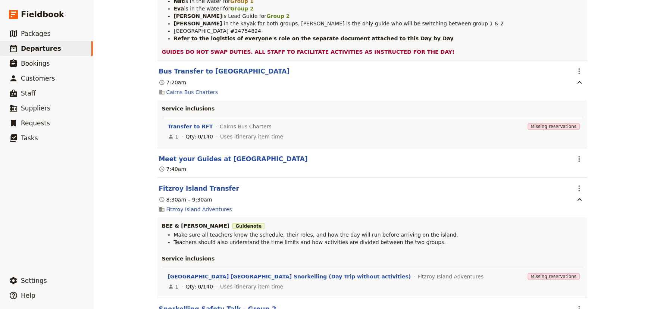
scroll to position [340, 0]
click at [579, 184] on icon "Actions" at bounding box center [579, 188] width 9 height 9
click at [584, 186] on span "Edit this itinerary item" at bounding box center [605, 189] width 59 height 7
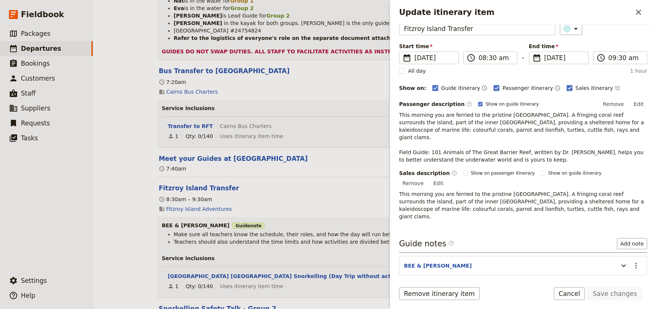
scroll to position [68, 0]
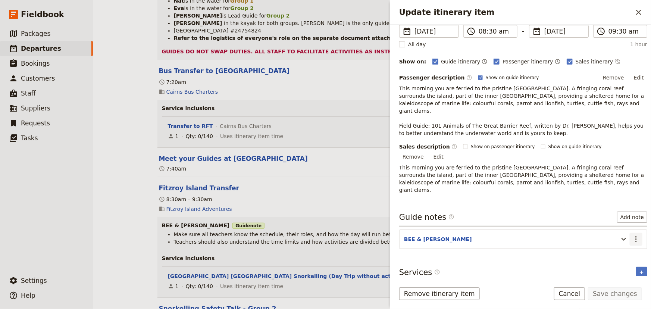
click at [634, 235] on icon "Actions" at bounding box center [636, 239] width 9 height 9
click at [621, 228] on span "Edit note" at bounding box center [610, 231] width 24 height 7
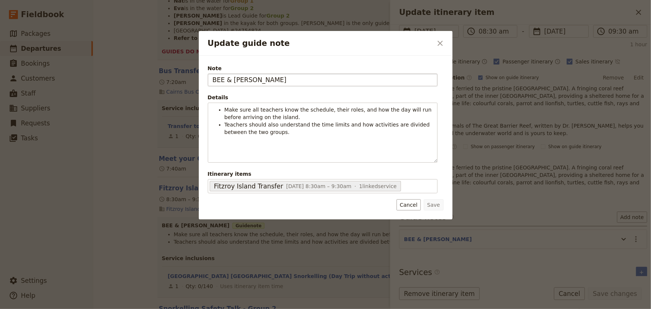
drag, startPoint x: 264, startPoint y: 78, endPoint x: 241, endPoint y: 78, distance: 22.4
click at [241, 78] on input "BEE & [PERSON_NAME]" at bounding box center [323, 80] width 230 height 13
type input "BEE & STEVEN"
click at [440, 204] on button "Save" at bounding box center [433, 204] width 19 height 11
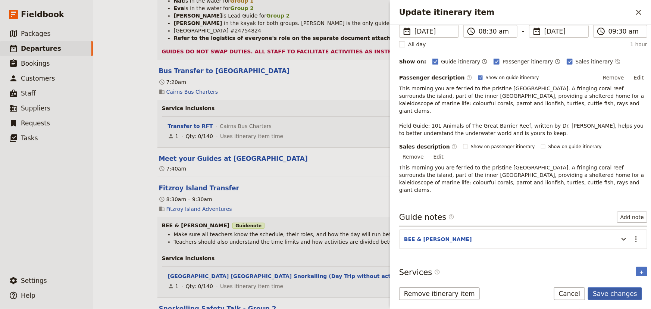
click at [615, 293] on button "Save changes" at bounding box center [615, 293] width 54 height 13
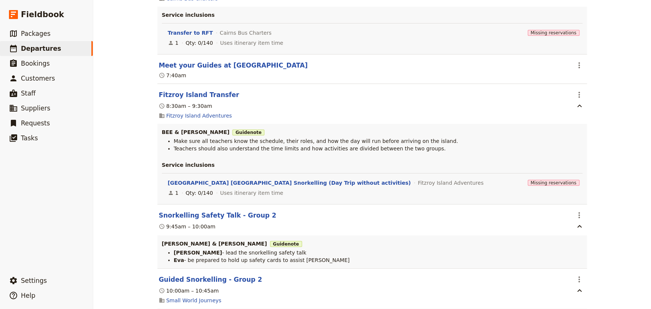
scroll to position [442, 0]
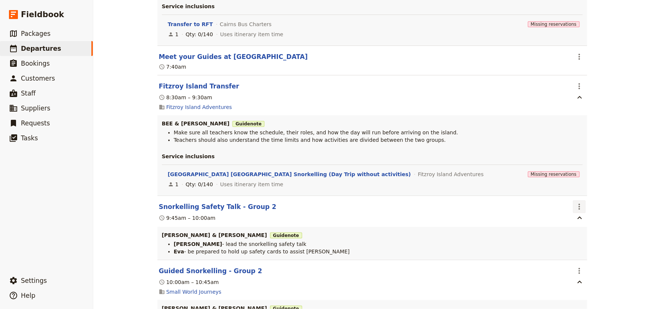
click at [579, 204] on icon "Actions" at bounding box center [579, 207] width 1 height 6
click at [585, 207] on span "Edit this itinerary item" at bounding box center [605, 208] width 59 height 7
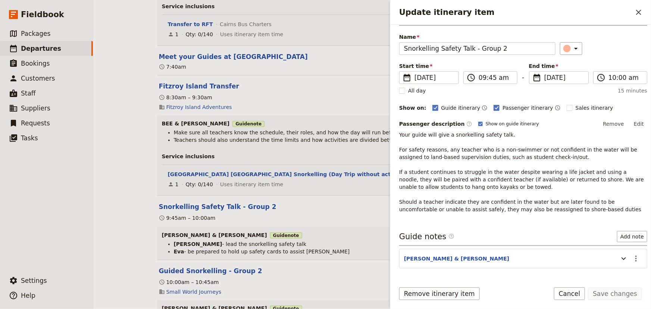
scroll to position [45, 0]
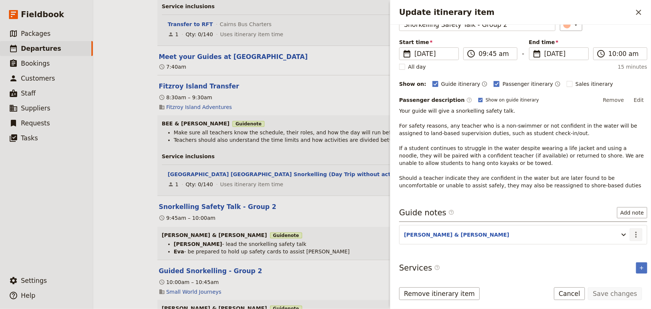
click at [635, 234] on icon "Actions" at bounding box center [636, 234] width 9 height 9
click at [613, 251] on span "Edit note" at bounding box center [610, 249] width 24 height 7
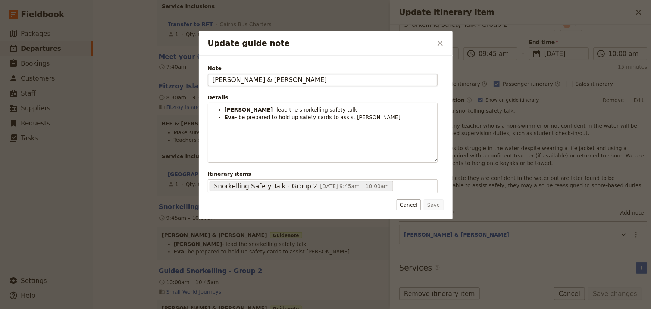
drag, startPoint x: 239, startPoint y: 79, endPoint x: 223, endPoint y: 78, distance: 15.7
click at [223, 78] on input "STEPHEN & EVA" at bounding box center [323, 80] width 230 height 13
type input "STEVEN & EVA"
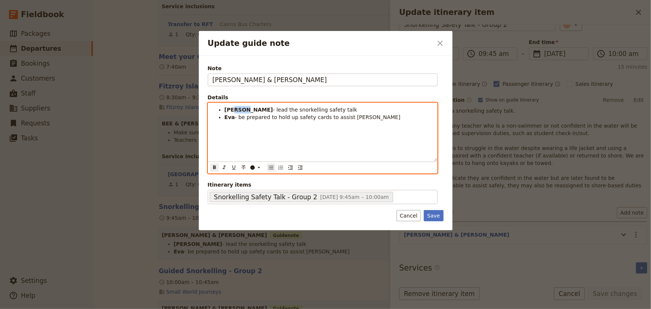
drag, startPoint x: 244, startPoint y: 110, endPoint x: 232, endPoint y: 108, distance: 11.7
click at [232, 108] on strong "[PERSON_NAME]" at bounding box center [249, 110] width 49 height 6
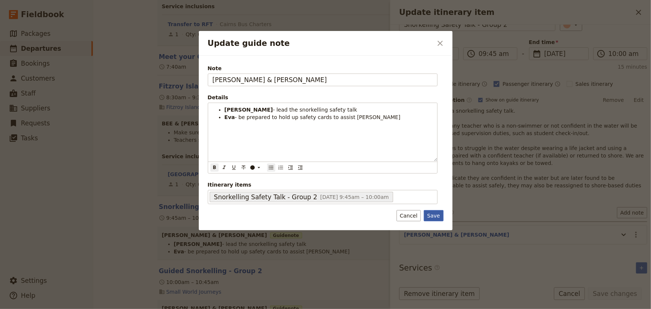
click at [435, 218] on button "Save" at bounding box center [433, 215] width 19 height 11
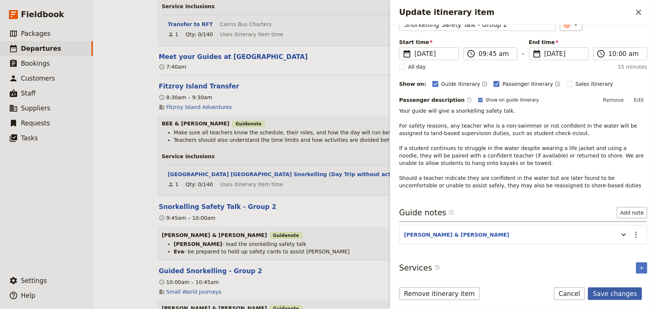
click at [606, 293] on button "Save changes" at bounding box center [615, 293] width 54 height 13
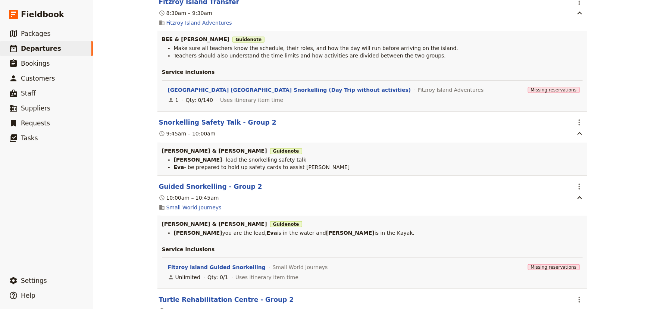
scroll to position [544, 0]
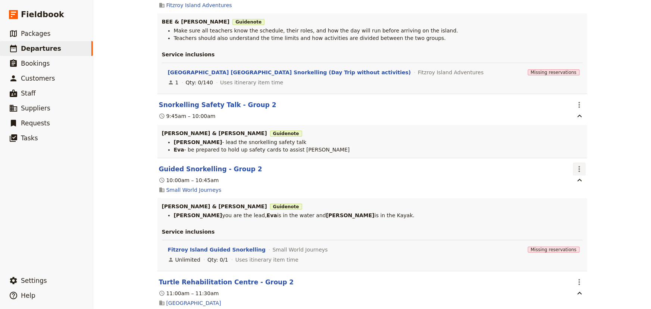
click at [580, 165] on icon "Actions" at bounding box center [579, 169] width 9 height 9
click at [583, 169] on span "Edit this itinerary item" at bounding box center [605, 170] width 59 height 7
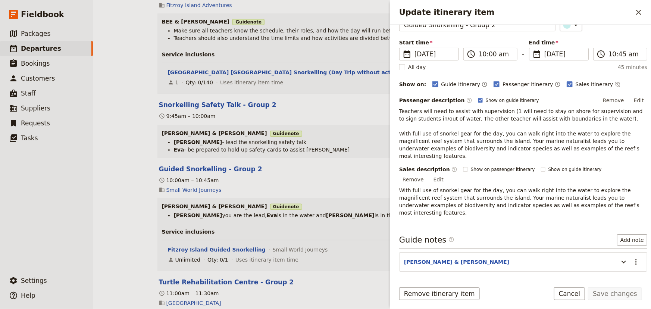
scroll to position [68, 0]
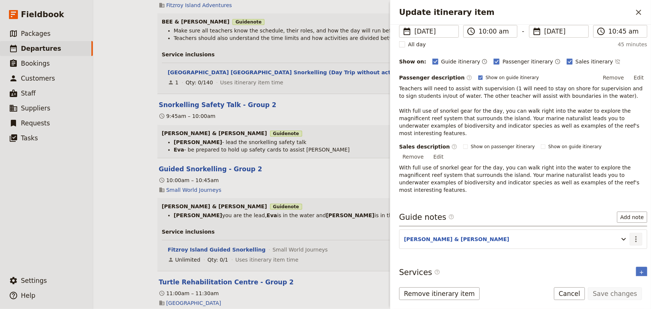
click at [635, 235] on icon "Actions" at bounding box center [636, 239] width 9 height 9
click at [619, 226] on button "Edit note" at bounding box center [616, 231] width 44 height 10
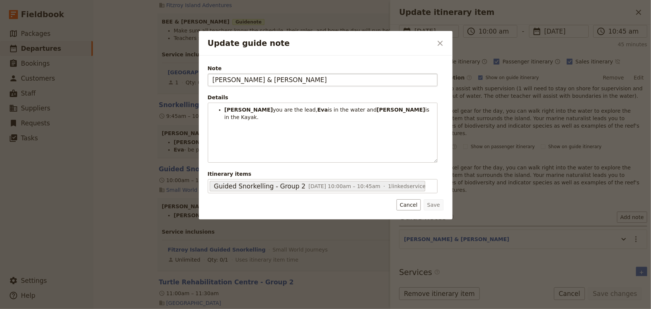
drag, startPoint x: 238, startPoint y: 77, endPoint x: 223, endPoint y: 77, distance: 15.3
click at [223, 77] on input "STEPHEN, EVA & EMMA" at bounding box center [323, 80] width 230 height 13
type input "STEVEN, EVA & EMMA"
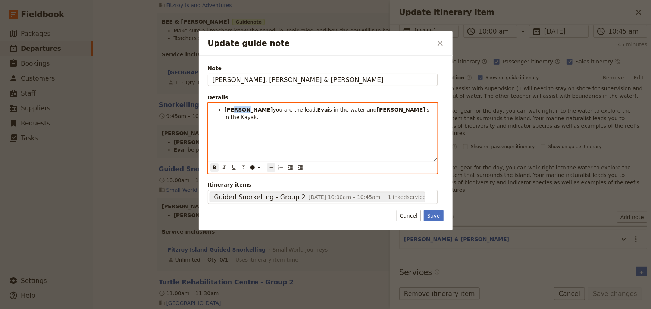
drag, startPoint x: 243, startPoint y: 110, endPoint x: 233, endPoint y: 110, distance: 9.3
click at [233, 110] on strong "[PERSON_NAME]" at bounding box center [249, 110] width 49 height 6
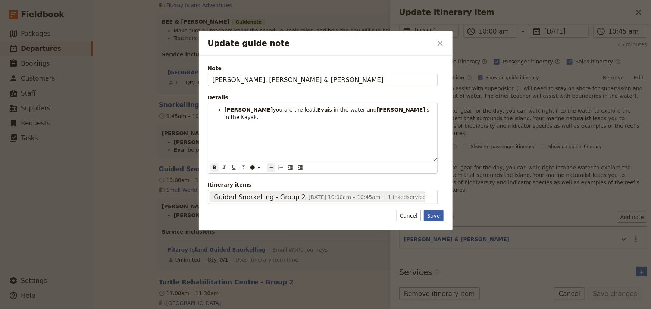
click at [436, 216] on button "Save" at bounding box center [433, 215] width 19 height 11
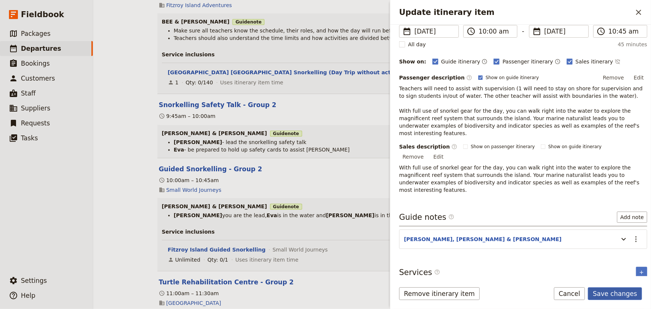
click at [607, 292] on button "Save changes" at bounding box center [615, 293] width 54 height 13
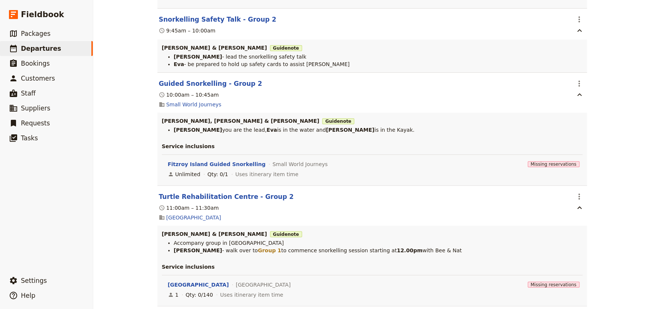
scroll to position [646, 0]
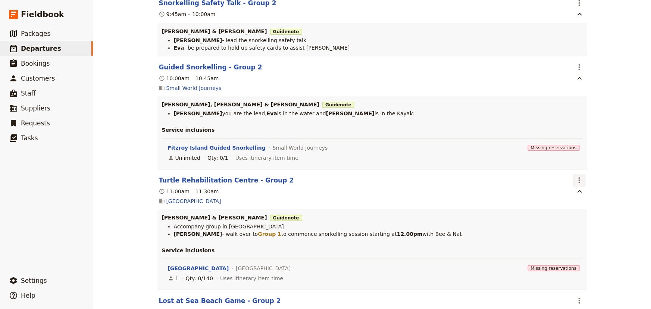
click at [575, 176] on icon "Actions" at bounding box center [579, 180] width 9 height 9
click at [577, 179] on span "Edit this itinerary item" at bounding box center [605, 182] width 59 height 7
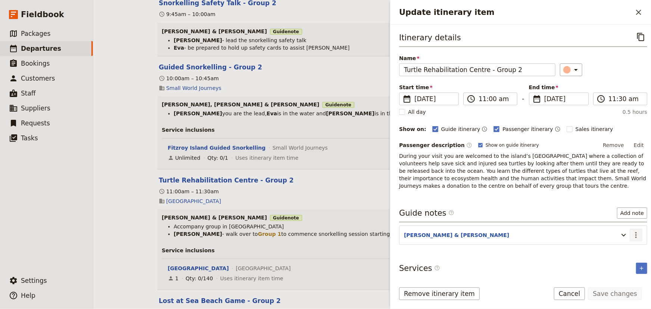
click at [632, 234] on icon "Actions" at bounding box center [636, 235] width 9 height 9
click at [611, 245] on ul "Edit note Remove note" at bounding box center [616, 256] width 44 height 25
click at [621, 250] on span "Edit note" at bounding box center [610, 250] width 24 height 7
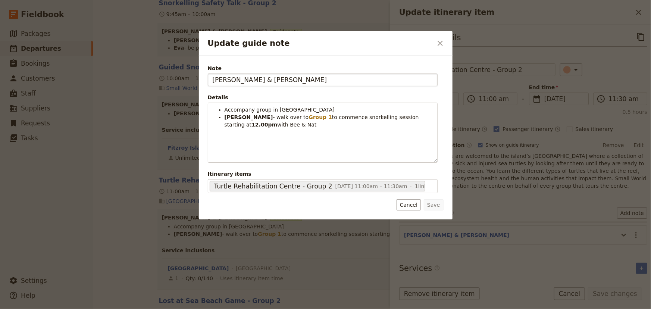
drag, startPoint x: 238, startPoint y: 78, endPoint x: 223, endPoint y: 78, distance: 14.6
click at [223, 78] on input "STEPHEN, EVA & EMMA" at bounding box center [323, 80] width 230 height 13
type input "STEVEN, EVA & EMMA"
click at [436, 205] on button "Save" at bounding box center [433, 204] width 19 height 11
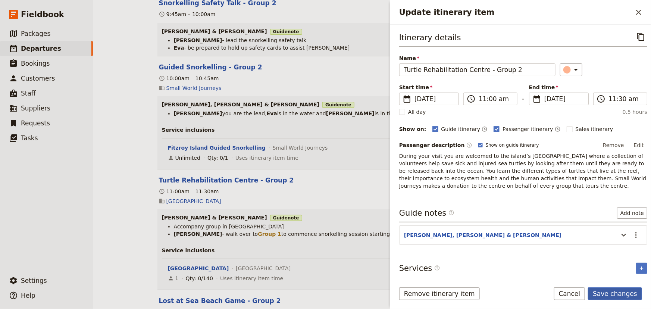
click at [602, 293] on button "Save changes" at bounding box center [615, 293] width 54 height 13
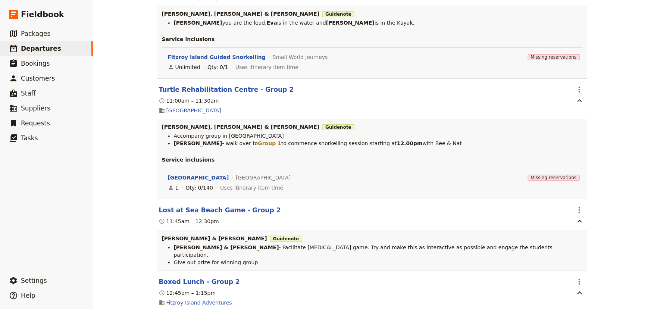
scroll to position [747, 0]
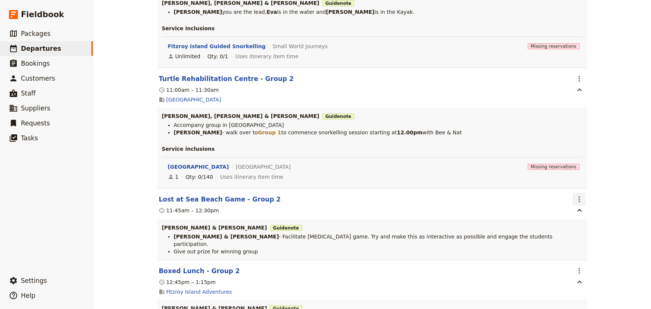
click at [575, 195] on icon "Actions" at bounding box center [579, 199] width 9 height 9
click at [576, 202] on span "Edit this itinerary item" at bounding box center [605, 201] width 59 height 7
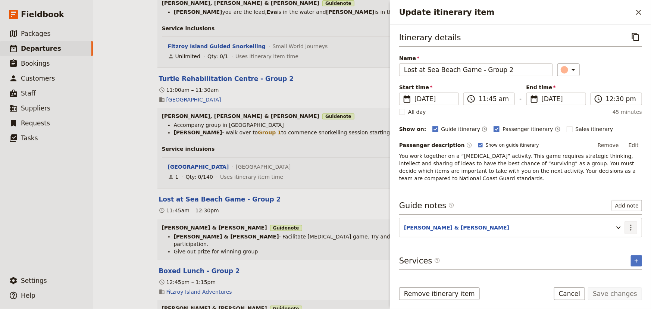
click at [628, 227] on icon "Actions" at bounding box center [631, 227] width 9 height 9
click at [622, 239] on button "Edit note" at bounding box center [616, 243] width 44 height 10
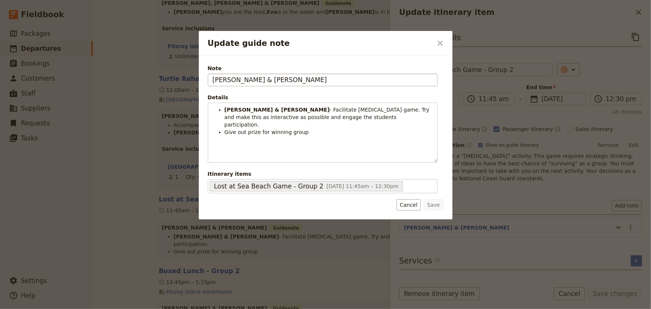
drag, startPoint x: 239, startPoint y: 81, endPoint x: 224, endPoint y: 80, distance: 15.0
click at [224, 80] on input "STEPHEN & EVA" at bounding box center [323, 80] width 230 height 13
type input "STEVEN & EVA"
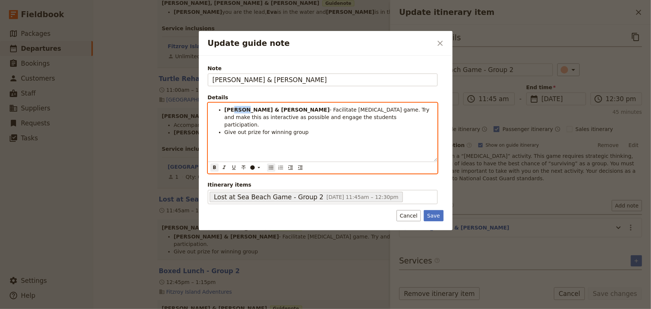
drag, startPoint x: 243, startPoint y: 111, endPoint x: 233, endPoint y: 110, distance: 10.5
click at [233, 110] on strong "Stephen & Eva" at bounding box center [277, 110] width 105 height 6
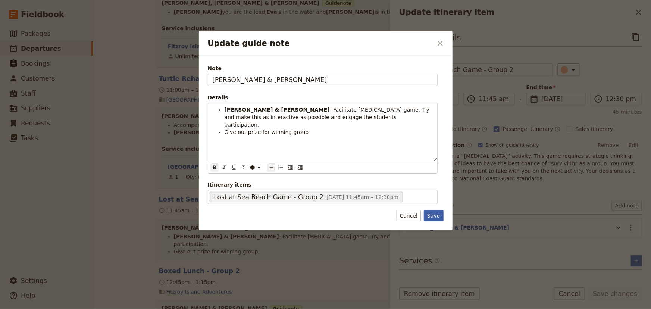
click at [439, 215] on button "Save" at bounding box center [433, 215] width 19 height 11
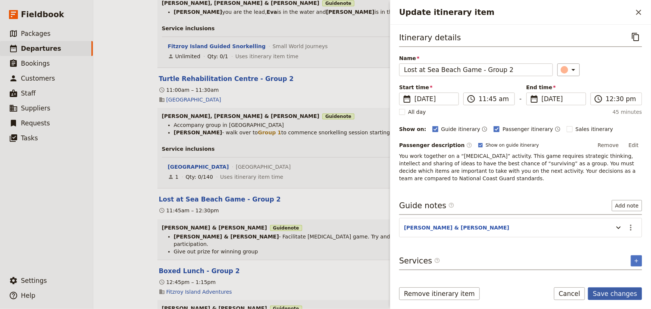
click at [609, 290] on button "Save changes" at bounding box center [615, 293] width 54 height 13
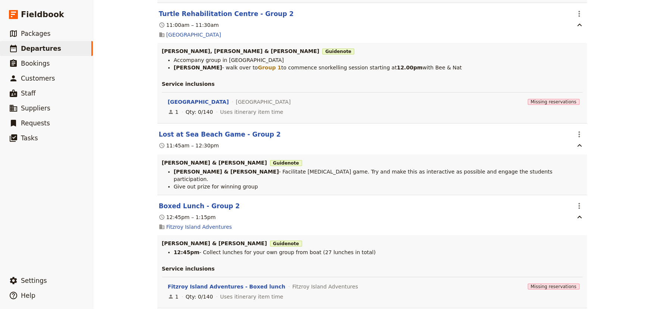
scroll to position [815, 0]
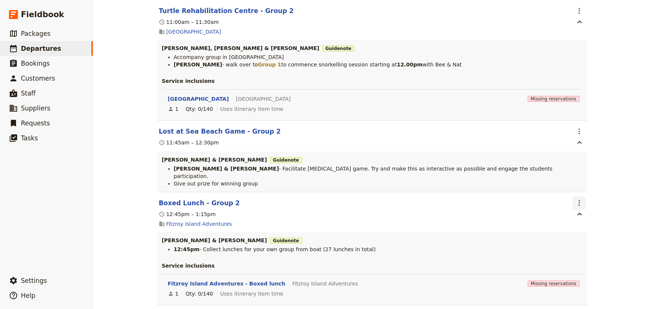
click at [575, 199] on icon "Actions" at bounding box center [579, 203] width 9 height 9
click at [578, 193] on button "Edit this itinerary item" at bounding box center [608, 198] width 75 height 10
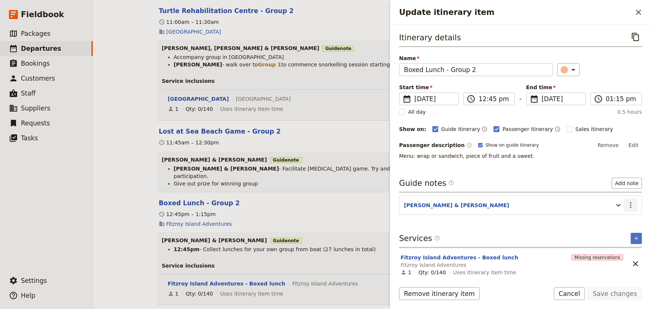
click at [632, 207] on icon "Actions" at bounding box center [631, 205] width 9 height 9
click at [622, 224] on span "Edit note" at bounding box center [610, 220] width 24 height 7
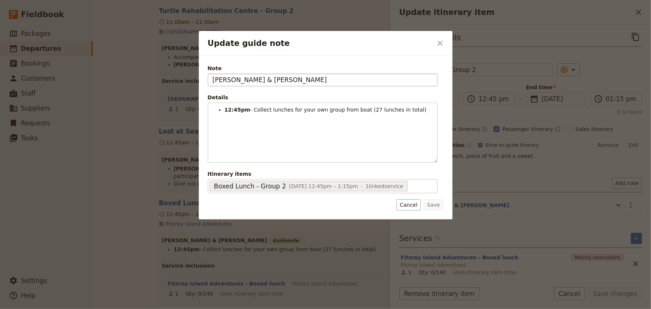
drag, startPoint x: 238, startPoint y: 82, endPoint x: 221, endPoint y: 79, distance: 17.0
click at [221, 79] on input "STEPHEN & EVA" at bounding box center [323, 80] width 230 height 13
type input "STEVEN & EVA"
click at [437, 205] on button "Save" at bounding box center [433, 204] width 19 height 11
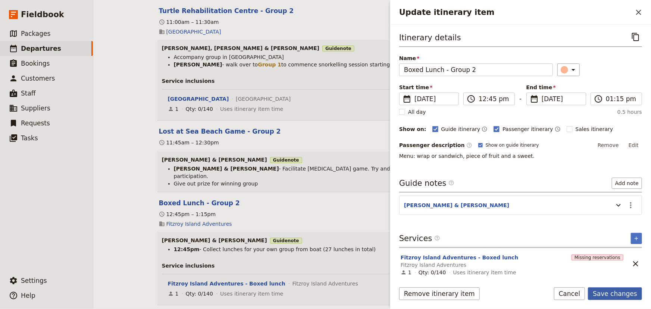
click at [616, 295] on button "Save changes" at bounding box center [615, 293] width 54 height 13
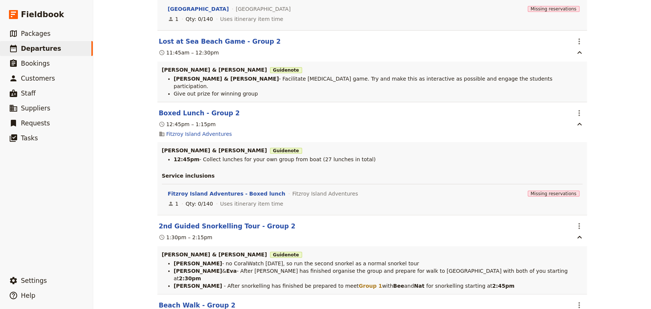
scroll to position [917, 0]
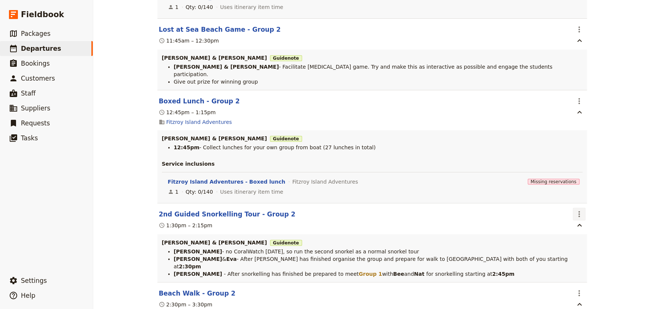
click at [579, 211] on icon "Actions" at bounding box center [579, 214] width 1 height 6
click at [580, 206] on span "Edit this itinerary item" at bounding box center [605, 209] width 59 height 7
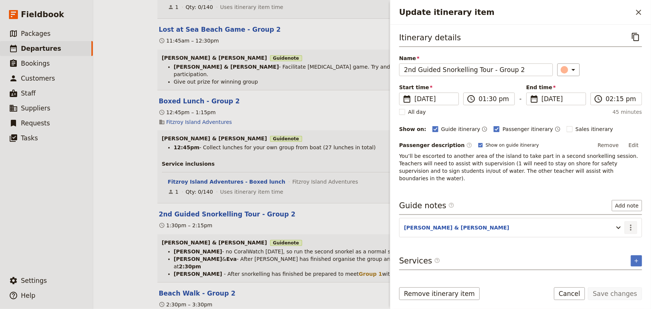
click at [631, 225] on icon "Actions" at bounding box center [631, 228] width 1 height 6
click at [625, 234] on span "Edit note" at bounding box center [615, 235] width 35 height 7
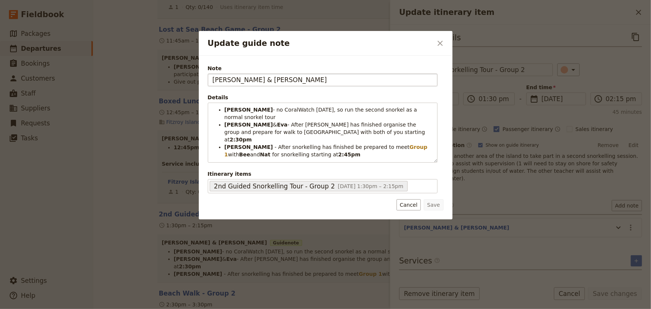
drag, startPoint x: 238, startPoint y: 79, endPoint x: 223, endPoint y: 80, distance: 14.6
click at [223, 80] on input "STEPHEN, EVA & EMMA" at bounding box center [323, 80] width 230 height 13
type input "STEVEN, EVA & EMMA"
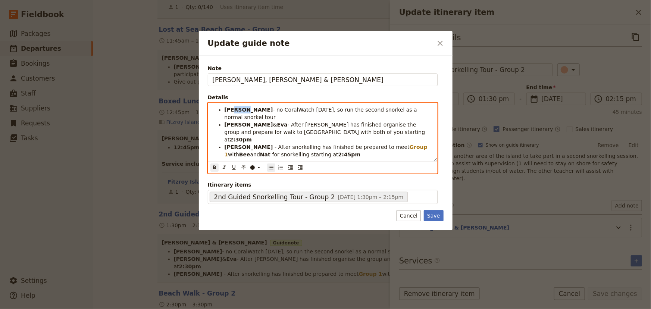
drag, startPoint x: 244, startPoint y: 109, endPoint x: 232, endPoint y: 109, distance: 12.0
click at [232, 109] on strong "[PERSON_NAME]" at bounding box center [249, 110] width 49 height 6
drag, startPoint x: 244, startPoint y: 117, endPoint x: 233, endPoint y: 116, distance: 11.6
click at [233, 121] on li "Stephen & Eva - After snorkelling has finished organise the group and prepare f…" at bounding box center [329, 132] width 208 height 22
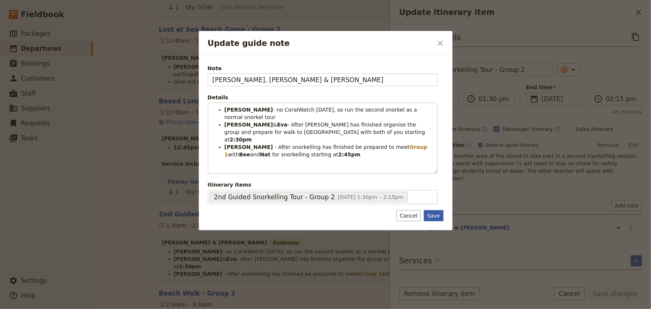
click at [434, 217] on button "Save" at bounding box center [433, 215] width 19 height 11
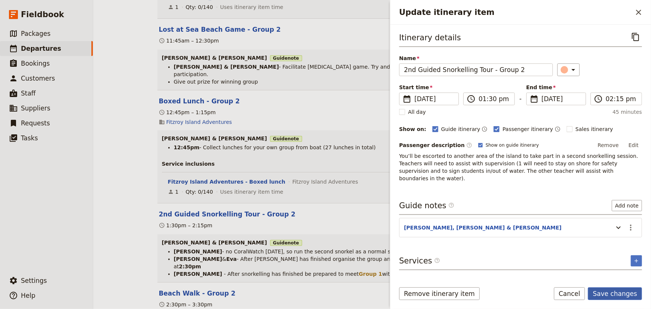
click at [611, 295] on button "Save changes" at bounding box center [615, 293] width 54 height 13
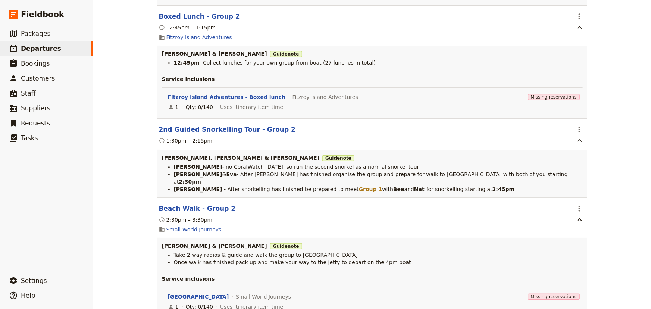
scroll to position [1019, 0]
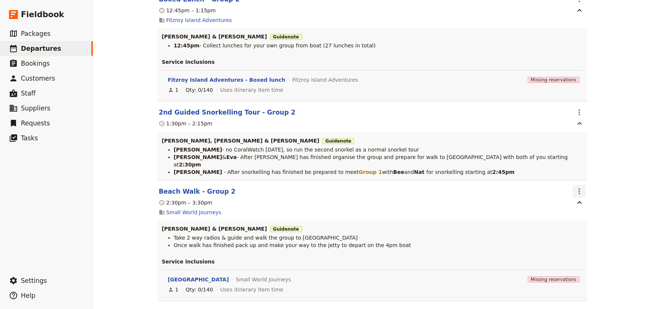
click at [577, 187] on icon "Actions" at bounding box center [579, 191] width 9 height 9
click at [583, 179] on span "Edit this itinerary item" at bounding box center [605, 179] width 59 height 7
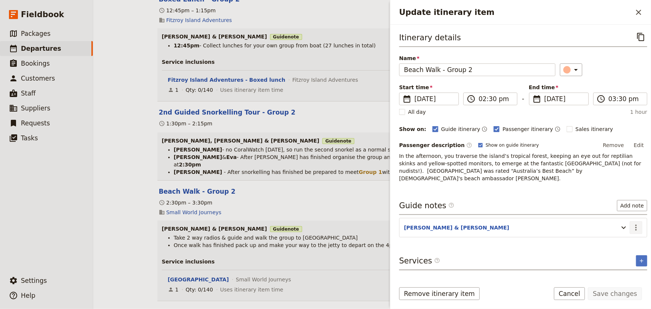
click at [634, 224] on icon "Actions" at bounding box center [636, 227] width 9 height 9
click at [617, 234] on span "Edit note" at bounding box center [610, 235] width 24 height 7
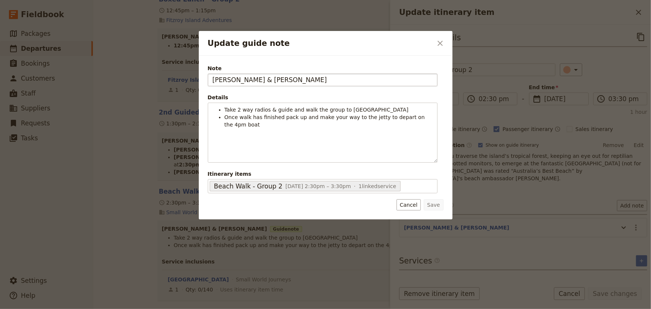
drag, startPoint x: 234, startPoint y: 79, endPoint x: 222, endPoint y: 78, distance: 12.7
click at [222, 78] on input "STEPHEN & EVA" at bounding box center [323, 80] width 230 height 13
type input "STEVEN & EVA"
click at [437, 204] on button "Save" at bounding box center [433, 204] width 19 height 11
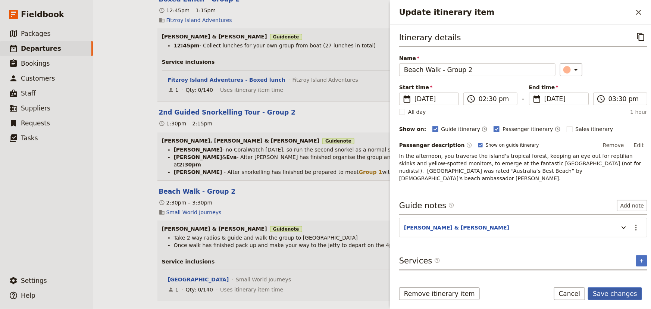
click at [617, 293] on button "Save changes" at bounding box center [615, 293] width 54 height 13
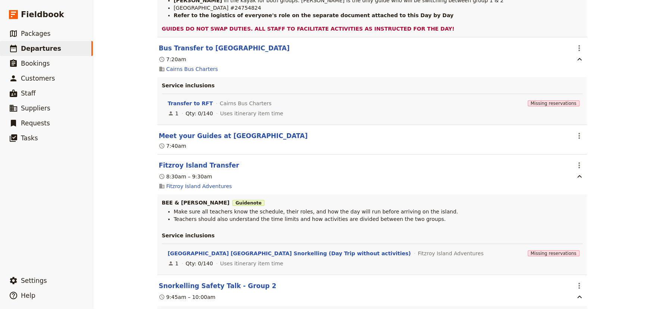
scroll to position [0, 0]
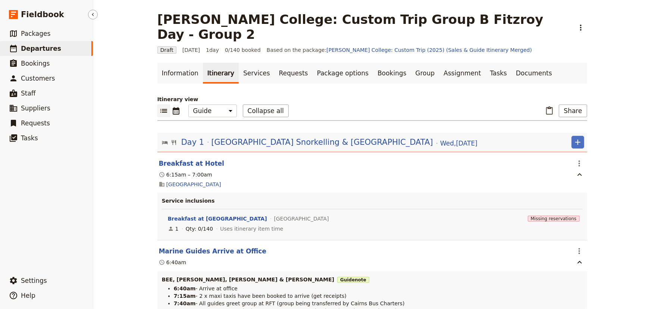
click at [49, 47] on span "Departures" at bounding box center [41, 48] width 40 height 7
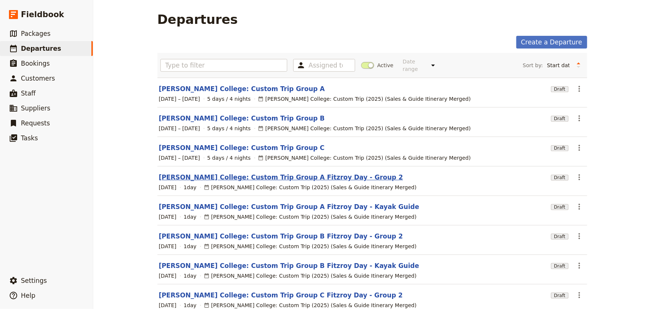
click at [235, 173] on link "[PERSON_NAME] College: Custom Trip Group A Fitzroy Day - Group 2" at bounding box center [281, 177] width 245 height 9
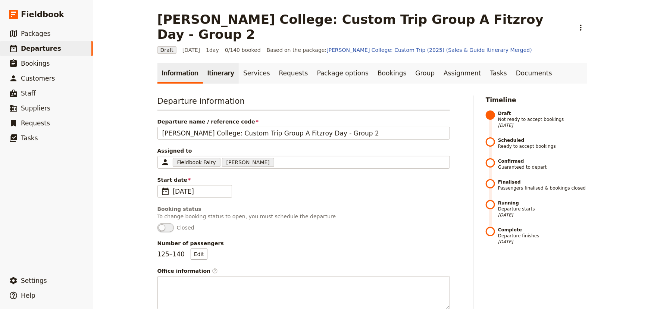
click at [208, 63] on link "Itinerary" at bounding box center [221, 73] width 36 height 21
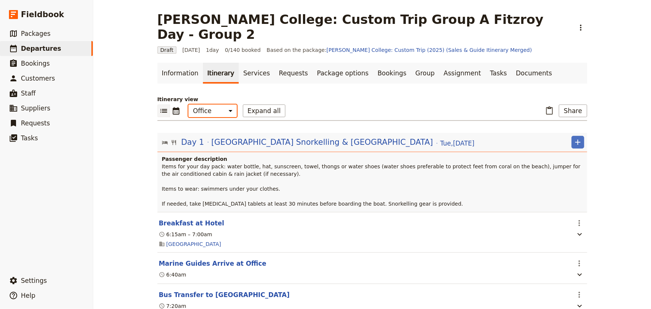
click at [209, 105] on select "Office Guide Passenger Sales" at bounding box center [213, 111] width 49 height 13
select select "STAFF"
click at [189, 105] on select "Office Guide Passenger Sales" at bounding box center [213, 111] width 49 height 13
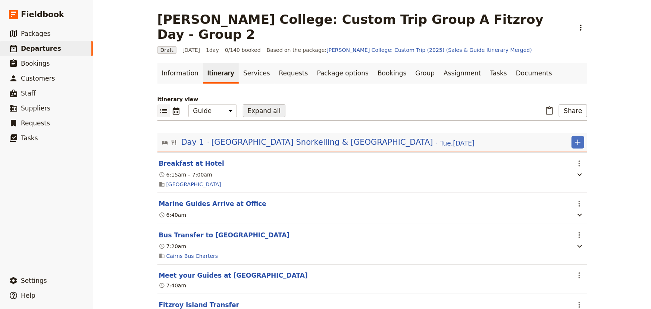
click at [270, 105] on button "Expand all" at bounding box center [264, 111] width 43 height 13
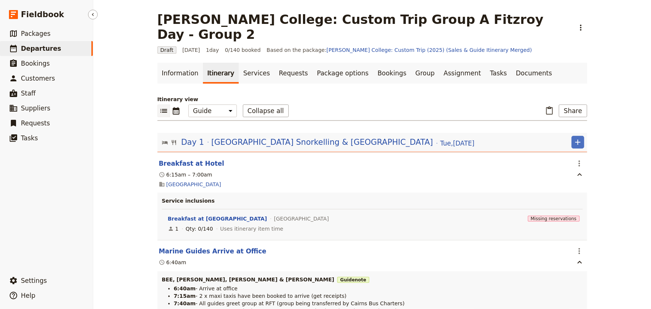
click at [41, 47] on span "Departures" at bounding box center [41, 48] width 40 height 7
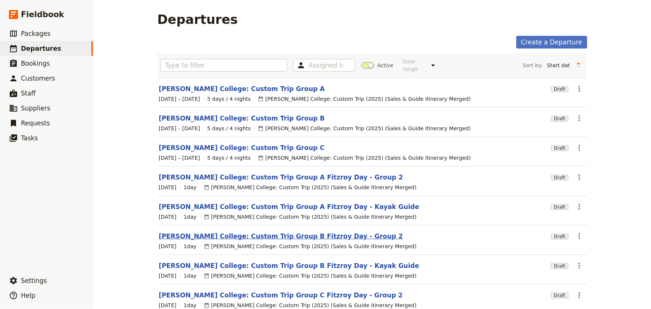
click at [281, 232] on link "[PERSON_NAME] College: Custom Trip Group B Fitzroy Day - Group 2" at bounding box center [281, 236] width 245 height 9
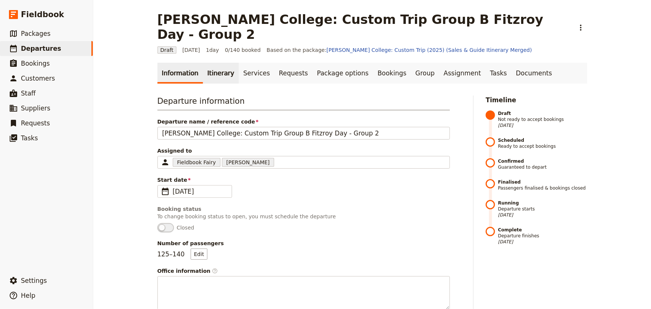
click at [216, 63] on link "Itinerary" at bounding box center [221, 73] width 36 height 21
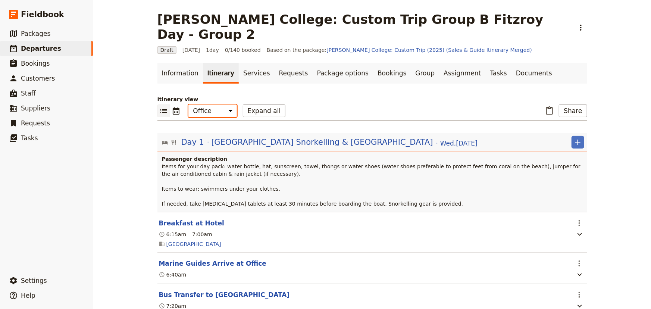
drag, startPoint x: 216, startPoint y: 96, endPoint x: 216, endPoint y: 101, distance: 5.2
click at [216, 105] on select "Office Guide Passenger Sales" at bounding box center [213, 111] width 49 height 13
select select "STAFF"
click at [189, 105] on select "Office Guide Passenger Sales" at bounding box center [213, 111] width 49 height 13
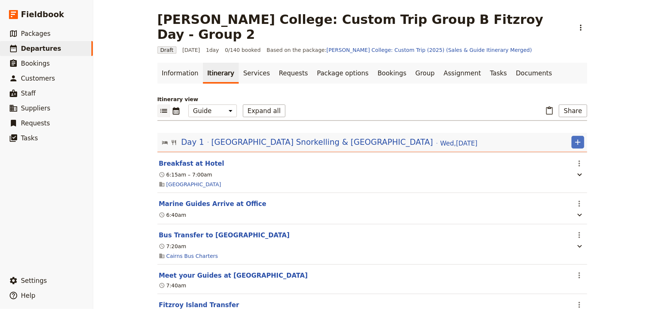
click at [246, 96] on p "Itinerary view" at bounding box center [373, 99] width 430 height 7
click at [250, 105] on button "Expand all" at bounding box center [264, 111] width 43 height 13
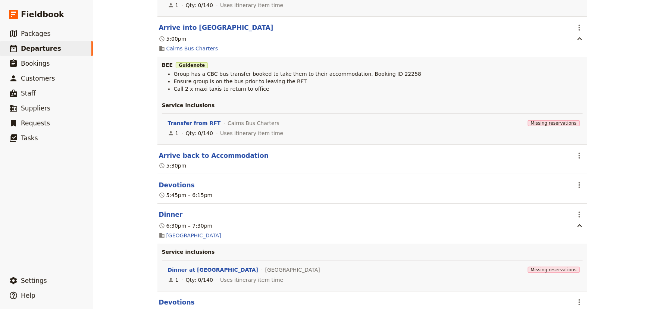
scroll to position [1396, 0]
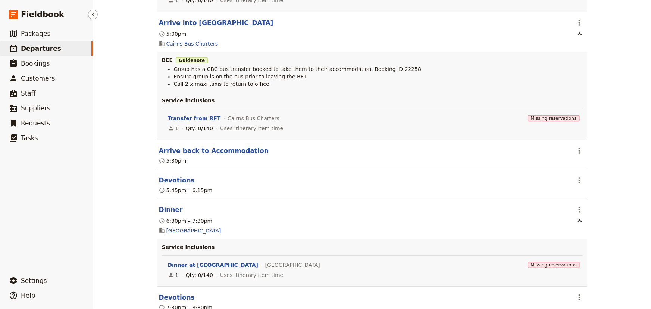
click at [37, 46] on span "Departures" at bounding box center [41, 48] width 40 height 7
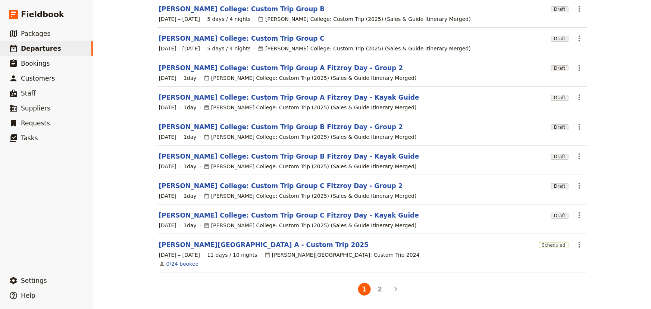
scroll to position [103, 0]
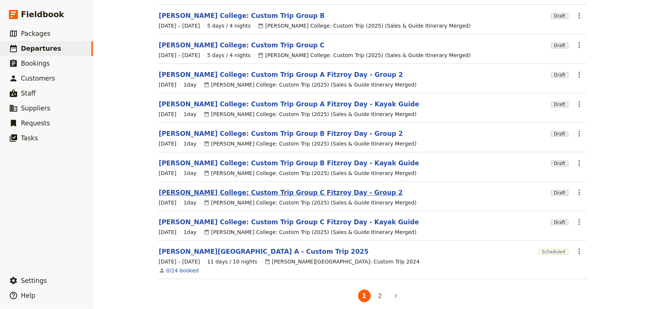
click at [267, 188] on link "[PERSON_NAME] College: Custom Trip Group C Fitzroy Day - Group 2" at bounding box center [281, 192] width 244 height 9
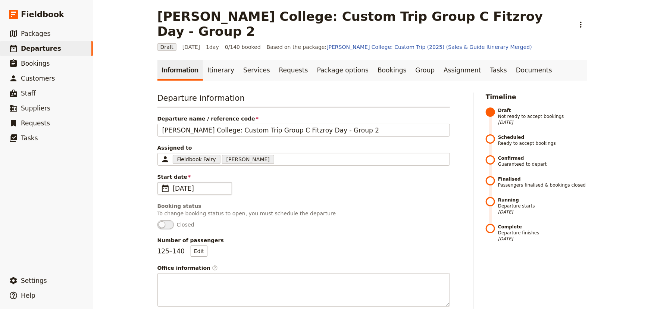
scroll to position [1, 0]
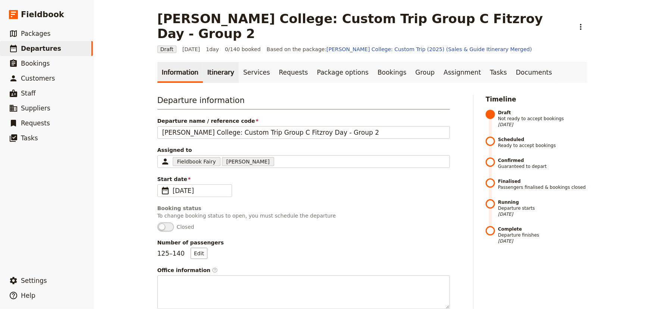
click at [207, 62] on link "Itinerary" at bounding box center [221, 72] width 36 height 21
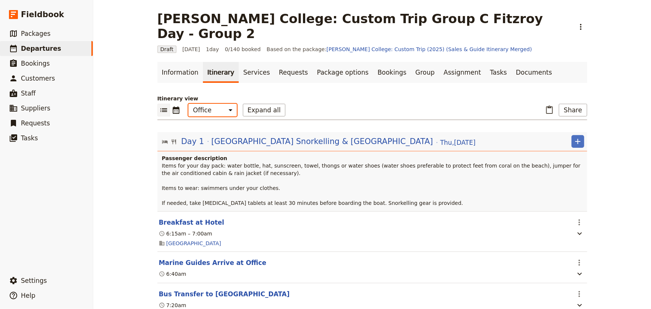
click at [209, 104] on select "Office Guide Passenger Sales" at bounding box center [213, 110] width 49 height 13
select select "STAFF"
click at [189, 104] on select "Office Guide Passenger Sales" at bounding box center [213, 110] width 49 height 13
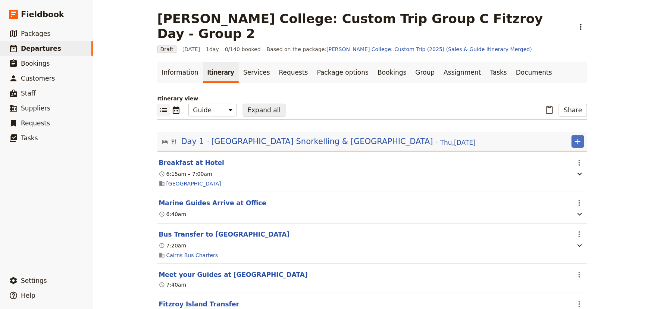
click at [249, 104] on button "Expand all" at bounding box center [264, 110] width 43 height 13
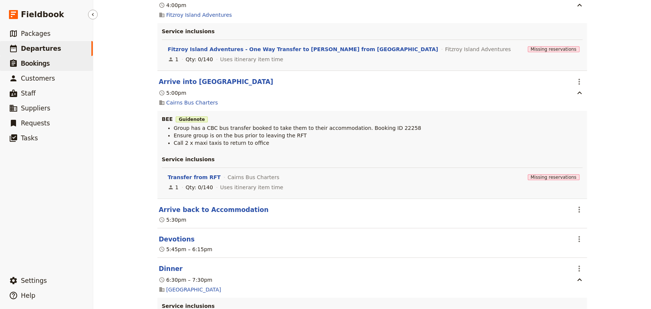
scroll to position [1268, 0]
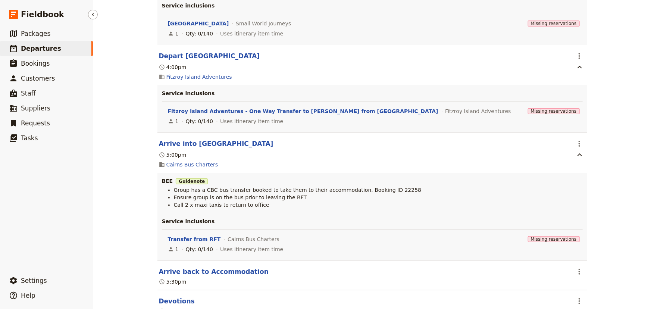
click at [37, 51] on span "Departures" at bounding box center [41, 48] width 40 height 7
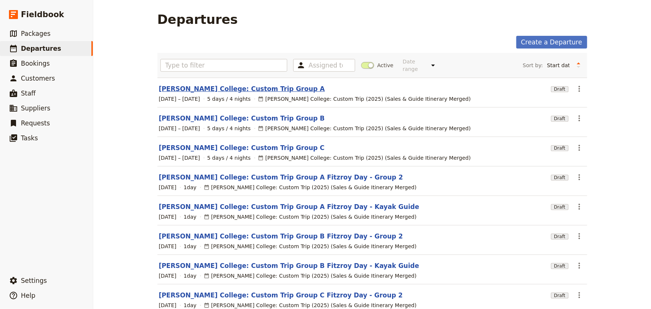
click at [209, 84] on link "[PERSON_NAME] College: Custom Trip Group A" at bounding box center [242, 88] width 166 height 9
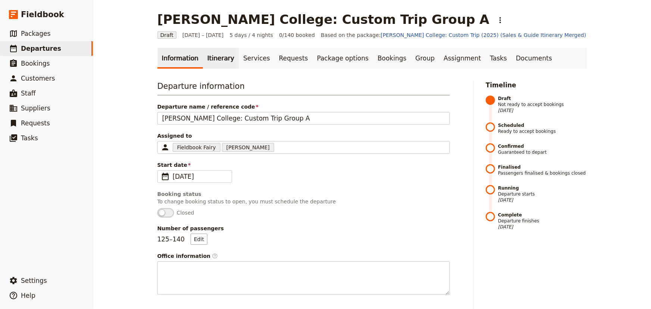
click at [210, 54] on link "Itinerary" at bounding box center [221, 58] width 36 height 21
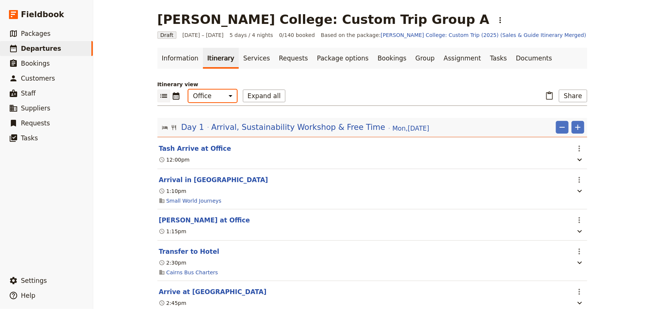
click at [215, 96] on select "Office Guide Passenger Sales" at bounding box center [213, 96] width 49 height 13
select select "STAFF"
click at [189, 90] on select "Office Guide Passenger Sales" at bounding box center [213, 96] width 49 height 13
click at [250, 98] on button "Expand all" at bounding box center [264, 96] width 43 height 13
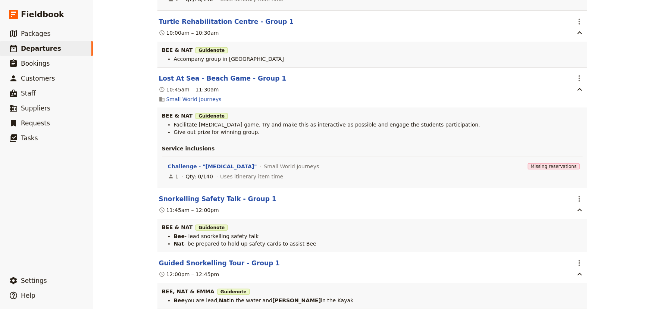
scroll to position [1629, 0]
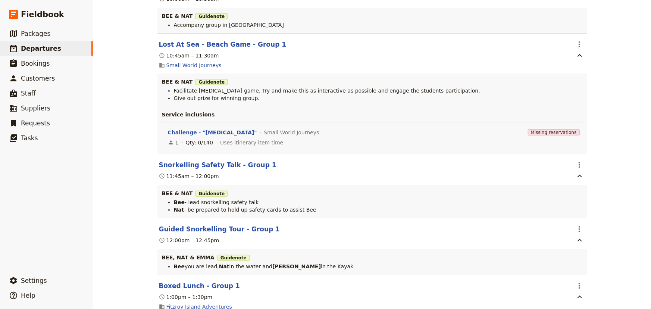
click at [616, 107] on div "Mueller College: Custom Trip Group A ​ Draft 1 – 5 Sep 2025 5 days / 4 nights 0…" at bounding box center [372, 154] width 558 height 309
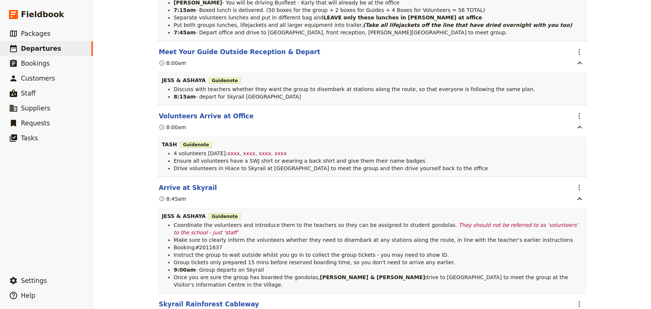
scroll to position [2851, 0]
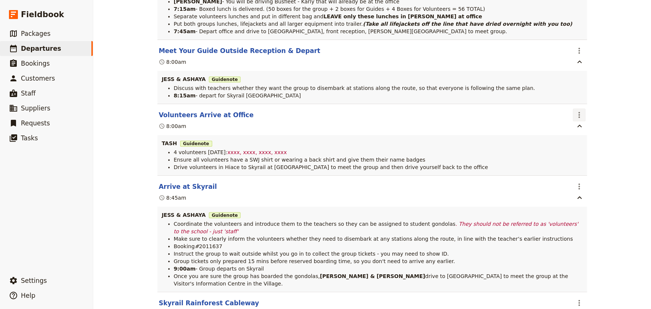
click at [576, 119] on icon "Actions" at bounding box center [579, 115] width 9 height 9
click at [579, 140] on span "Edit this itinerary item" at bounding box center [605, 142] width 59 height 7
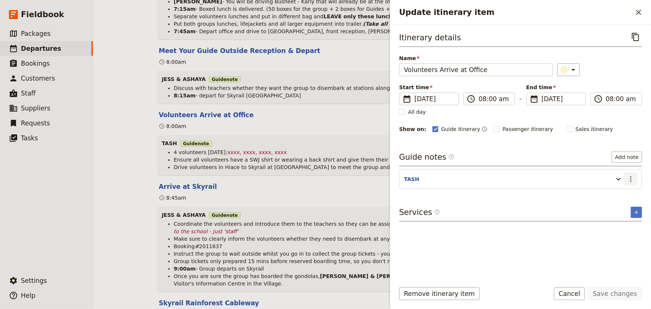
click at [635, 179] on icon "Actions" at bounding box center [631, 179] width 9 height 9
click at [622, 197] on span "Edit note" at bounding box center [610, 194] width 24 height 7
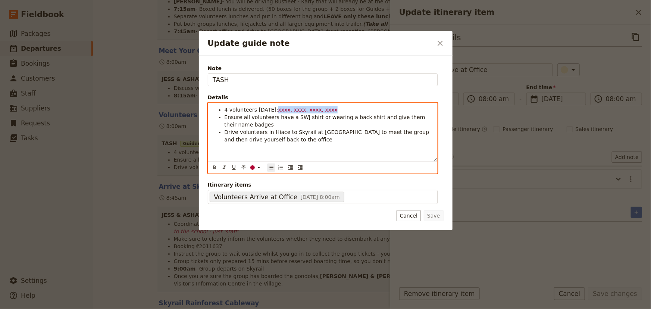
drag, startPoint x: 322, startPoint y: 111, endPoint x: 270, endPoint y: 111, distance: 52.3
click at [270, 111] on li "4 volunteers today: xxxx, xxxx, xxxx, xxxx" at bounding box center [329, 109] width 208 height 7
drag, startPoint x: 340, startPoint y: 111, endPoint x: 270, endPoint y: 111, distance: 70.6
click at [270, 111] on li "4 volunteers today: Andi, Oceane, Audry, Rodrigo" at bounding box center [329, 109] width 208 height 7
click at [215, 168] on icon "Format bold" at bounding box center [215, 168] width 6 height 6
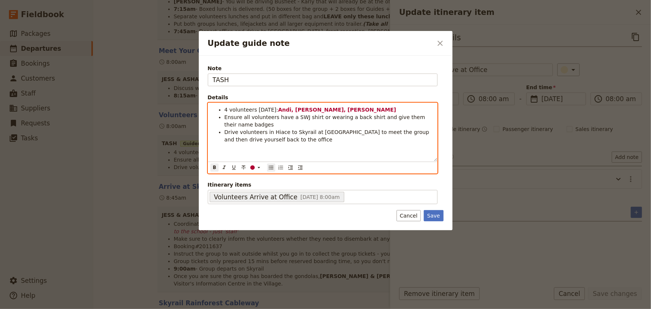
click at [331, 145] on div "4 volunteers today: Andi, Oceane, Audry, Rodrigo Ensure all volunteers have a S…" at bounding box center [322, 132] width 229 height 58
click at [318, 111] on strong "Andi, Oceane, Audry, Rodrigo" at bounding box center [338, 110] width 118 height 6
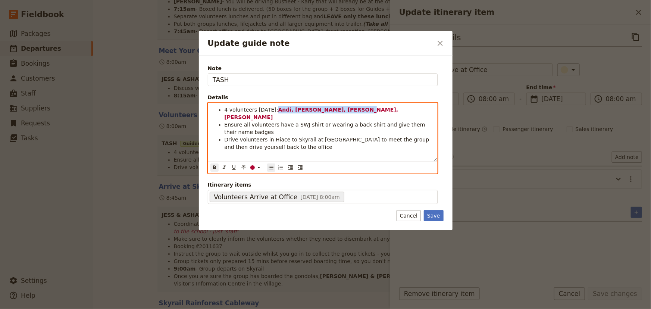
drag, startPoint x: 347, startPoint y: 111, endPoint x: 271, endPoint y: 109, distance: 76.6
click at [271, 109] on li "4 volunteers today: Andi, Oceane, Audrey, Rodrigo" at bounding box center [329, 113] width 208 height 15
click at [259, 168] on icon "Update guide note" at bounding box center [259, 168] width 6 height 6
click at [253, 178] on div "button" at bounding box center [253, 179] width 4 height 4
click at [320, 141] on li "Drive volunteers in Hiace to Skyrail at [GEOGRAPHIC_DATA] to meet the group and…" at bounding box center [329, 143] width 208 height 15
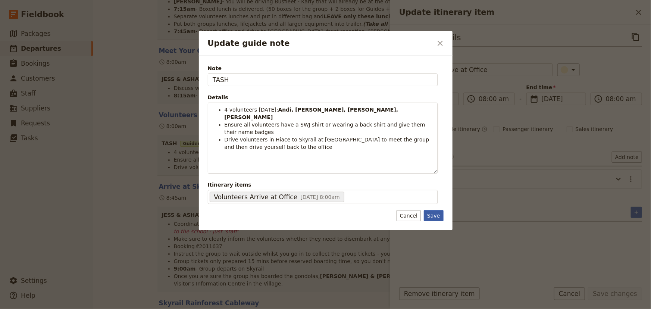
click at [431, 211] on button "Save" at bounding box center [433, 215] width 19 height 11
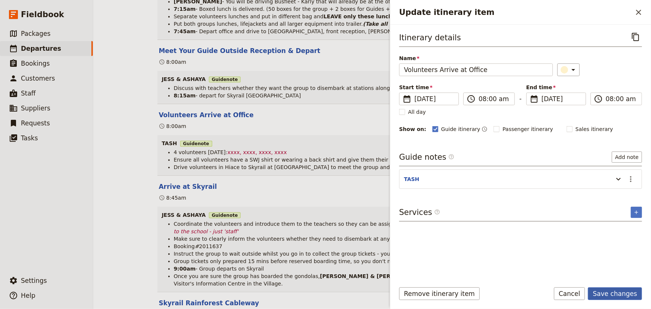
click at [609, 295] on button "Save changes" at bounding box center [615, 293] width 54 height 13
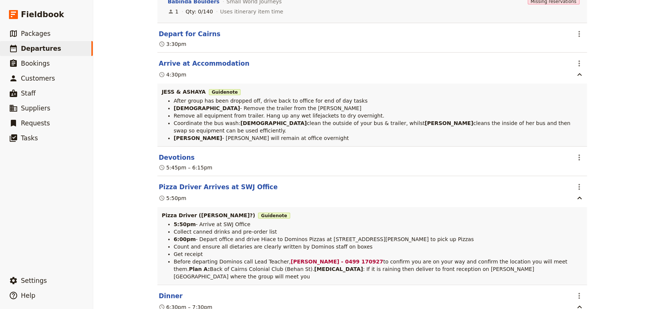
scroll to position [3666, 0]
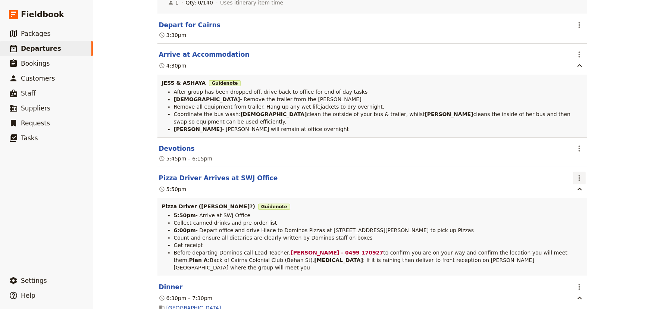
click at [579, 174] on icon "Actions" at bounding box center [579, 178] width 9 height 9
click at [586, 182] on span "Edit this itinerary item" at bounding box center [605, 184] width 59 height 7
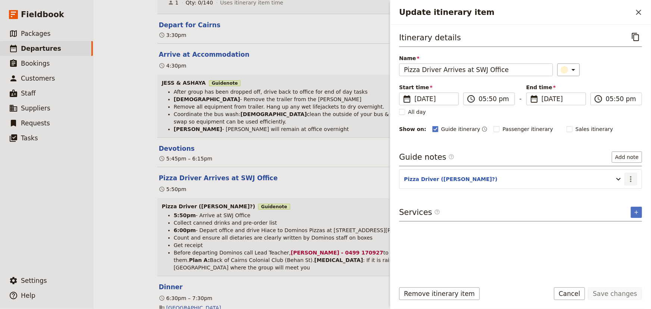
click at [631, 177] on icon "Actions" at bounding box center [631, 179] width 9 height 9
click at [625, 193] on span "Edit note" at bounding box center [615, 194] width 35 height 7
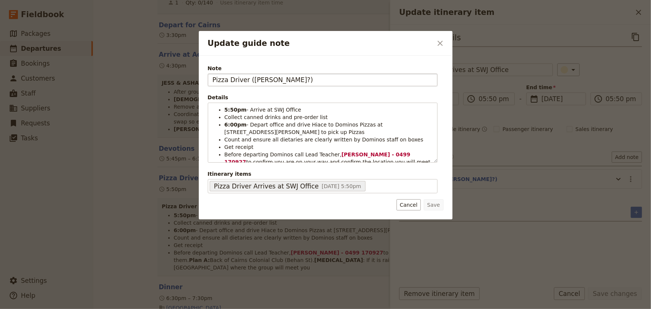
click at [249, 80] on input "Pizza Driver ([PERSON_NAME]?)" at bounding box center [323, 80] width 230 height 13
click at [276, 84] on input "Pizza Driver - Shuko?)" at bounding box center [323, 80] width 230 height 13
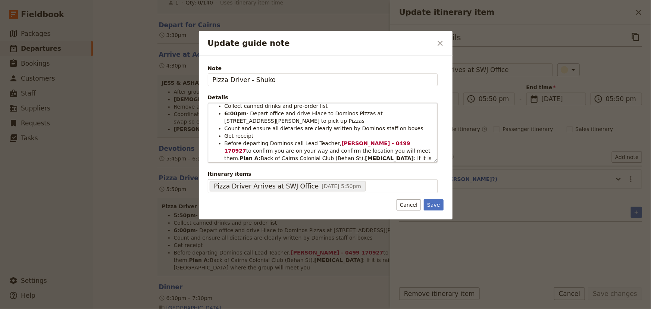
scroll to position [21, 0]
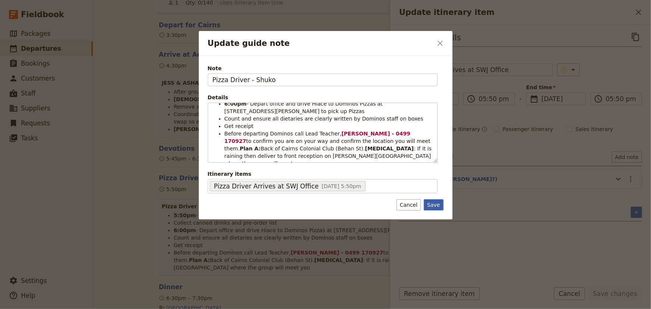
type input "Pizza Driver - Shuko"
click at [437, 205] on button "Save" at bounding box center [433, 204] width 19 height 11
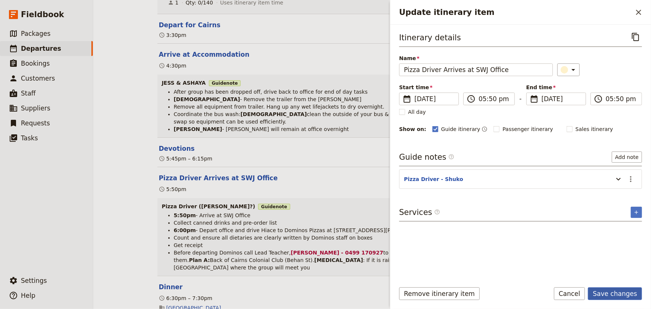
click at [614, 295] on button "Save changes" at bounding box center [615, 293] width 54 height 13
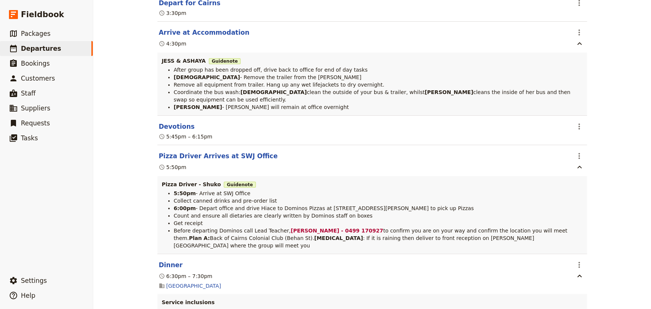
scroll to position [3699, 0]
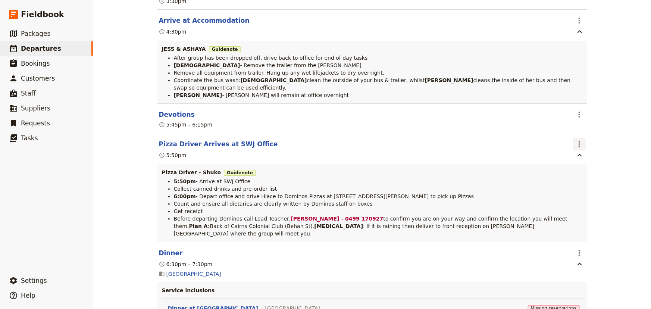
click at [579, 141] on icon "Actions" at bounding box center [579, 144] width 1 height 6
click at [578, 150] on span "Edit this itinerary item" at bounding box center [605, 150] width 59 height 7
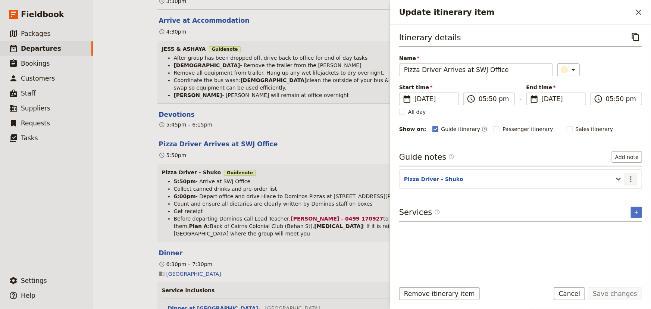
click at [634, 180] on icon "Actions" at bounding box center [631, 179] width 9 height 9
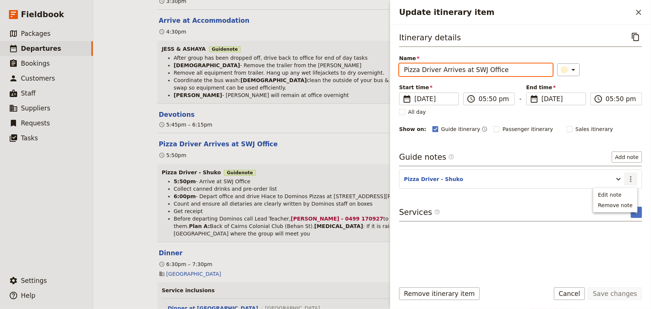
click at [464, 72] on input "Pizza Driver Arrives at SWJ Office" at bounding box center [476, 69] width 154 height 13
drag, startPoint x: 464, startPoint y: 71, endPoint x: 394, endPoint y: 68, distance: 70.2
click at [394, 68] on div "Itinerary details ​ Name Pizza Driver Arrives at SWJ Office ​ Start time ​ 3 Se…" at bounding box center [521, 151] width 261 height 252
type input "Shuko arrives at SWJ Office"
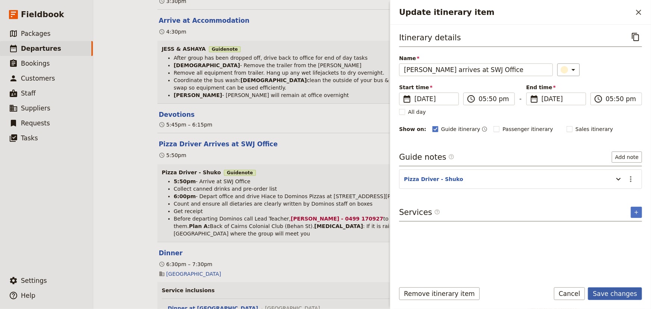
click at [614, 292] on button "Save changes" at bounding box center [615, 293] width 54 height 13
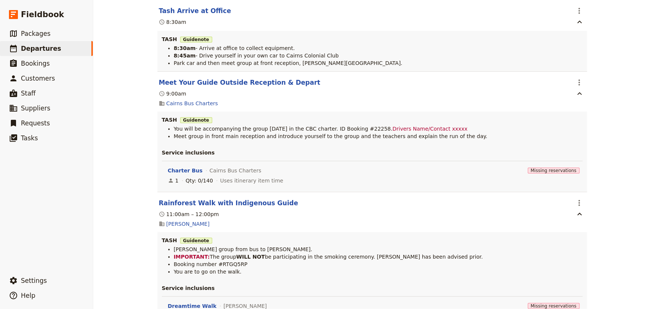
scroll to position [4208, 0]
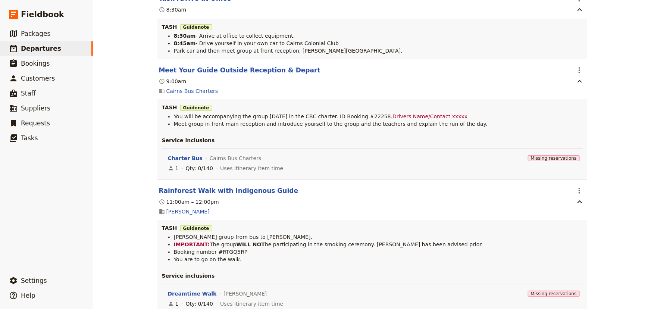
click at [609, 118] on div "Mueller College: Custom Trip Group A ​ Draft 1 – 5 Sep 2025 5 days / 4 nights 0…" at bounding box center [372, 154] width 558 height 309
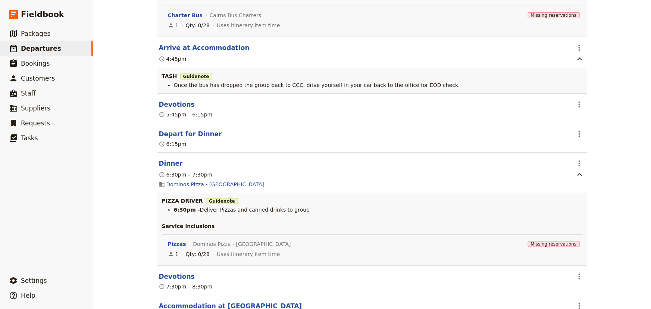
scroll to position [5057, 0]
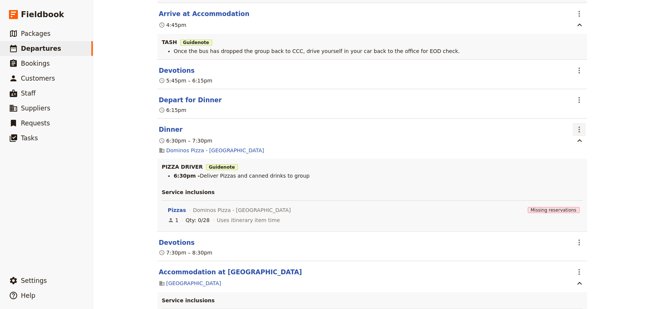
click at [579, 127] on icon "Actions" at bounding box center [579, 130] width 1 height 6
click at [590, 130] on span "Edit this itinerary item" at bounding box center [605, 130] width 59 height 7
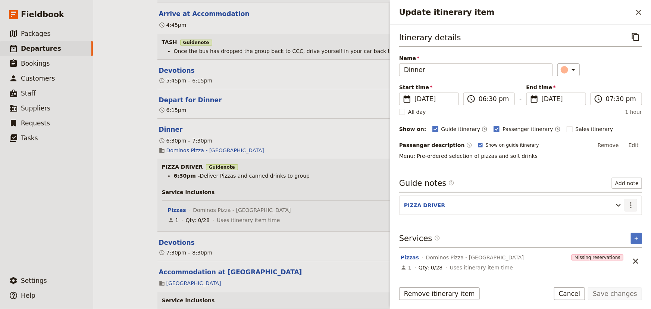
click at [632, 205] on icon "Actions" at bounding box center [631, 205] width 9 height 9
click at [616, 221] on span "Edit note" at bounding box center [610, 220] width 24 height 7
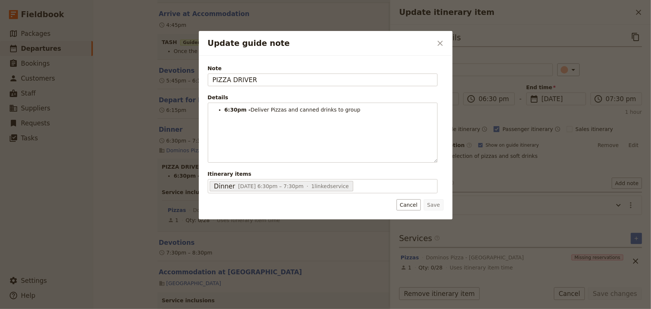
drag, startPoint x: 259, startPoint y: 80, endPoint x: 183, endPoint y: 77, distance: 76.6
click at [183, 309] on div "Update guide note ​ Note PIZZA DRIVER Details 6:30pm - Deliver Pizzas and canne…" at bounding box center [325, 309] width 651 height 0
type input "SHUKO"
click at [440, 206] on button "Save" at bounding box center [433, 204] width 19 height 11
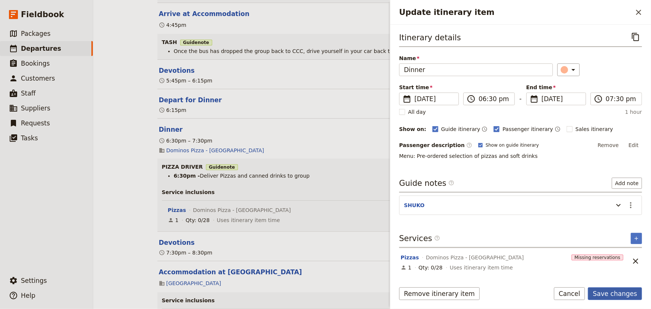
click at [604, 291] on button "Save changes" at bounding box center [615, 293] width 54 height 13
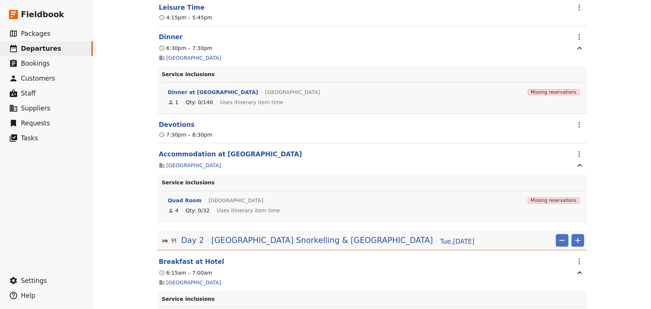
scroll to position [0, 0]
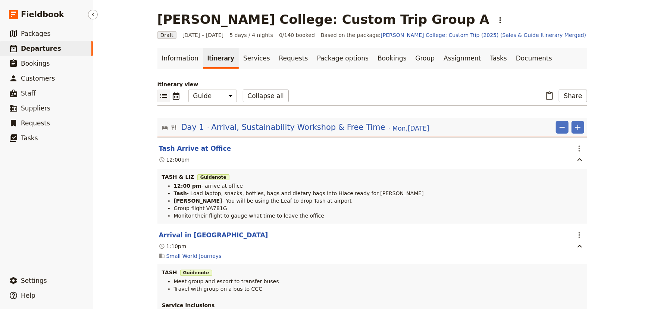
click at [46, 50] on span "Departures" at bounding box center [41, 48] width 40 height 7
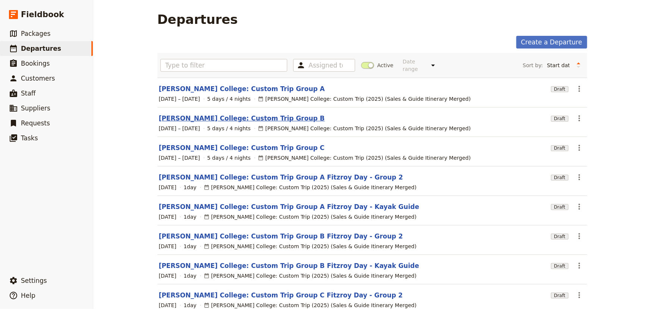
click at [233, 114] on link "[PERSON_NAME] College: Custom Trip Group B" at bounding box center [242, 118] width 166 height 9
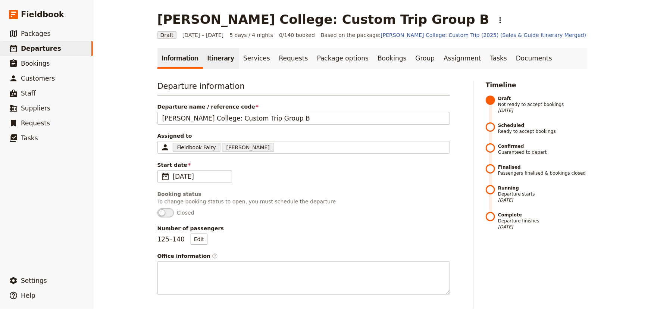
click at [214, 60] on link "Itinerary" at bounding box center [221, 58] width 36 height 21
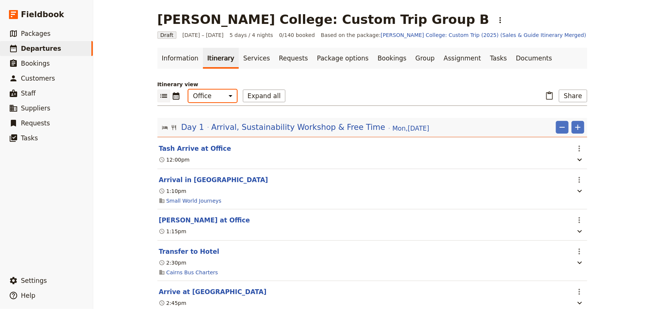
drag, startPoint x: 210, startPoint y: 95, endPoint x: 211, endPoint y: 101, distance: 6.1
click at [210, 95] on select "Office Guide Passenger Sales" at bounding box center [213, 96] width 49 height 13
select select "STAFF"
click at [189, 90] on select "Office Guide Passenger Sales" at bounding box center [213, 96] width 49 height 13
click at [253, 97] on button "Expand all" at bounding box center [264, 96] width 43 height 13
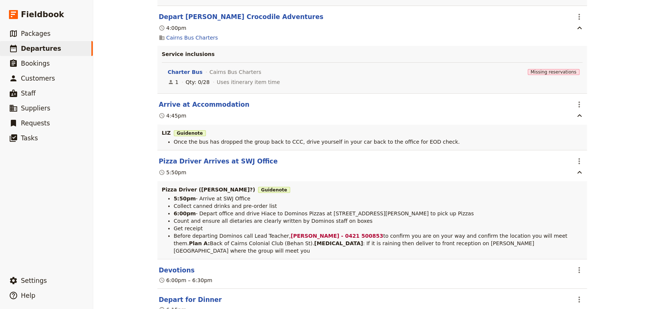
scroll to position [2002, 0]
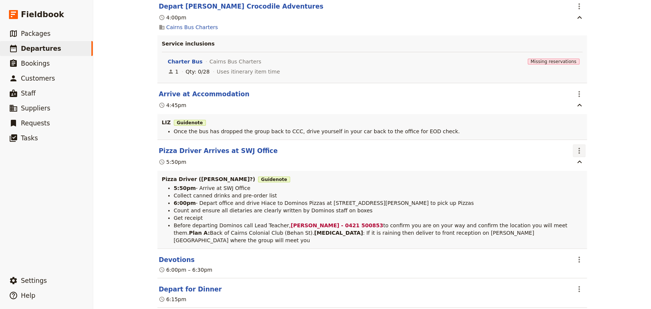
click at [577, 149] on icon "Actions" at bounding box center [579, 150] width 9 height 9
click at [583, 167] on span "Edit this itinerary item" at bounding box center [605, 169] width 59 height 7
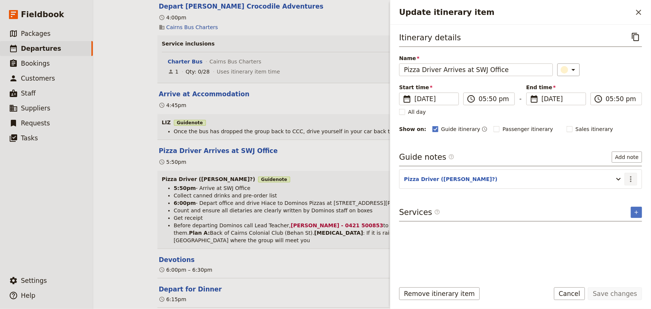
click at [628, 177] on icon "Actions" at bounding box center [631, 179] width 9 height 9
click at [626, 192] on span "Edit note" at bounding box center [615, 194] width 35 height 7
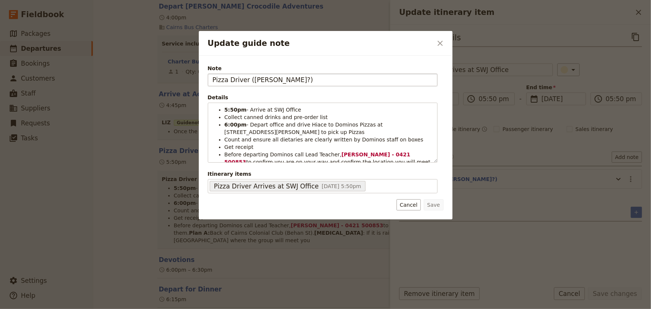
click at [274, 80] on input "Pizza Driver ([PERSON_NAME]?)" at bounding box center [323, 80] width 230 height 13
click at [250, 80] on input "Pizza Driver ([PERSON_NAME]?)" at bounding box center [323, 80] width 230 height 13
click at [278, 78] on input "Pizza Driver - Shuko?)" at bounding box center [323, 80] width 230 height 13
type input "Pizza Driver - Shuko"
drag, startPoint x: 431, startPoint y: 202, endPoint x: 462, endPoint y: 217, distance: 34.6
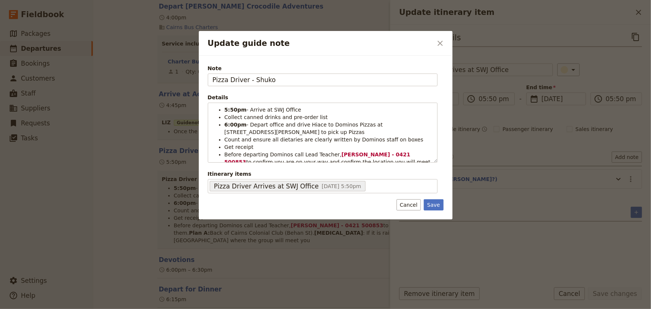
click at [432, 202] on button "Save" at bounding box center [433, 204] width 19 height 11
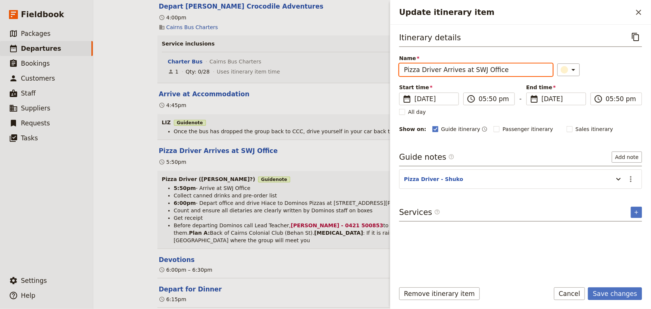
drag, startPoint x: 437, startPoint y: 69, endPoint x: 385, endPoint y: 68, distance: 52.3
click at [385, 68] on div "Mueller College: Custom Trip Group B ​ Draft 1 – 5 Sep 2025 5 days / 4 nights 0…" at bounding box center [372, 154] width 558 height 309
type input "Shuko Arrives at SWJ Office"
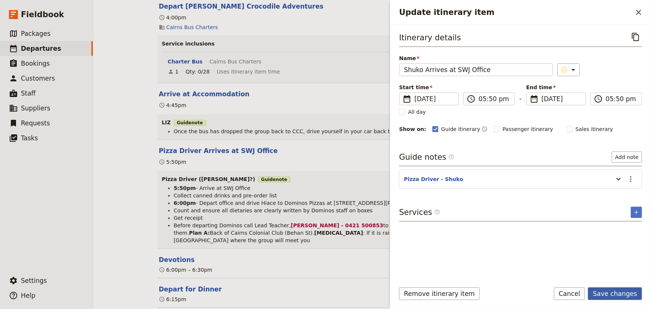
click at [609, 291] on button "Save changes" at bounding box center [615, 293] width 54 height 13
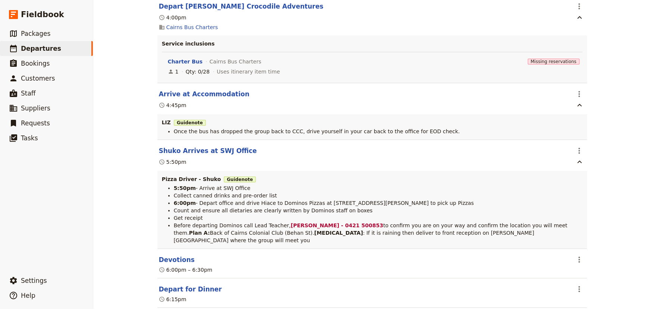
click at [610, 180] on div "Mueller College: Custom Trip Group B ​ Draft 1 – 5 Sep 2025 5 days / 4 nights 0…" at bounding box center [372, 154] width 558 height 309
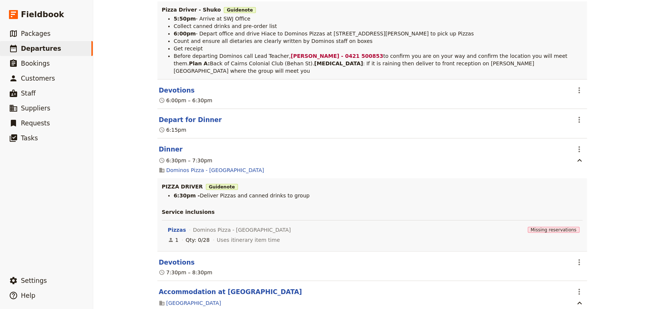
scroll to position [2172, 0]
click at [575, 144] on icon "Actions" at bounding box center [579, 148] width 9 height 9
click at [579, 156] on button "Edit this itinerary item" at bounding box center [608, 160] width 75 height 10
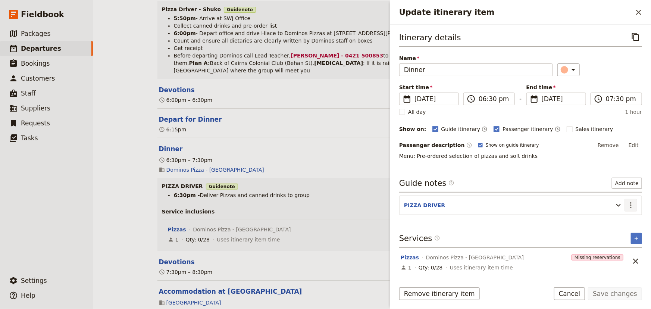
click at [632, 209] on button "​" at bounding box center [631, 205] width 13 height 13
click at [615, 220] on span "Edit note" at bounding box center [610, 220] width 24 height 7
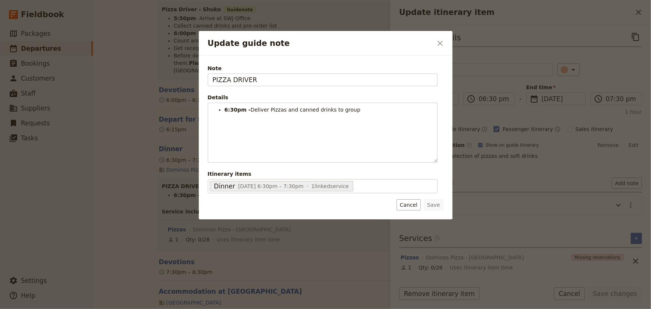
drag, startPoint x: 258, startPoint y: 81, endPoint x: 162, endPoint y: 70, distance: 96.9
click at [162, 309] on div "Update guide note ​ Note PIZZA DRIVER Details 6:30pm - Deliver Pizzas and canne…" at bounding box center [325, 309] width 651 height 0
type input "SHUKO"
click at [435, 204] on button "Save" at bounding box center [433, 204] width 19 height 11
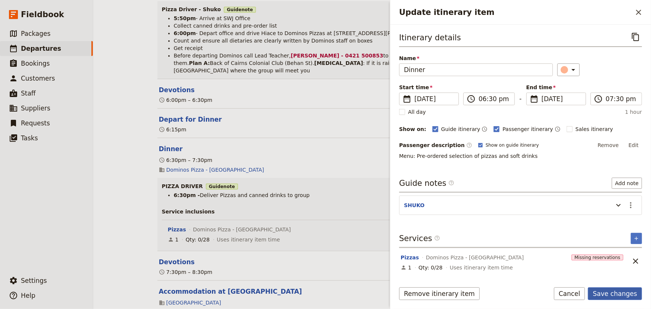
click at [612, 291] on button "Save changes" at bounding box center [615, 293] width 54 height 13
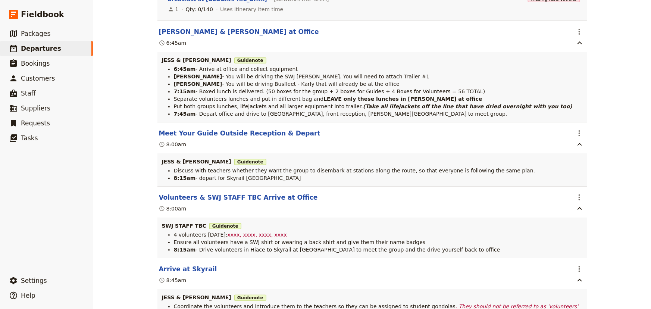
scroll to position [4242, 0]
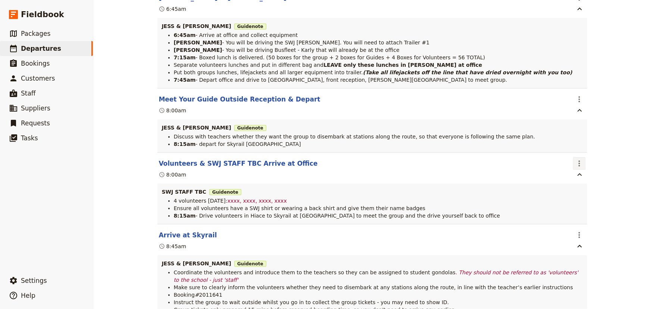
click at [579, 168] on icon "Actions" at bounding box center [579, 163] width 9 height 9
click at [582, 180] on button "Edit this itinerary item" at bounding box center [608, 185] width 75 height 10
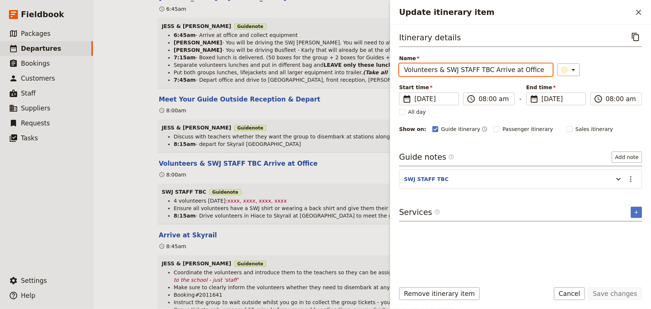
click at [444, 68] on input "Volunteers & SWJ STAFF TBC Arrive at Office" at bounding box center [476, 69] width 154 height 13
click at [486, 69] on input "Volunteers & (SWJ STAFF TBC Arrive at Office" at bounding box center [476, 69] width 154 height 13
type input "Volunteers & (SWJ STAFF TBC) Arrive at Office"
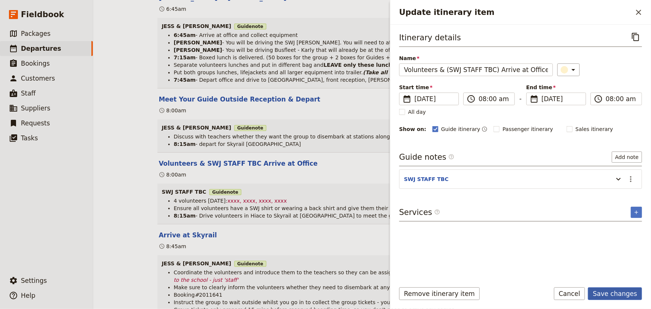
click at [606, 292] on button "Save changes" at bounding box center [615, 293] width 54 height 13
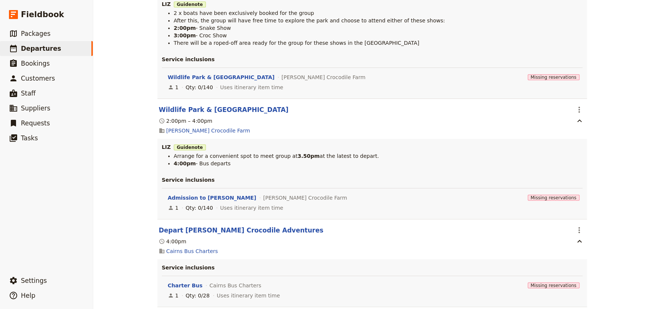
scroll to position [1764, 0]
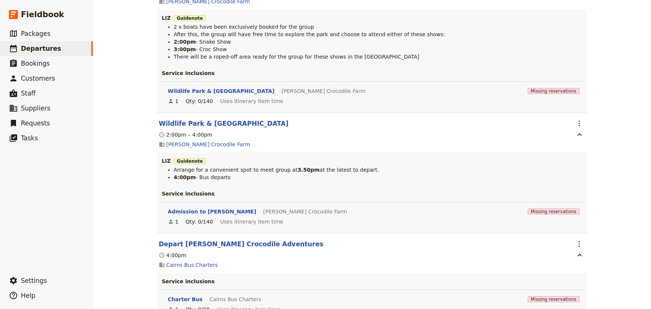
click at [613, 115] on div "Mueller College: Custom Trip Group B ​ Draft 1 – 5 Sep 2025 5 days / 4 nights 0…" at bounding box center [372, 154] width 558 height 309
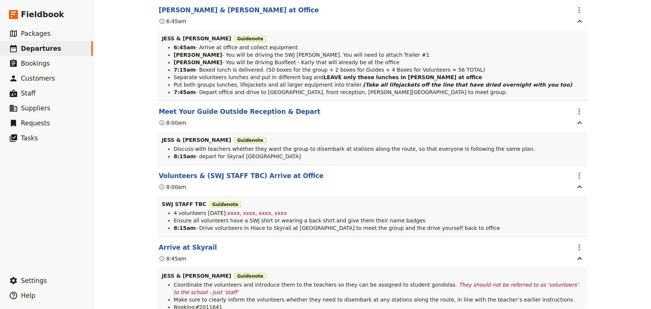
scroll to position [4242, 0]
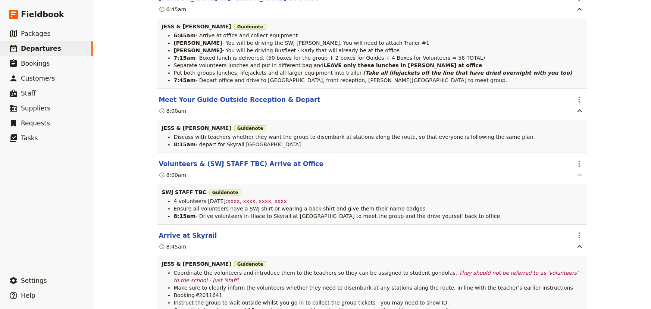
drag, startPoint x: 578, startPoint y: 170, endPoint x: 583, endPoint y: 176, distance: 8.2
click at [578, 168] on icon "Actions" at bounding box center [579, 163] width 9 height 9
click at [588, 184] on span "Edit this itinerary item" at bounding box center [605, 185] width 59 height 7
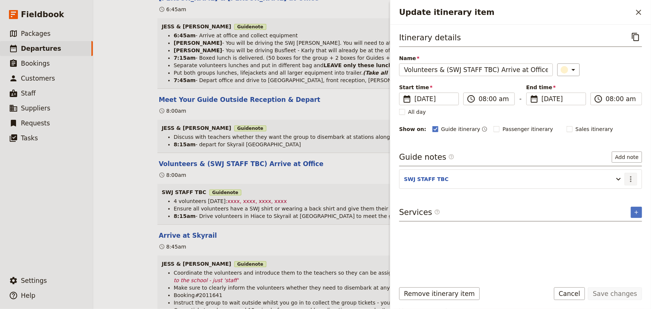
click at [631, 177] on icon "Actions" at bounding box center [631, 179] width 9 height 9
click at [616, 194] on span "Edit note" at bounding box center [610, 194] width 24 height 7
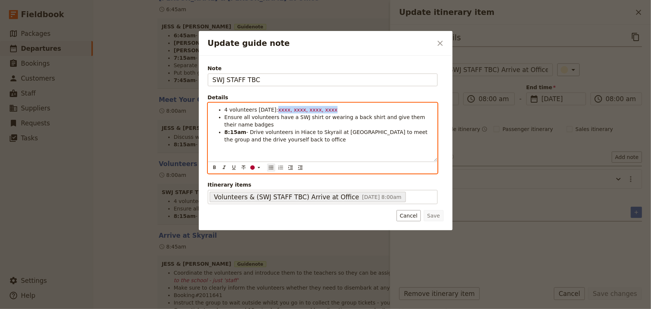
drag, startPoint x: 321, startPoint y: 110, endPoint x: 270, endPoint y: 108, distance: 51.2
click at [270, 108] on li "4 volunteers today: xxxx, xxxx, xxxx, xxxx" at bounding box center [329, 109] width 208 height 7
drag, startPoint x: 332, startPoint y: 111, endPoint x: 271, endPoint y: 109, distance: 61.6
click at [271, 109] on li "4 volunteers today: Andi, Sebastian, Miki, Peta" at bounding box center [329, 109] width 208 height 7
click at [258, 168] on icon "Update guide note" at bounding box center [259, 168] width 6 height 6
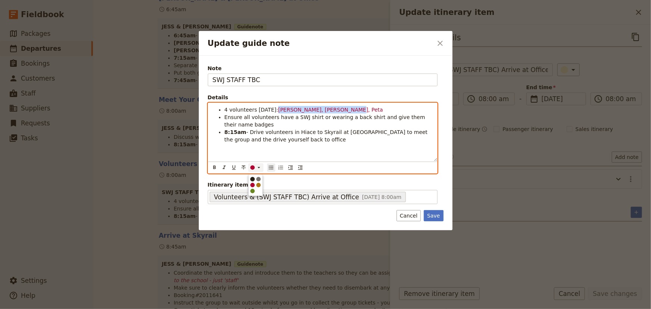
click at [254, 179] on div "button" at bounding box center [253, 179] width 4 height 4
click at [213, 166] on icon "Format bold" at bounding box center [215, 168] width 6 height 6
click at [289, 153] on div "4 volunteers today: Andi, Sebastian, Miki, Peta Ensure all volunteers have a SW…" at bounding box center [322, 132] width 229 height 58
click at [315, 107] on strong "Andi, Sebastian, Miki, Peta" at bounding box center [338, 110] width 118 height 6
drag, startPoint x: 336, startPoint y: 107, endPoint x: 271, endPoint y: 109, distance: 65.7
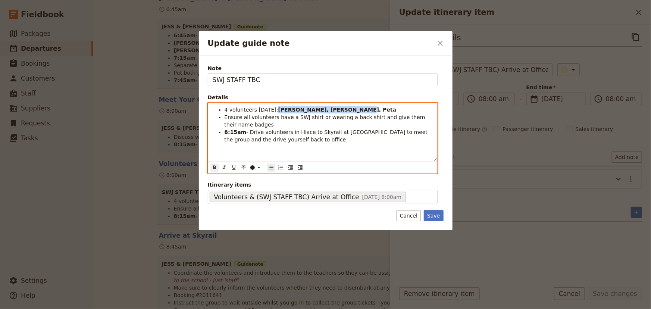
click at [271, 109] on li "4 volunteers today: Andi, Sebastian, Miki, Peta" at bounding box center [329, 109] width 208 height 7
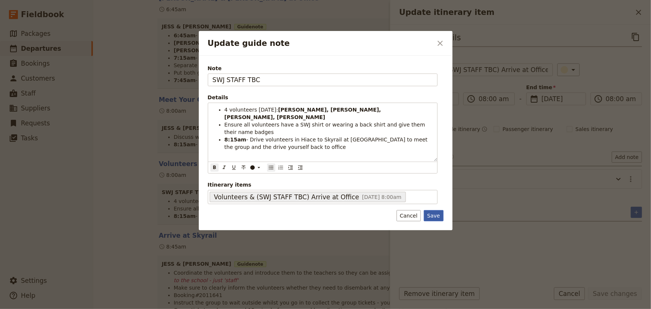
click at [435, 217] on button "Save" at bounding box center [433, 215] width 19 height 11
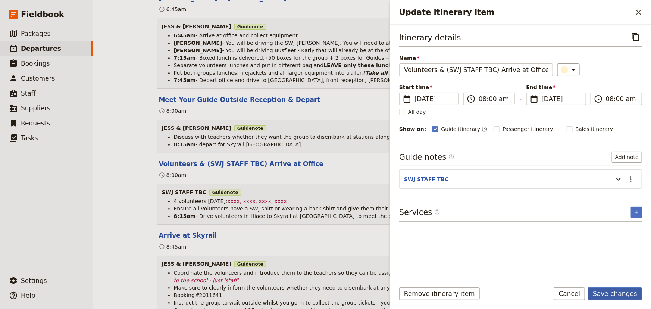
click at [607, 293] on button "Save changes" at bounding box center [615, 293] width 54 height 13
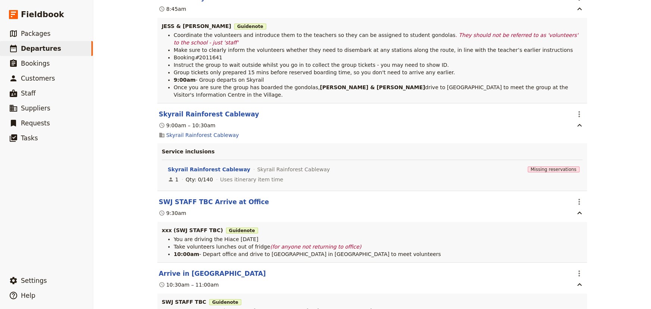
scroll to position [4514, 0]
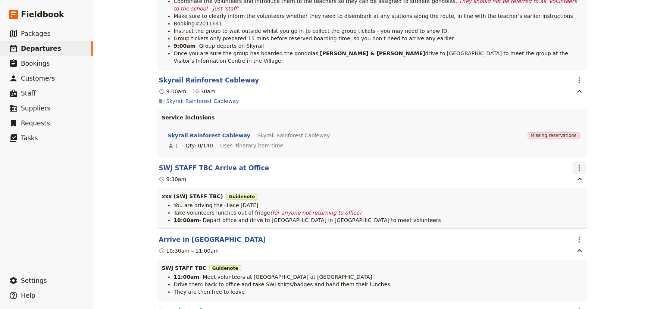
click at [578, 164] on icon "Actions" at bounding box center [579, 168] width 9 height 9
click at [582, 172] on span "Edit this itinerary item" at bounding box center [605, 175] width 59 height 7
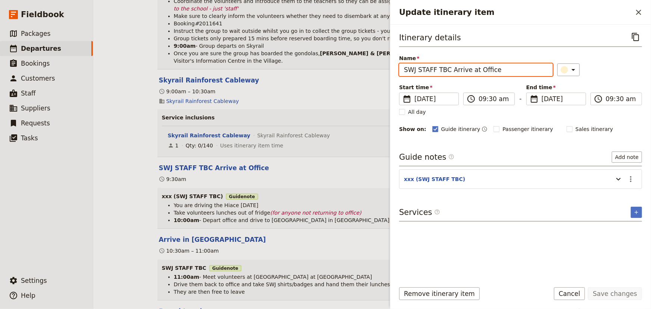
click at [407, 71] on input "SWJ STAFF TBC Arrive at Office" at bounding box center [476, 69] width 154 height 13
click at [407, 69] on input "SWJ STAFF TBC Arrive at Office" at bounding box center [476, 69] width 154 height 13
type input "(SWJ STAFF TBC) Arrive at Office"
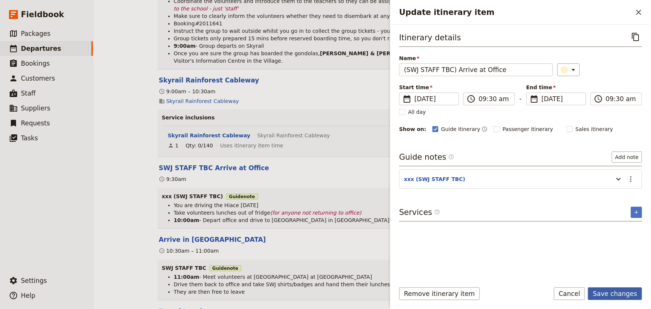
click at [608, 295] on button "Save changes" at bounding box center [615, 293] width 54 height 13
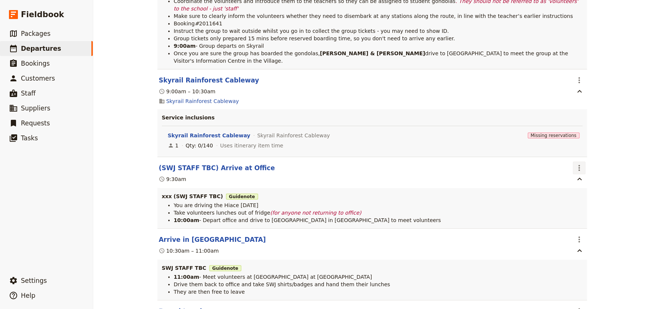
click at [579, 165] on icon "Actions" at bounding box center [579, 168] width 1 height 6
click at [579, 178] on span "Edit this itinerary item" at bounding box center [605, 175] width 59 height 7
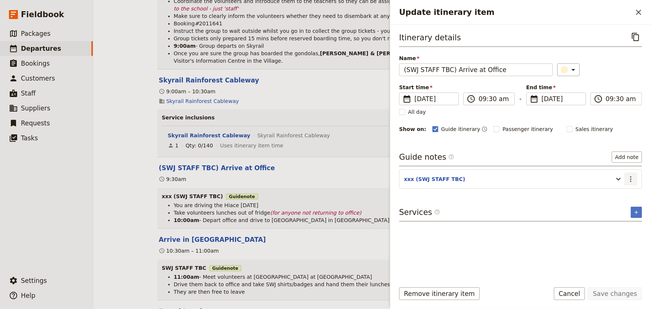
click at [632, 178] on icon "Actions" at bounding box center [631, 179] width 9 height 9
click at [617, 195] on span "Edit note" at bounding box center [610, 194] width 24 height 7
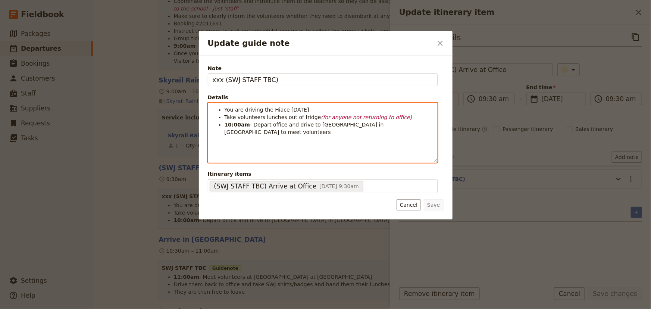
click at [225, 109] on span "You are driving the Hiace [DATE]" at bounding box center [267, 110] width 85 height 6
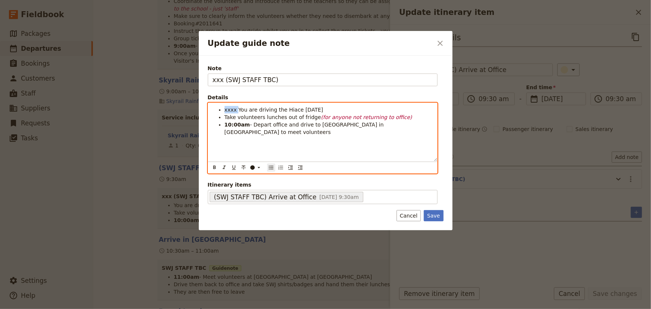
drag, startPoint x: 235, startPoint y: 110, endPoint x: 225, endPoint y: 108, distance: 10.3
click at [225, 108] on span "xxxx You are driving the Hiace today" at bounding box center [274, 110] width 99 height 6
click at [261, 169] on icon "Update guide note" at bounding box center [259, 168] width 6 height 6
click at [254, 183] on div "button" at bounding box center [253, 185] width 4 height 4
click at [215, 165] on icon "Format bold" at bounding box center [215, 168] width 6 height 6
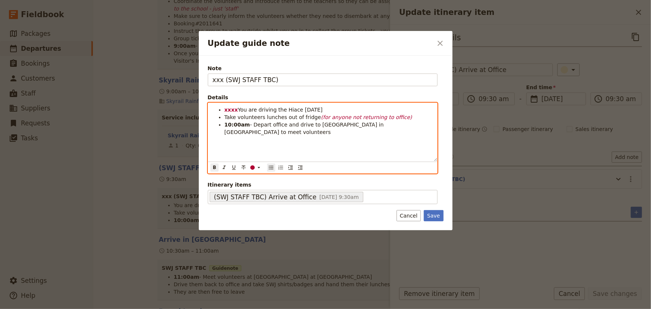
click at [237, 111] on strong "xxxx" at bounding box center [231, 110] width 13 height 6
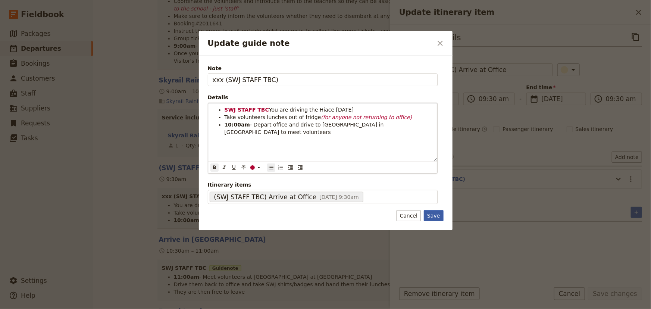
click at [439, 216] on button "Save" at bounding box center [433, 215] width 19 height 11
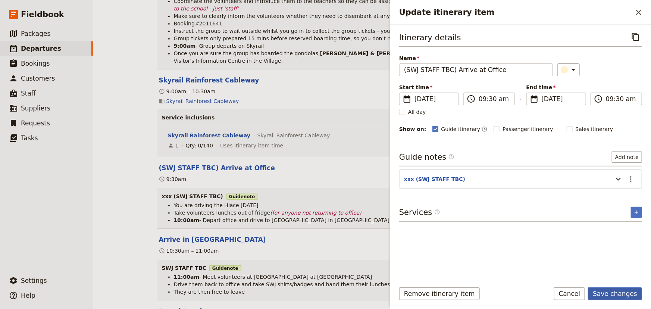
click at [616, 293] on button "Save changes" at bounding box center [615, 293] width 54 height 13
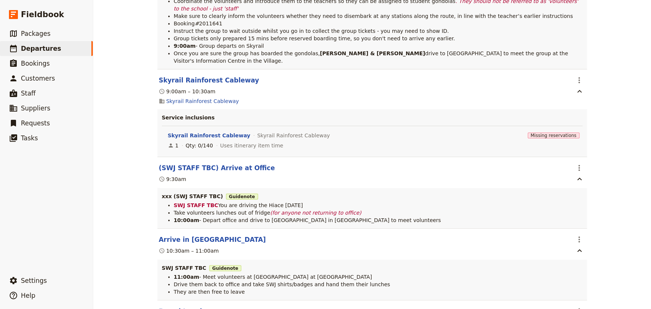
click at [633, 195] on div "Mueller College: Custom Trip Group B ​ Draft 1 – 5 Sep 2025 5 days / 4 nights 0…" at bounding box center [372, 154] width 558 height 309
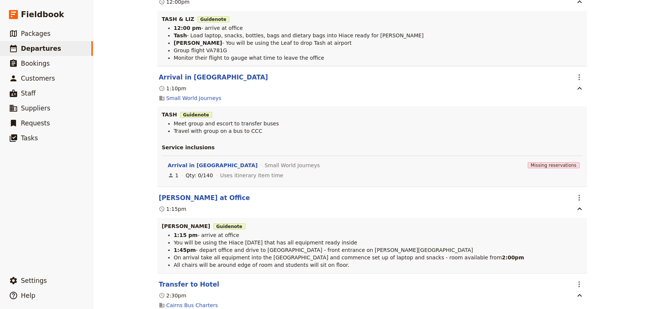
scroll to position [0, 0]
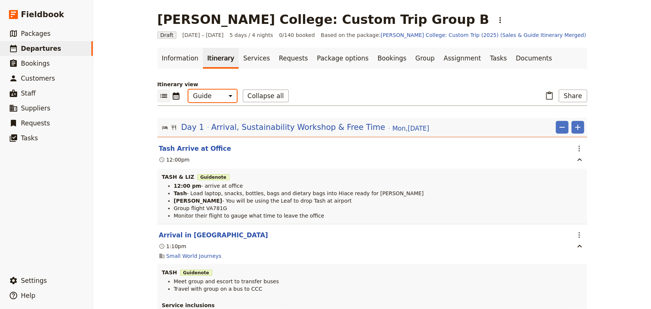
click at [221, 97] on select "Office Guide Passenger Sales" at bounding box center [213, 96] width 49 height 13
drag, startPoint x: 125, startPoint y: 67, endPoint x: 102, endPoint y: 65, distance: 23.3
click at [125, 67] on div "Mueller College: Custom Trip Group B ​ Draft 1 – 5 Sep 2025 5 days / 4 nights 0…" at bounding box center [372, 154] width 558 height 309
click at [47, 47] on span "Departures" at bounding box center [41, 48] width 40 height 7
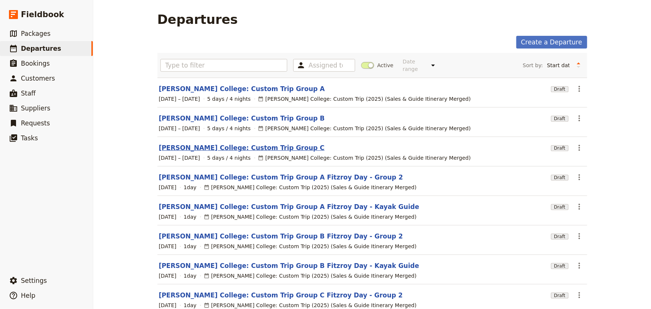
click at [221, 143] on link "[PERSON_NAME] College: Custom Trip Group C" at bounding box center [242, 147] width 166 height 9
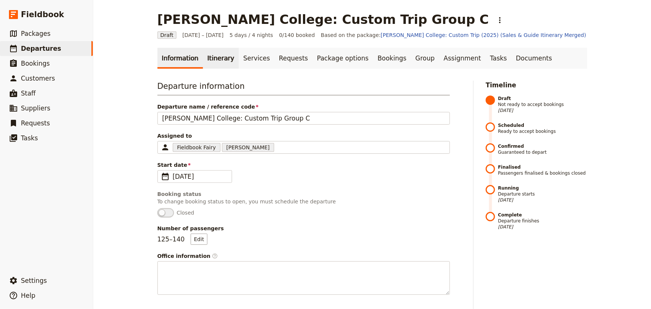
click at [215, 56] on link "Itinerary" at bounding box center [221, 58] width 36 height 21
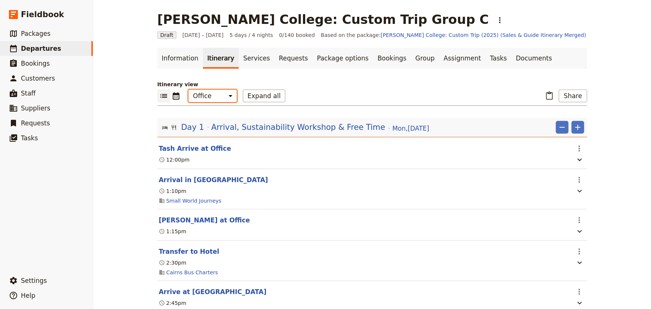
click at [215, 97] on select "Office Guide Passenger Sales" at bounding box center [213, 96] width 49 height 13
select select "STAFF"
click at [189, 90] on select "Office Guide Passenger Sales" at bounding box center [213, 96] width 49 height 13
click at [250, 96] on button "Expand all" at bounding box center [264, 96] width 43 height 13
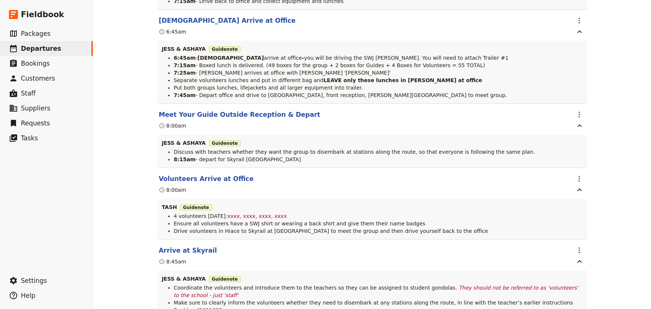
scroll to position [1290, 0]
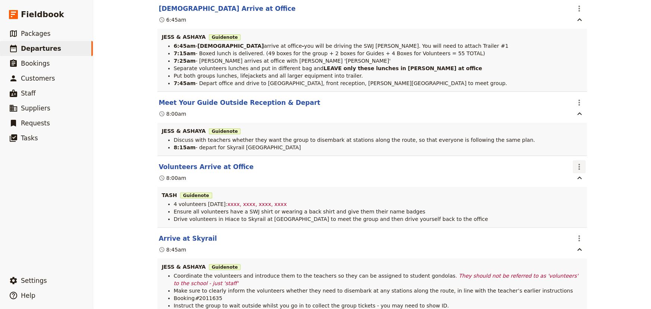
click at [579, 171] on icon "Actions" at bounding box center [579, 166] width 9 height 9
click at [578, 192] on span "Edit this itinerary item" at bounding box center [605, 192] width 59 height 7
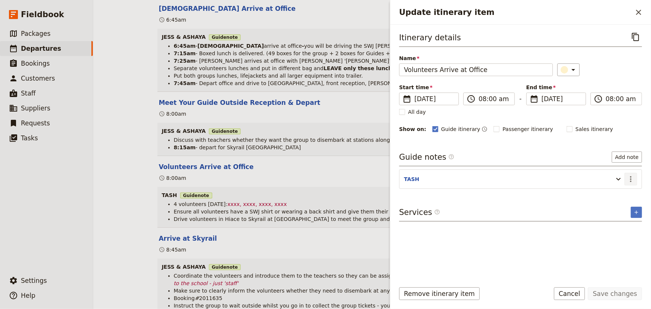
click at [633, 178] on icon "Actions" at bounding box center [631, 179] width 9 height 9
drag, startPoint x: 627, startPoint y: 186, endPoint x: 618, endPoint y: 195, distance: 12.7
click at [618, 195] on span "Edit note" at bounding box center [610, 194] width 24 height 7
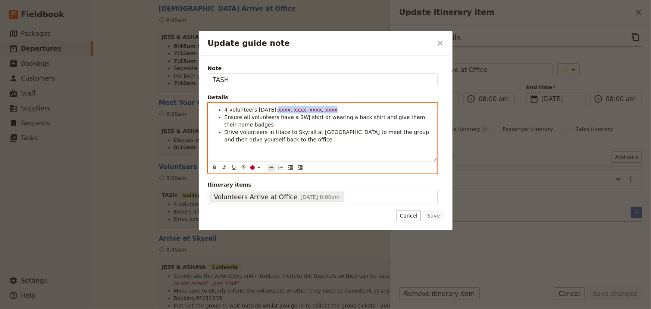
drag, startPoint x: 321, startPoint y: 112, endPoint x: 270, endPoint y: 110, distance: 51.9
click at [270, 110] on li "4 volunteers today: xxxx, xxxx, xxxx, xxxx" at bounding box center [329, 109] width 208 height 7
drag, startPoint x: 332, startPoint y: 108, endPoint x: 271, endPoint y: 108, distance: 61.2
click at [271, 108] on li "4 volunteers today: Andi, Sebastian, Miki, Peta" at bounding box center [329, 109] width 208 height 7
click at [212, 166] on icon "Format bold" at bounding box center [215, 168] width 6 height 6
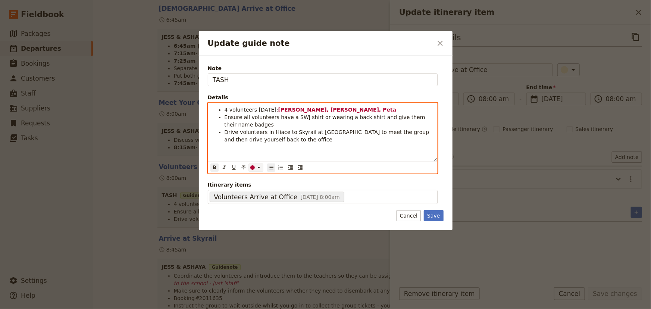
click at [258, 170] on icon "Update guide note" at bounding box center [259, 168] width 6 height 6
click at [252, 178] on div "button" at bounding box center [253, 179] width 4 height 4
click at [320, 150] on div "4 volunteers today: Andi, Sebastian, Miki, Peta Ensure all volunteers have a SW…" at bounding box center [322, 132] width 229 height 58
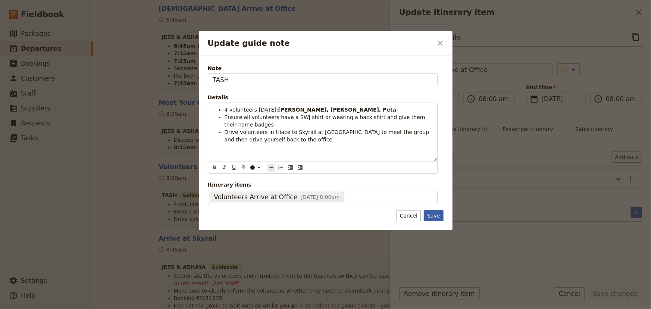
click at [436, 217] on button "Save" at bounding box center [433, 215] width 19 height 11
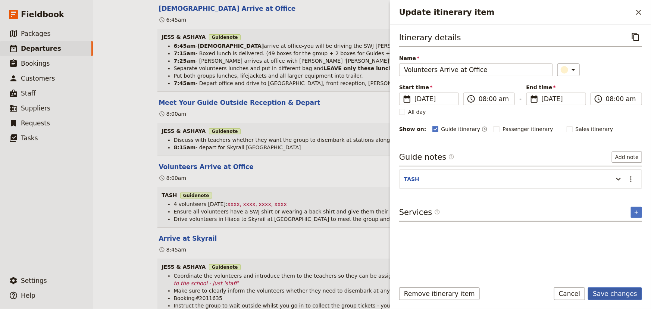
click at [607, 291] on button "Save changes" at bounding box center [615, 293] width 54 height 13
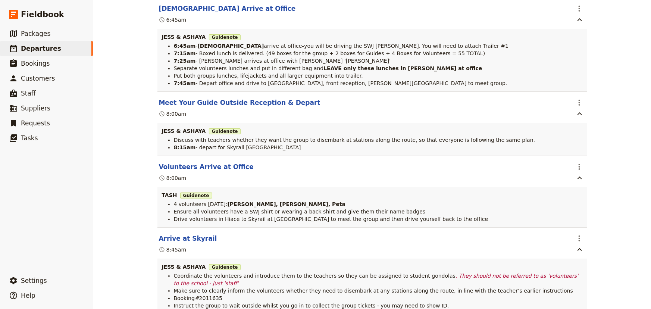
click at [617, 199] on div "Mueller College: Custom Trip Group C ​ Draft 1 – 5 Sep 2025 5 days / 4 nights 0…" at bounding box center [372, 154] width 558 height 309
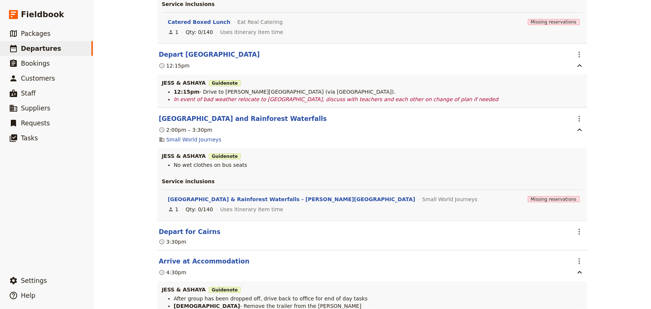
scroll to position [1968, 0]
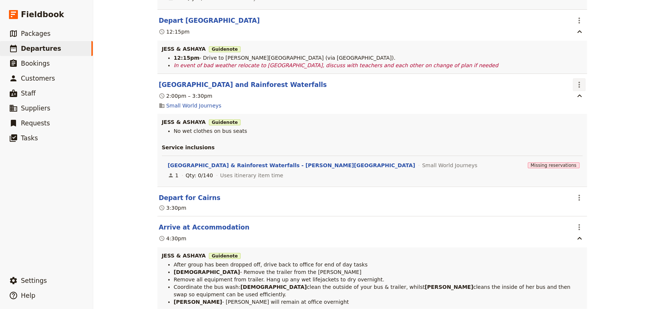
click at [575, 80] on icon "Actions" at bounding box center [579, 84] width 9 height 9
click at [590, 96] on span "Edit this itinerary item" at bounding box center [605, 96] width 59 height 7
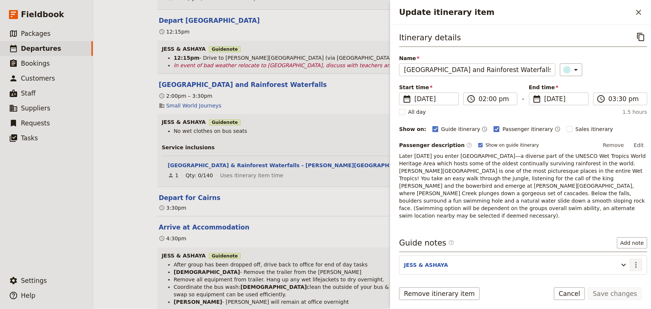
click at [632, 261] on icon "Actions" at bounding box center [636, 265] width 9 height 9
click at [626, 261] on button "Edit note" at bounding box center [616, 266] width 44 height 10
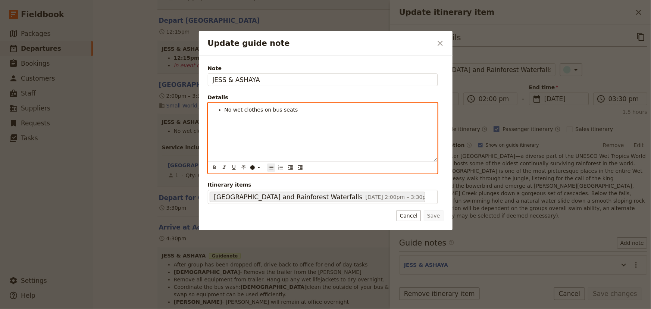
click at [223, 109] on ul "No wet clothes on bus seats" at bounding box center [323, 109] width 220 height 7
click at [223, 109] on ul "No wet clothes on bus seats" at bounding box center [323, 113] width 220 height 15
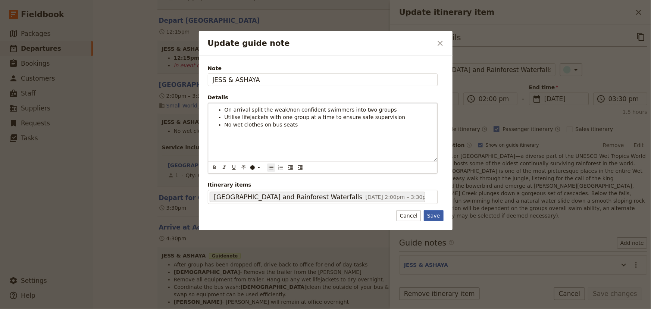
click at [432, 215] on button "Save" at bounding box center [433, 215] width 19 height 11
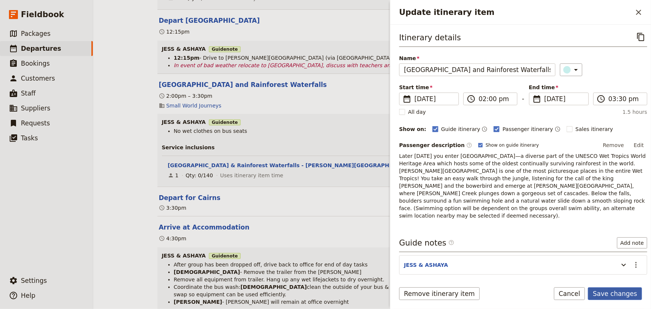
click at [608, 295] on button "Save changes" at bounding box center [615, 293] width 54 height 13
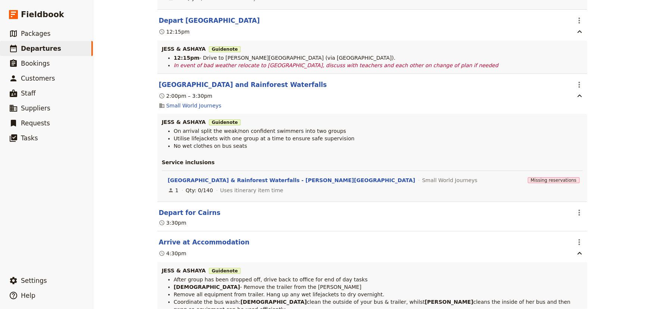
click at [602, 116] on div "Mueller College: Custom Trip Group C ​ Draft 1 – 5 Sep 2025 5 days / 4 nights 0…" at bounding box center [372, 154] width 558 height 309
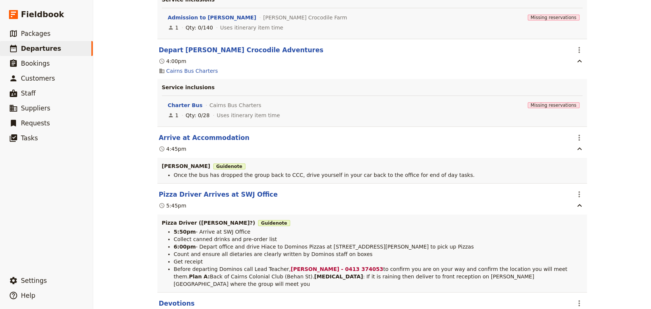
scroll to position [3394, 0]
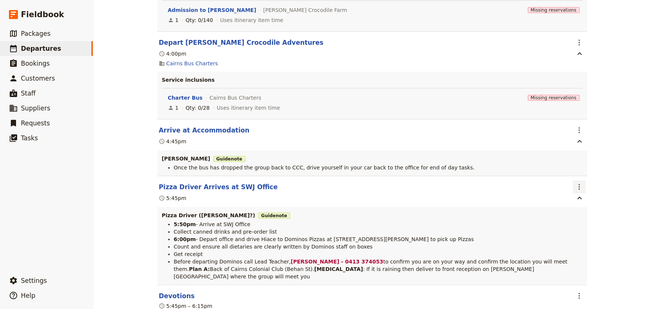
click at [579, 184] on icon "Actions" at bounding box center [579, 187] width 1 height 6
click at [587, 192] on span "Edit this itinerary item" at bounding box center [605, 193] width 59 height 7
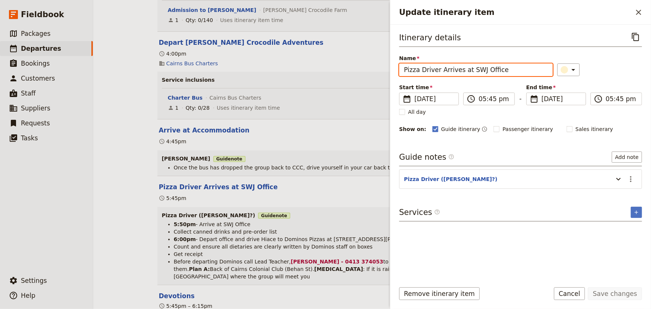
drag, startPoint x: 438, startPoint y: 68, endPoint x: 385, endPoint y: 63, distance: 53.6
click at [383, 67] on div "Mueller College: Custom Trip Group C ​ Draft 1 – 5 Sep 2025 5 days / 4 nights 0…" at bounding box center [372, 154] width 558 height 309
type input "Shuko Arrives at SWJ Office"
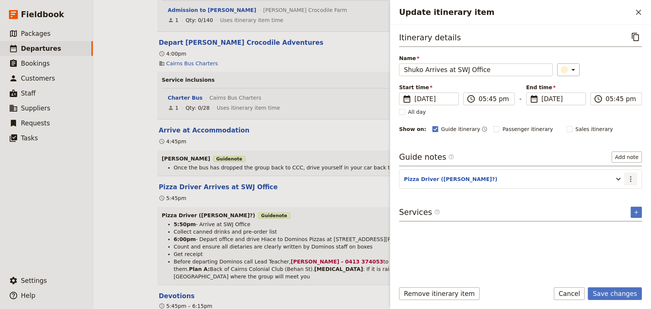
click at [634, 179] on icon "Actions" at bounding box center [631, 179] width 9 height 9
click at [628, 194] on span "Edit note" at bounding box center [615, 194] width 35 height 7
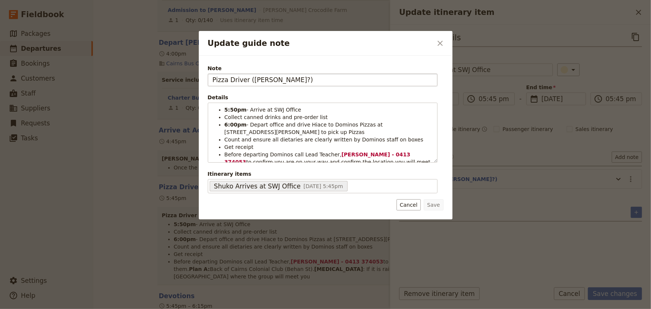
click at [250, 80] on input "Pizza Driver ([PERSON_NAME]?)" at bounding box center [323, 80] width 230 height 13
click at [273, 80] on input "Pizza Driver - Shuko?)" at bounding box center [323, 80] width 230 height 13
type input "Pizza Driver - Shuko"
click at [439, 206] on button "Save" at bounding box center [433, 204] width 19 height 11
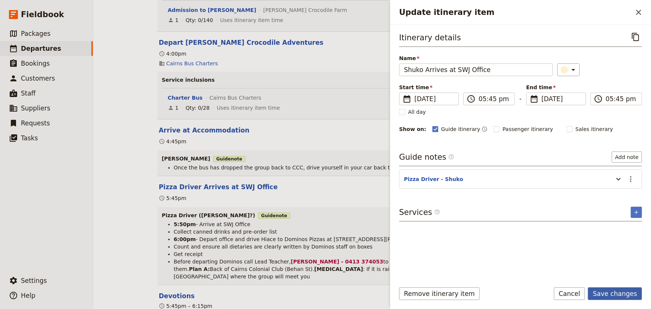
click at [616, 293] on button "Save changes" at bounding box center [615, 293] width 54 height 13
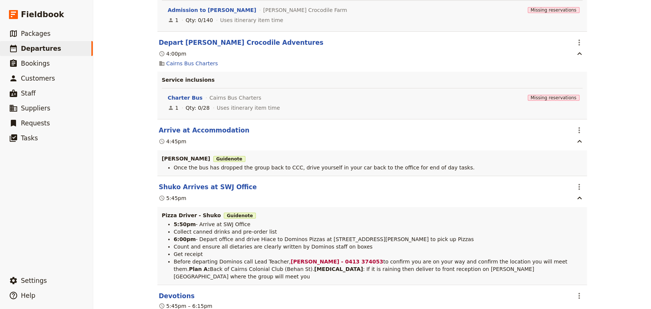
click at [608, 197] on div "Mueller College: Custom Trip Group C ​ Draft 1 – 5 Sep 2025 5 days / 4 nights 0…" at bounding box center [372, 154] width 558 height 309
click at [579, 183] on icon "Actions" at bounding box center [579, 187] width 9 height 9
click at [583, 191] on span "Edit this itinerary item" at bounding box center [605, 193] width 59 height 7
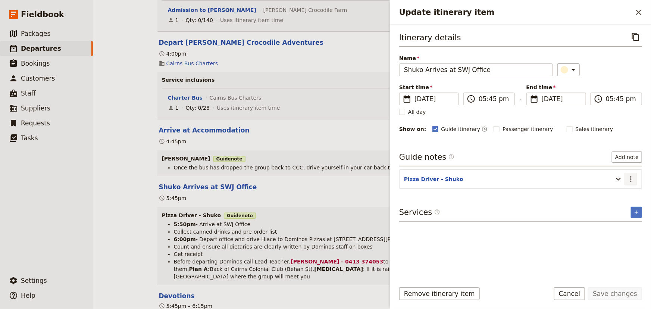
click at [630, 179] on icon "Actions" at bounding box center [631, 179] width 9 height 9
click at [624, 192] on span "Edit note" at bounding box center [615, 194] width 35 height 7
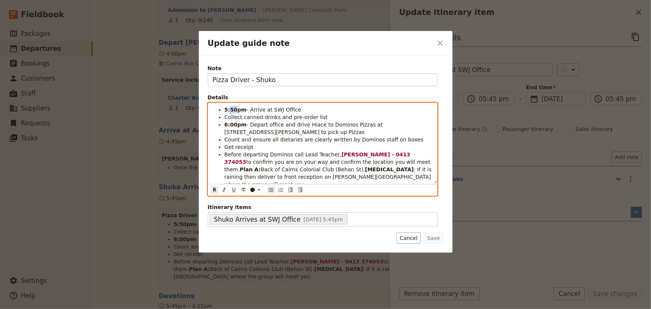
drag, startPoint x: 234, startPoint y: 109, endPoint x: 230, endPoint y: 109, distance: 4.1
click at [230, 109] on strong "5:50pm" at bounding box center [236, 110] width 22 height 6
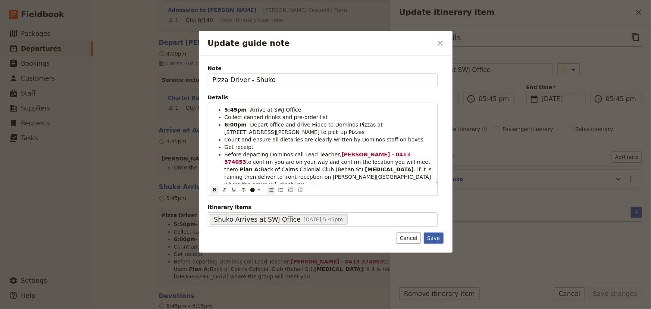
click at [436, 235] on button "Save" at bounding box center [433, 238] width 19 height 11
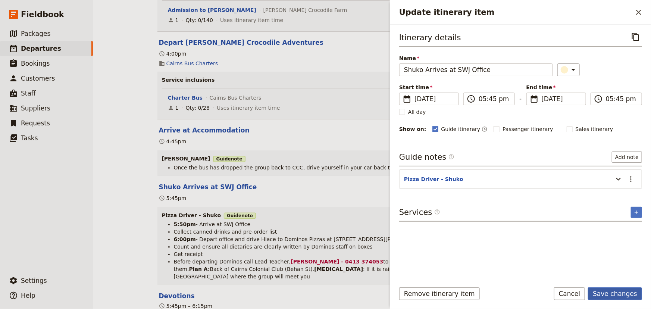
click at [619, 296] on button "Save changes" at bounding box center [615, 293] width 54 height 13
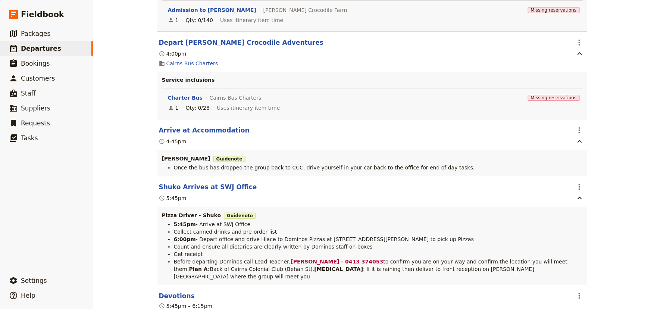
click at [615, 207] on div "Mueller College: Custom Trip Group C ​ Draft 1 – 5 Sep 2025 5 days / 4 nights 0…" at bounding box center [372, 154] width 558 height 309
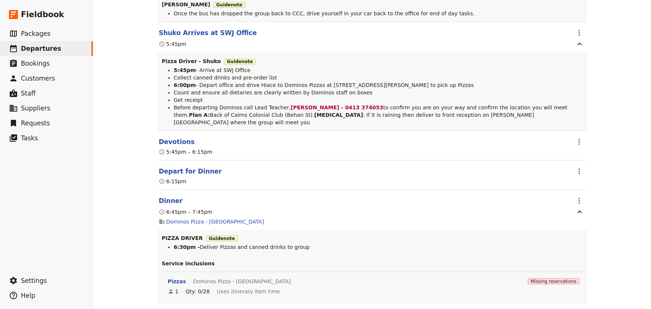
scroll to position [3564, 0]
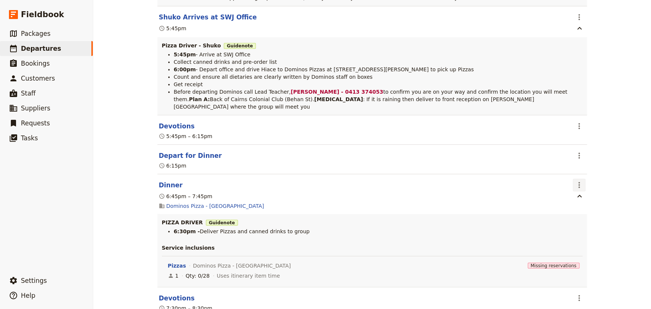
click at [578, 181] on icon "Actions" at bounding box center [579, 185] width 9 height 9
click at [589, 185] on span "Edit this itinerary item" at bounding box center [605, 183] width 59 height 7
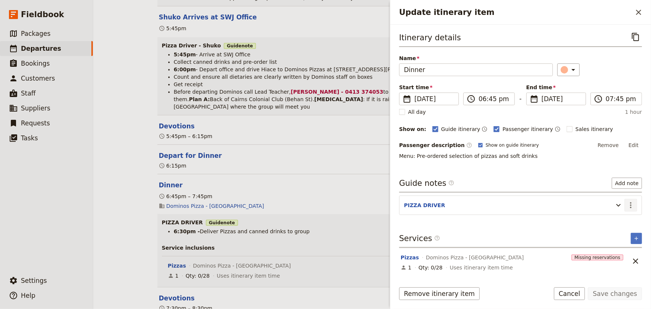
click at [632, 208] on icon "Actions" at bounding box center [631, 205] width 9 height 9
click at [616, 221] on span "Edit note" at bounding box center [610, 220] width 24 height 7
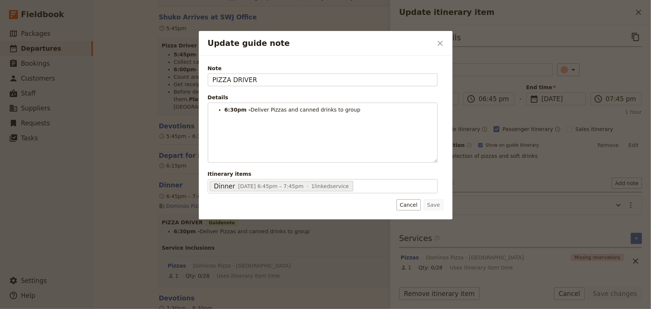
drag, startPoint x: 258, startPoint y: 78, endPoint x: 196, endPoint y: 77, distance: 62.7
click at [198, 309] on div "Update guide note ​ Note PIZZA DRIVER Details 6:30pm - Deliver Pizzas and canne…" at bounding box center [325, 309] width 651 height 0
type input "SHUKO"
click at [437, 208] on button "Save" at bounding box center [433, 204] width 19 height 11
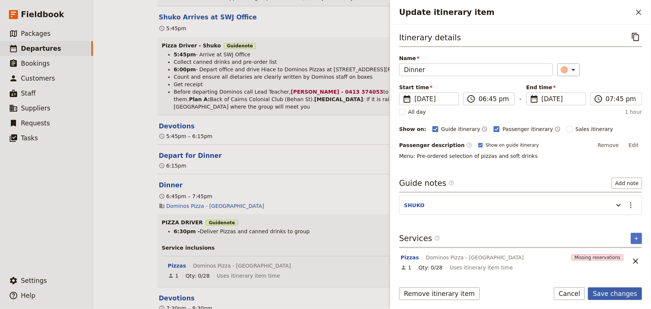
click at [602, 292] on button "Save changes" at bounding box center [615, 293] width 54 height 13
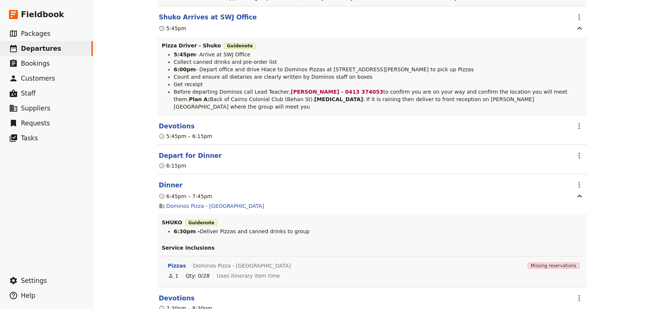
click at [599, 195] on div "Mueller College: Custom Trip Group C ​ Draft 1 – 5 Sep 2025 5 days / 4 nights 0…" at bounding box center [372, 154] width 558 height 309
click at [575, 181] on icon "Actions" at bounding box center [579, 185] width 9 height 9
click at [587, 186] on span "Edit this itinerary item" at bounding box center [605, 183] width 59 height 7
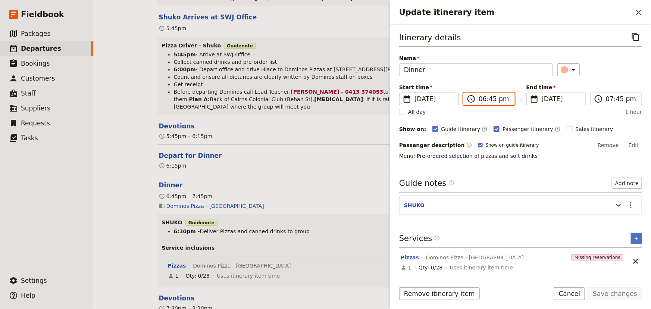
click at [497, 100] on input "06:45 pm" at bounding box center [494, 98] width 31 height 9
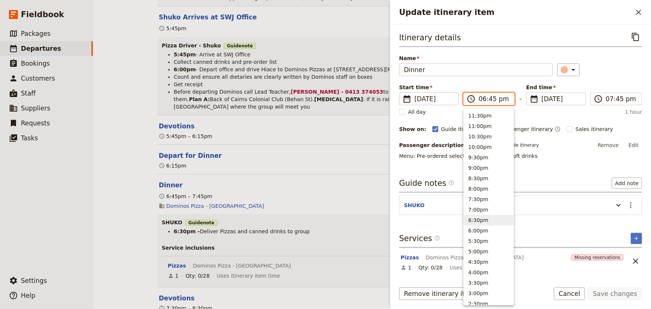
click at [491, 99] on input "06:45 pm" at bounding box center [494, 98] width 31 height 9
type input "06:30 pm"
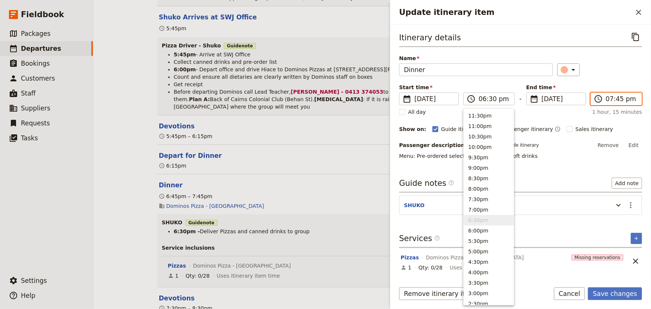
click at [617, 97] on input "07:45 pm" at bounding box center [621, 98] width 31 height 9
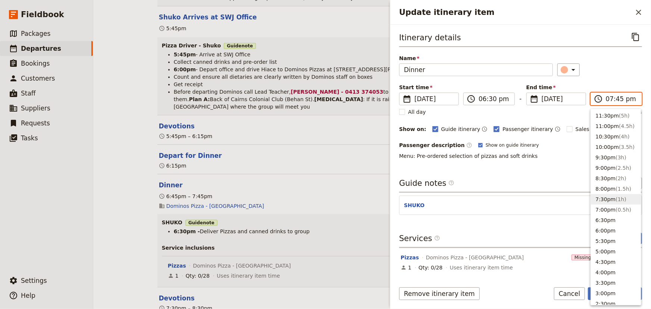
click at [617, 98] on input "07:45 pm" at bounding box center [621, 98] width 31 height 9
type input "07:30 pm"
click at [618, 74] on div "​" at bounding box center [600, 69] width 85 height 13
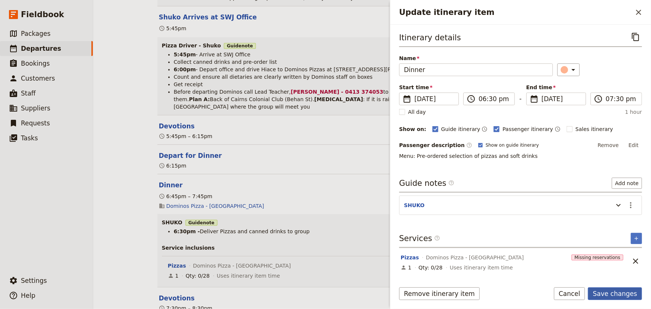
click at [618, 296] on button "Save changes" at bounding box center [615, 293] width 54 height 13
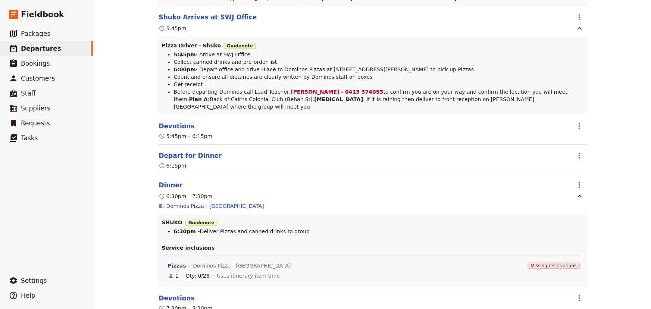
click at [594, 151] on div "Mueller College: Custom Trip Group C ​ Draft 1 – 5 Sep 2025 5 days / 4 nights 0…" at bounding box center [372, 154] width 558 height 309
click at [594, 176] on div "Mueller College: Custom Trip Group C ​ Draft 1 – 5 Sep 2025 5 days / 4 nights 0…" at bounding box center [372, 154] width 558 height 309
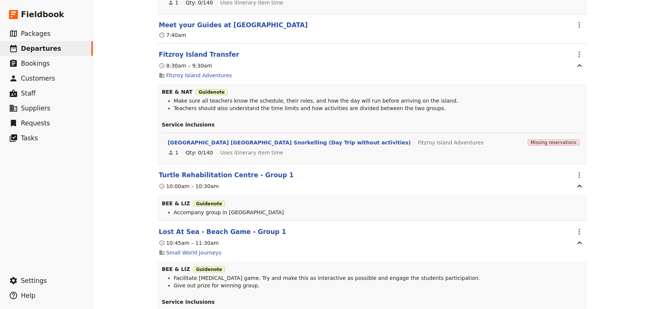
scroll to position [4310, 0]
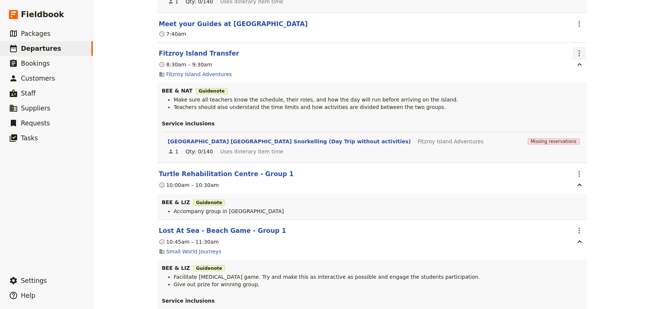
click at [579, 49] on icon "Actions" at bounding box center [579, 53] width 9 height 9
click at [579, 53] on span "Edit this itinerary item" at bounding box center [605, 52] width 59 height 7
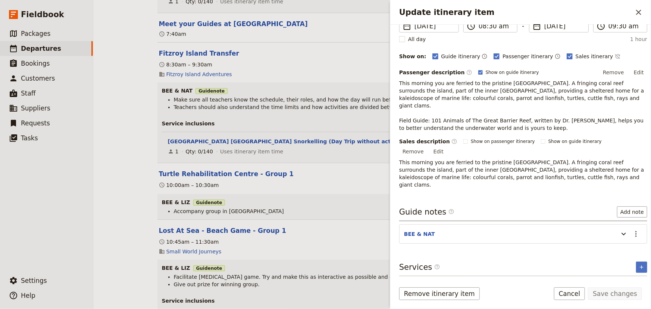
scroll to position [80, 0]
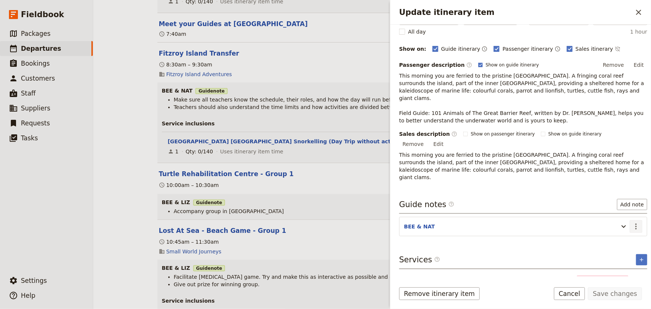
click at [632, 222] on icon "Actions" at bounding box center [636, 226] width 9 height 9
click at [618, 214] on button "Edit note" at bounding box center [616, 219] width 44 height 10
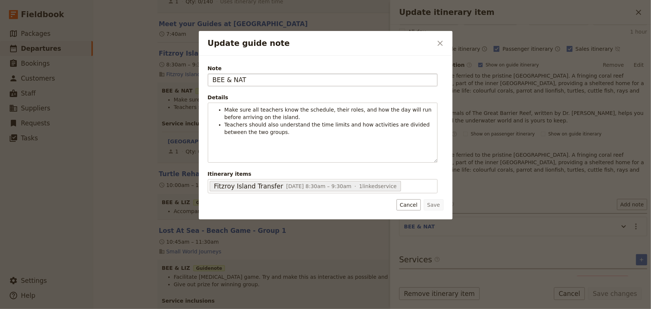
drag, startPoint x: 247, startPoint y: 80, endPoint x: 233, endPoint y: 80, distance: 14.6
click at [233, 80] on input "BEE & NAT" at bounding box center [323, 80] width 230 height 13
type input "BEE & LIZ"
click at [436, 206] on button "Save" at bounding box center [433, 204] width 19 height 11
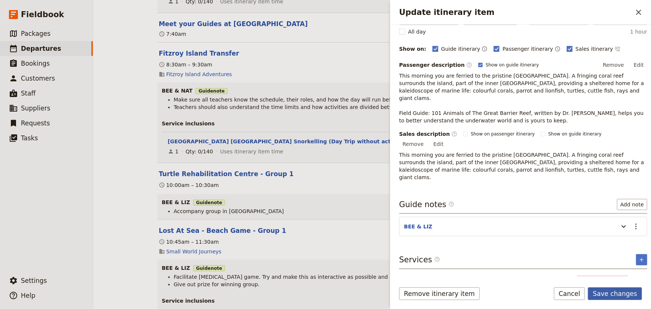
click at [607, 290] on button "Save changes" at bounding box center [615, 293] width 54 height 13
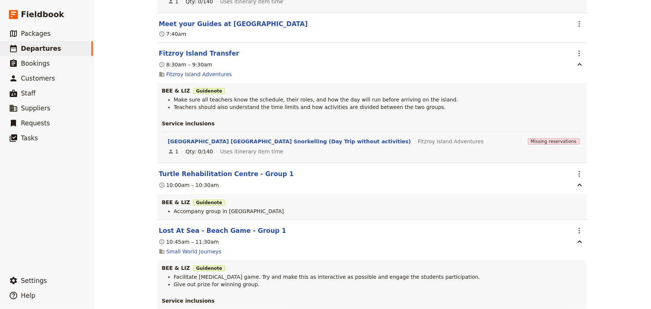
click at [604, 106] on div "Mueller College: Custom Trip Group C ​ Draft 1 – 5 Sep 2025 5 days / 4 nights 0…" at bounding box center [372, 154] width 558 height 309
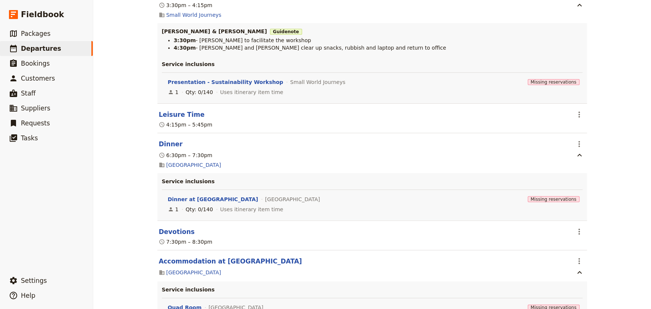
scroll to position [0, 0]
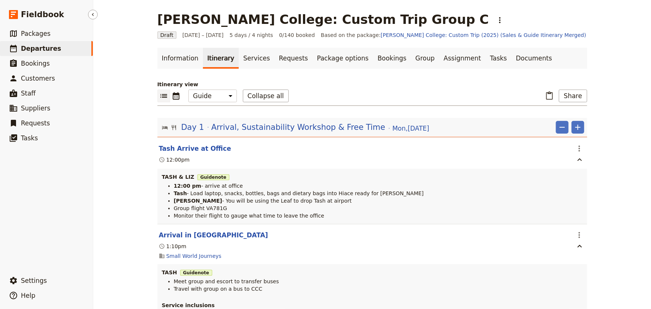
click at [42, 50] on span "Departures" at bounding box center [41, 48] width 40 height 7
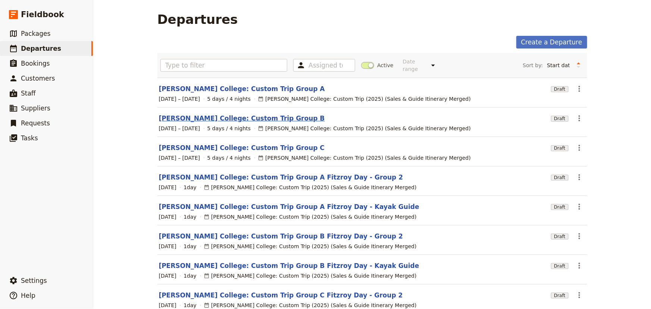
click at [233, 114] on link "[PERSON_NAME] College: Custom Trip Group B" at bounding box center [242, 118] width 166 height 9
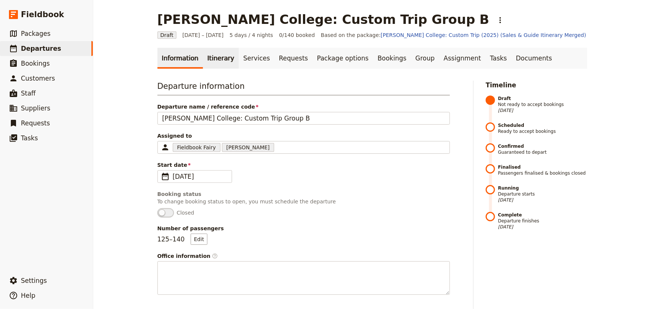
click at [211, 57] on link "Itinerary" at bounding box center [221, 58] width 36 height 21
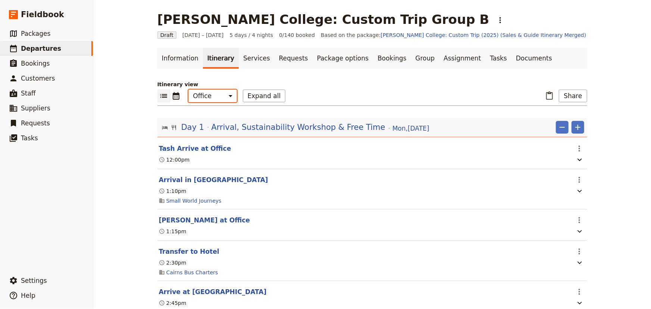
click at [216, 93] on select "Office Guide Passenger Sales" at bounding box center [213, 96] width 49 height 13
select select "STAFF"
click at [189, 90] on select "Office Guide Passenger Sales" at bounding box center [213, 96] width 49 height 13
click at [260, 99] on button "Expand all" at bounding box center [264, 96] width 43 height 13
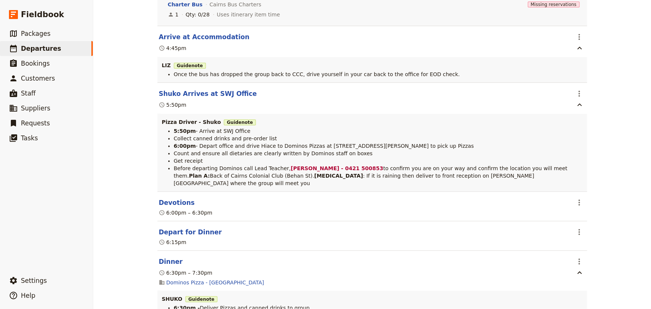
scroll to position [2070, 0]
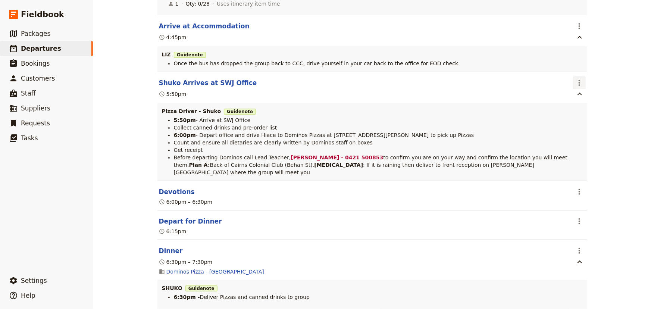
click at [579, 85] on icon "Actions" at bounding box center [579, 82] width 9 height 9
click at [581, 98] on span "Edit this itinerary item" at bounding box center [605, 101] width 59 height 7
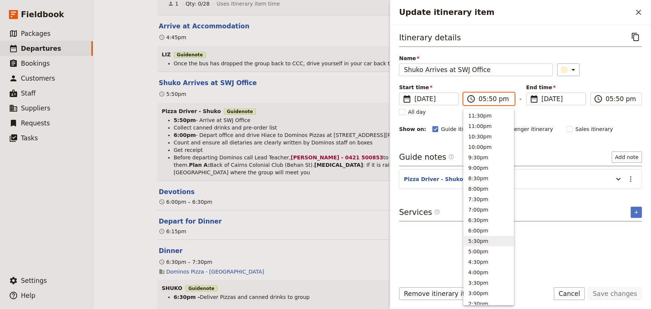
click at [493, 99] on input "05:50 pm" at bounding box center [494, 98] width 31 height 9
click at [492, 99] on input "05:50 pm" at bounding box center [494, 98] width 31 height 9
type input "05:45 pm"
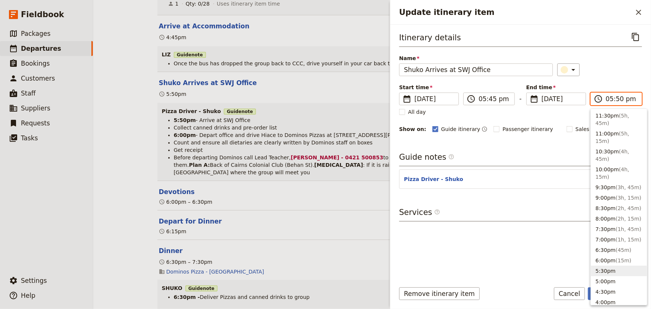
click at [619, 99] on input "05:50 pm" at bounding box center [621, 98] width 31 height 9
click at [618, 100] on input "05:50 pm" at bounding box center [621, 98] width 31 height 9
type input "05:45 pm"
click at [608, 79] on div "Itinerary details ​ Name Shuko Arrives at SWJ Office ​ Start time ​ 2 Sep 2025 …" at bounding box center [520, 82] width 243 height 103
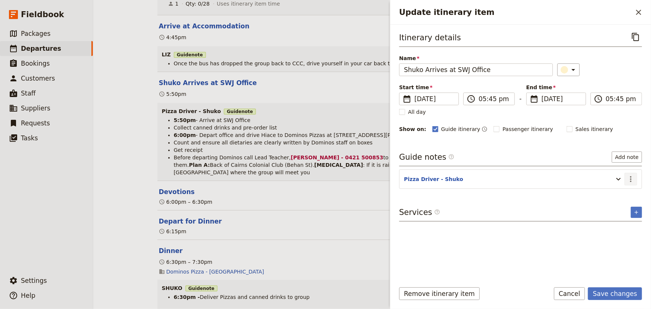
click at [633, 179] on icon "Actions" at bounding box center [631, 179] width 9 height 9
click at [629, 193] on span "Edit note" at bounding box center [615, 194] width 35 height 7
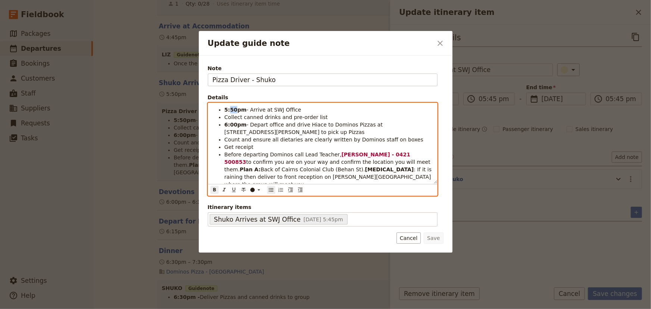
drag, startPoint x: 235, startPoint y: 108, endPoint x: 230, endPoint y: 108, distance: 4.9
click at [230, 108] on strong "5:50pm" at bounding box center [236, 110] width 22 height 6
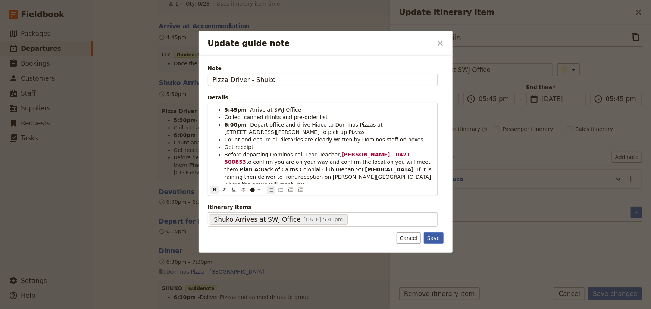
click at [437, 237] on button "Save" at bounding box center [433, 238] width 19 height 11
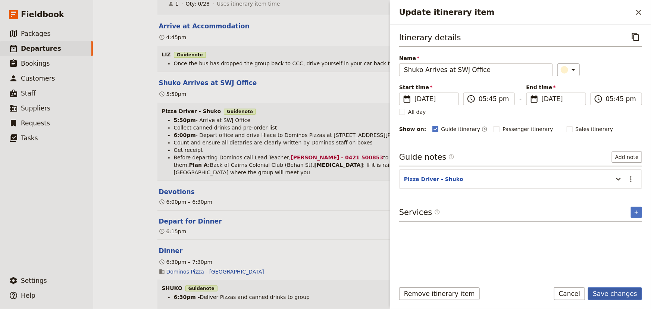
click at [618, 293] on button "Save changes" at bounding box center [615, 293] width 54 height 13
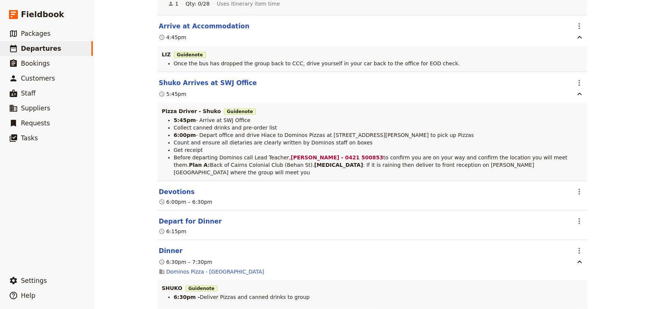
click at [611, 181] on div "Mueller College: Custom Trip Group B ​ Draft 1 – 5 Sep 2025 5 days / 4 nights 0…" at bounding box center [372, 154] width 558 height 309
click at [607, 210] on div "Mueller College: Custom Trip Group B ​ Draft 1 – 5 Sep 2025 5 days / 4 nights 0…" at bounding box center [372, 154] width 558 height 309
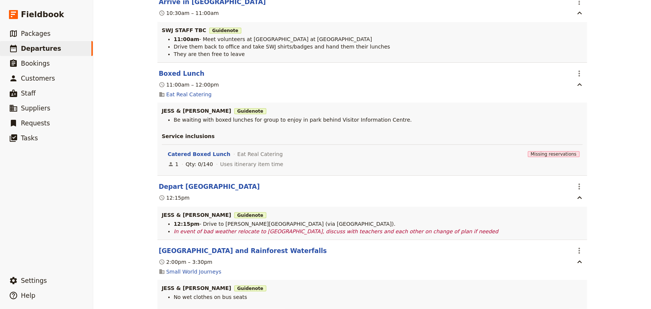
scroll to position [4786, 0]
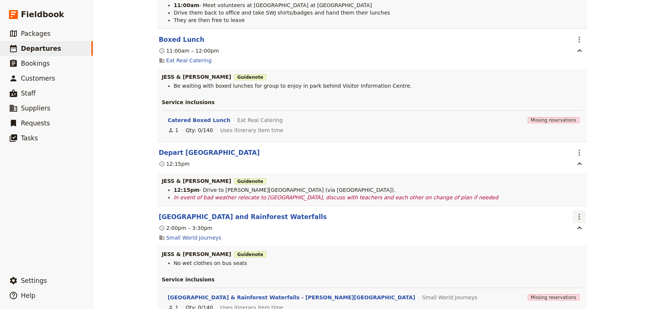
click at [581, 212] on icon "Actions" at bounding box center [579, 216] width 9 height 9
click at [583, 223] on span "Edit this itinerary item" at bounding box center [605, 224] width 59 height 7
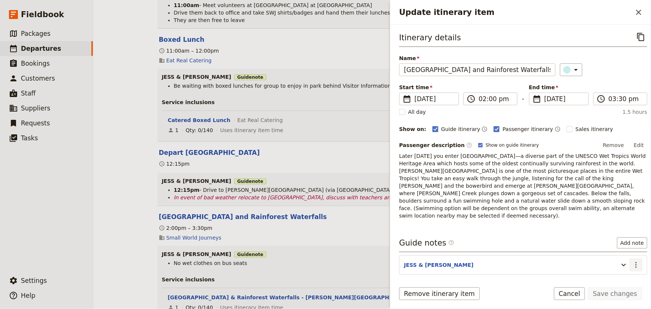
click at [632, 261] on icon "Actions" at bounding box center [636, 265] width 9 height 9
click at [618, 265] on span "Edit note" at bounding box center [610, 265] width 24 height 7
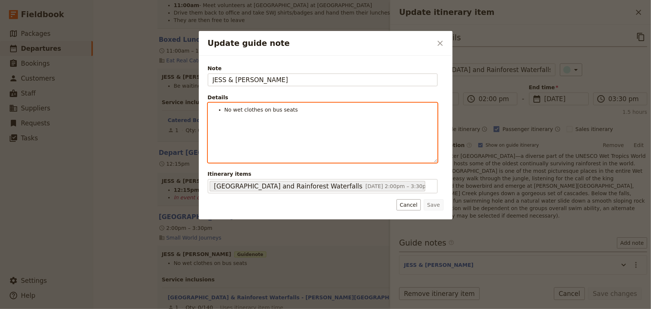
click at [225, 109] on span "No wet clothes on bus seats" at bounding box center [262, 110] width 74 height 6
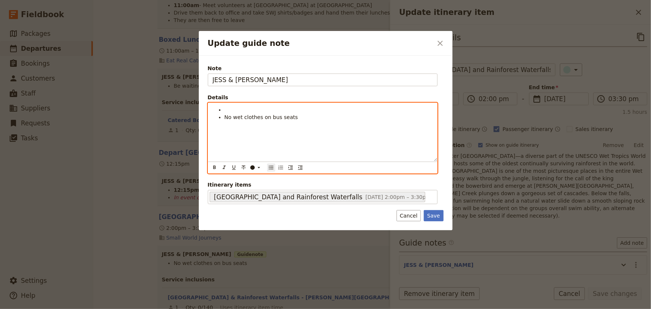
click at [225, 109] on li "Update guide note" at bounding box center [329, 109] width 208 height 7
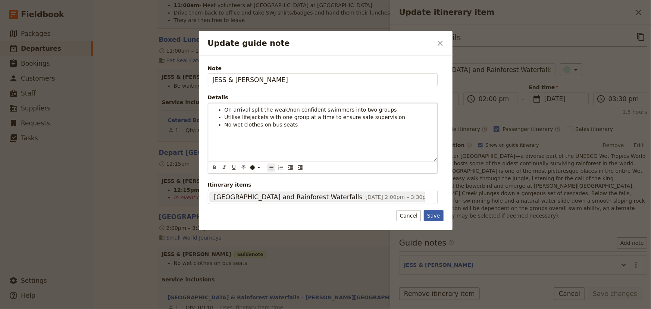
click at [437, 217] on button "Save" at bounding box center [433, 215] width 19 height 11
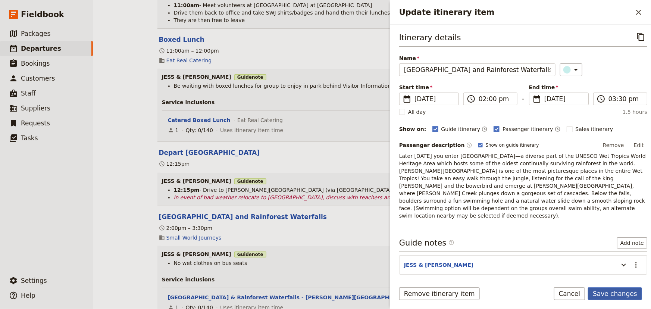
click at [605, 291] on button "Save changes" at bounding box center [615, 293] width 54 height 13
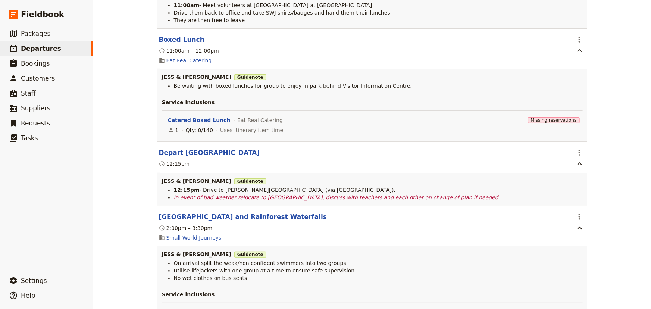
click at [601, 198] on div "Mueller College: Custom Trip Group B ​ Draft 1 – 5 Sep 2025 5 days / 4 nights 0…" at bounding box center [372, 154] width 558 height 309
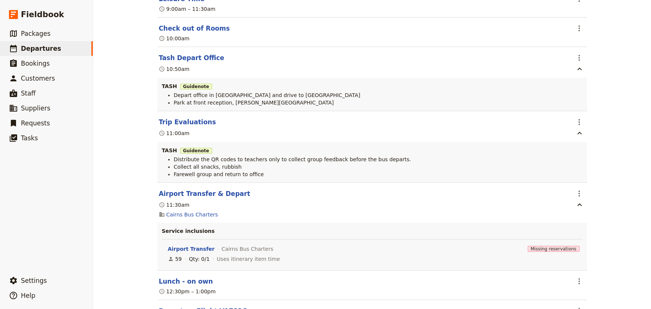
scroll to position [5718, 0]
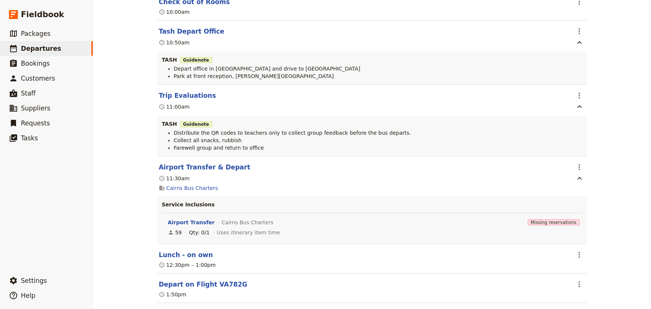
drag, startPoint x: 621, startPoint y: 59, endPoint x: 621, endPoint y: 66, distance: 7.5
click at [621, 59] on div "Mueller College: Custom Trip Group B ​ Draft 1 – 5 Sep 2025 5 days / 4 nights 0…" at bounding box center [372, 154] width 558 height 309
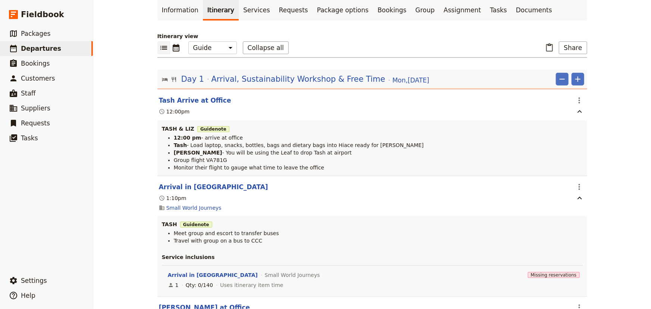
scroll to position [0, 0]
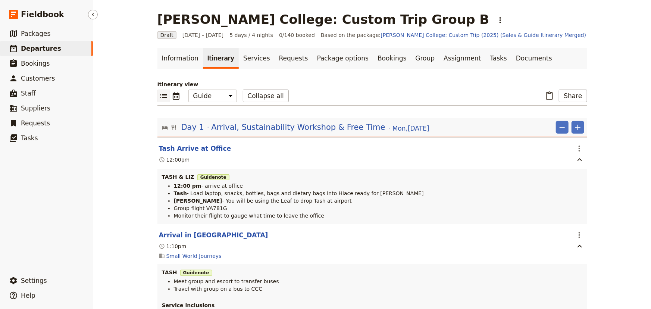
click at [48, 49] on span "Departures" at bounding box center [41, 48] width 40 height 7
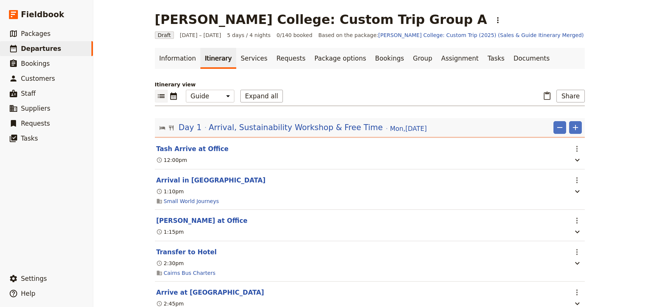
select select "STAFF"
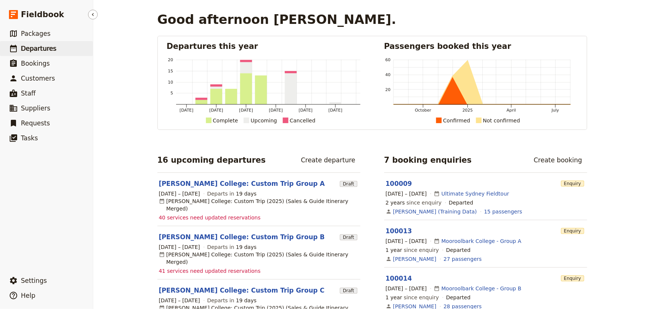
click at [52, 48] on link "​ Departures" at bounding box center [46, 48] width 93 height 15
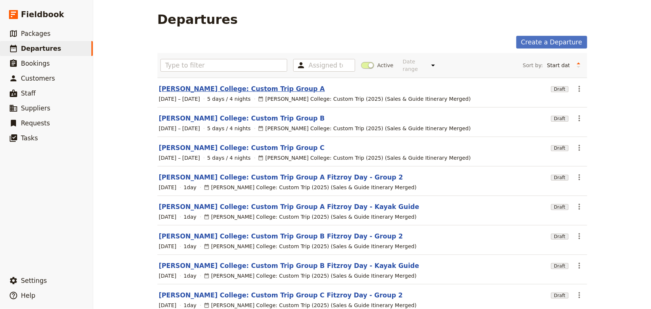
click at [214, 84] on link "[PERSON_NAME] College: Custom Trip Group A" at bounding box center [242, 88] width 166 height 9
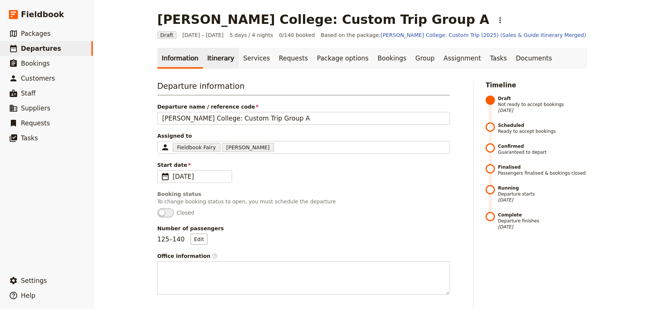
click at [217, 56] on link "Itinerary" at bounding box center [221, 58] width 36 height 21
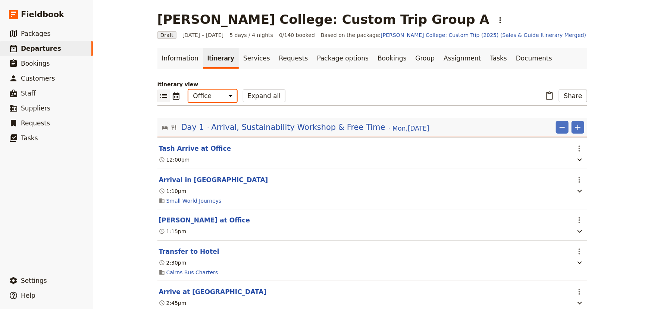
click at [211, 97] on select "Office Guide Passenger Sales" at bounding box center [213, 96] width 49 height 13
select select "STAFF"
click at [189, 90] on select "Office Guide Passenger Sales" at bounding box center [213, 96] width 49 height 13
click at [243, 91] on button "Expand all" at bounding box center [264, 96] width 43 height 13
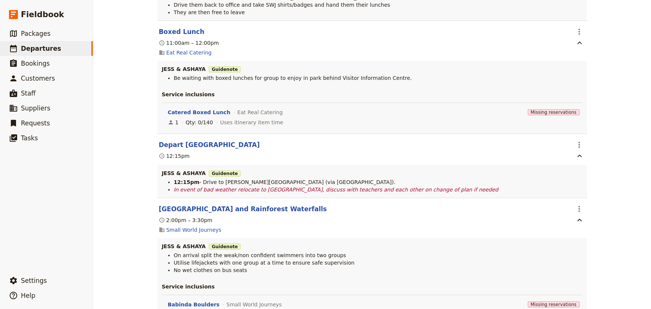
scroll to position [3360, 0]
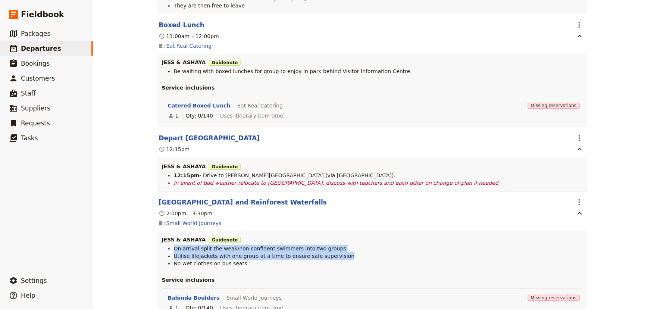
drag, startPoint x: 332, startPoint y: 255, endPoint x: 171, endPoint y: 245, distance: 160.9
click at [171, 245] on ul "On arrival split the weak/non confident swimmers into two groups Utilise lifeja…" at bounding box center [372, 256] width 421 height 22
copy ul "On arrival split the weak/non confident swimmers into two groups Utilise lifeja…"
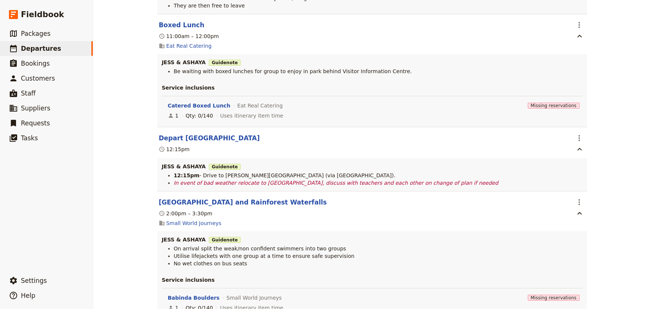
click at [611, 204] on div "Mueller College: Custom Trip Group A ​ Draft 1 – 5 Sep 2025 5 days / 4 nights 0…" at bounding box center [372, 154] width 558 height 309
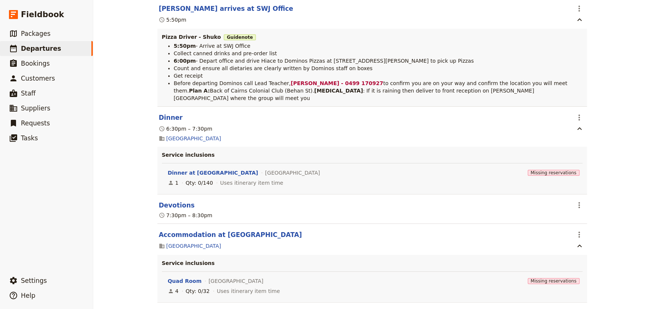
scroll to position [3733, 0]
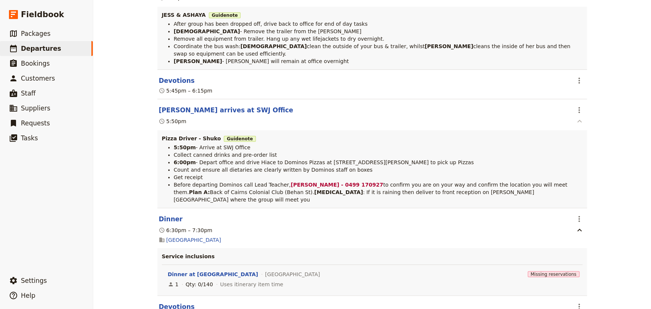
drag, startPoint x: 577, startPoint y: 99, endPoint x: 578, endPoint y: 107, distance: 7.5
click at [577, 106] on icon "Actions" at bounding box center [579, 110] width 9 height 9
click at [579, 114] on span "Edit this itinerary item" at bounding box center [605, 116] width 59 height 7
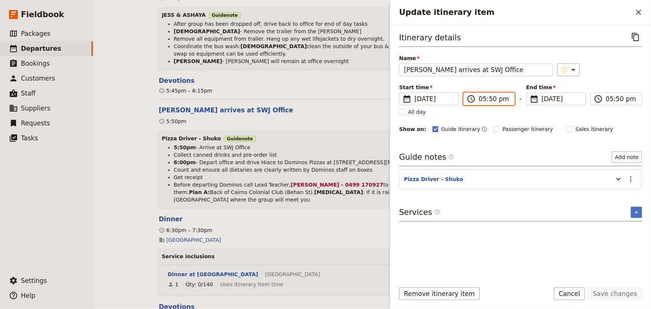
click at [487, 98] on input "05:50 pm" at bounding box center [494, 98] width 31 height 9
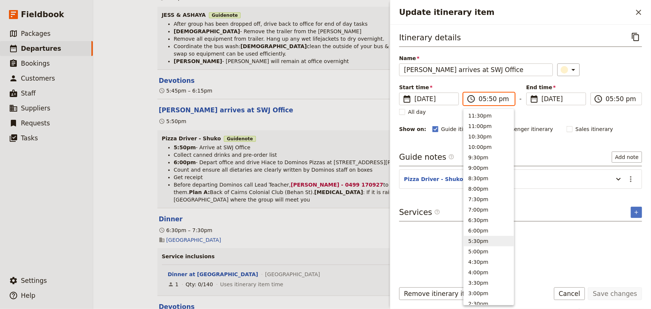
click at [491, 100] on input "05:50 pm" at bounding box center [494, 98] width 31 height 9
type input "05:45 pm"
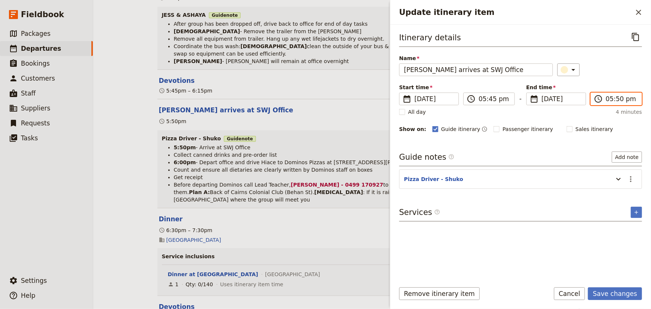
click at [620, 99] on input "05:50 pm" at bounding box center [621, 98] width 31 height 9
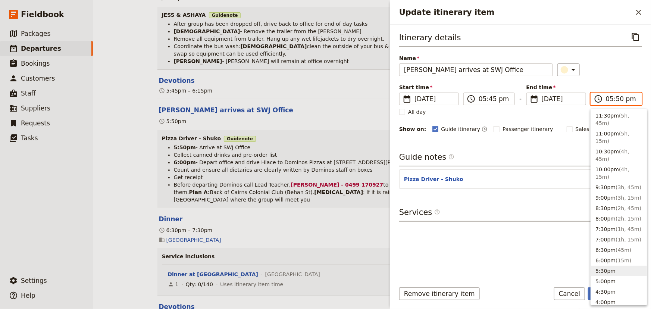
click at [619, 99] on input "05:50 pm" at bounding box center [621, 98] width 31 height 9
type input "05:45 pm"
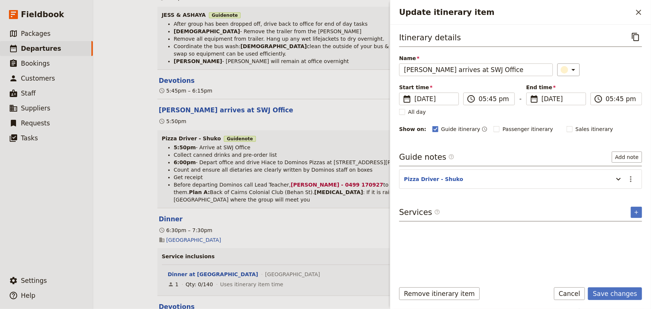
click at [562, 152] on div "Guide notes ​ Add note" at bounding box center [520, 159] width 243 height 15
click at [629, 180] on icon "Actions" at bounding box center [631, 179] width 9 height 9
click at [605, 193] on span "Edit note" at bounding box center [610, 194] width 24 height 7
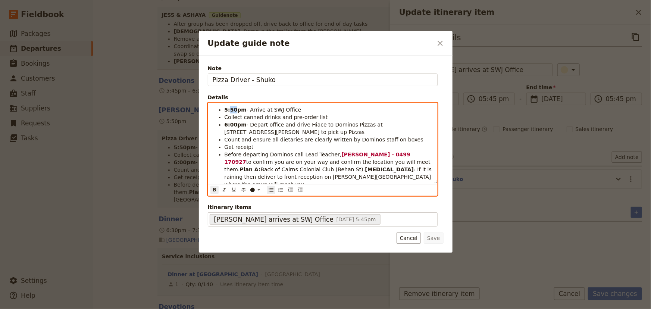
drag, startPoint x: 234, startPoint y: 109, endPoint x: 230, endPoint y: 109, distance: 4.5
click at [230, 109] on strong "5:50pm" at bounding box center [236, 110] width 22 height 6
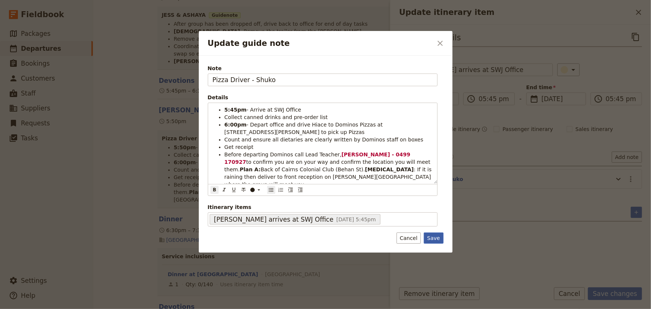
click at [431, 239] on button "Save" at bounding box center [433, 238] width 19 height 11
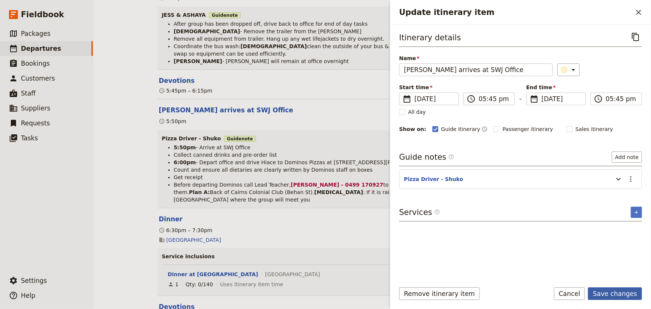
click at [609, 292] on button "Save changes" at bounding box center [615, 293] width 54 height 13
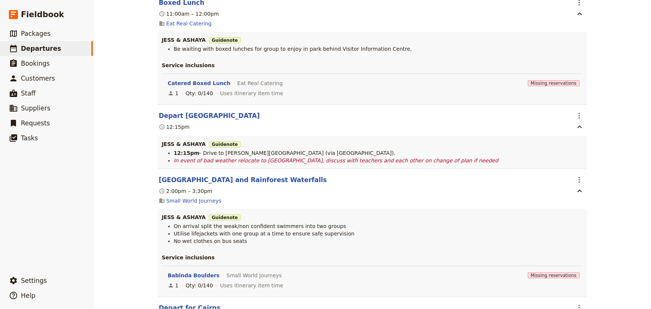
scroll to position [3393, 0]
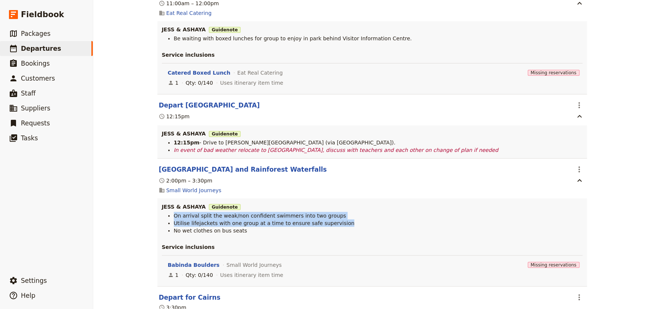
drag, startPoint x: 330, startPoint y: 222, endPoint x: 170, endPoint y: 215, distance: 160.7
click at [170, 215] on ul "On arrival split the weak/non confident swimmers into two groups Utilise lifeja…" at bounding box center [372, 223] width 421 height 22
copy ul "On arrival split the weak/non confident swimmers into two groups Utilise lifeja…"
